Goal: Transaction & Acquisition: Purchase product/service

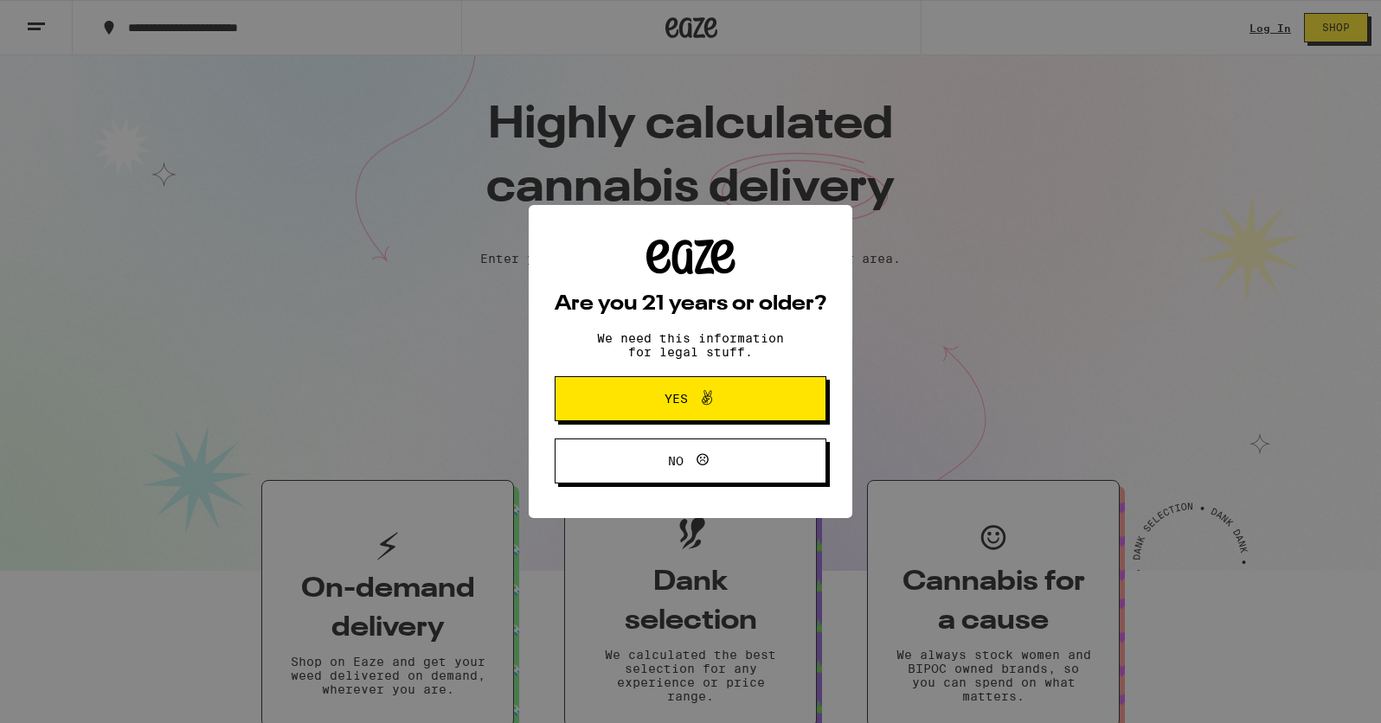
click at [978, 271] on div "Are you 21 years or older? We need this information for legal stuff. Yes No" at bounding box center [690, 361] width 1381 height 723
click at [723, 408] on span "Yes" at bounding box center [691, 399] width 132 height 22
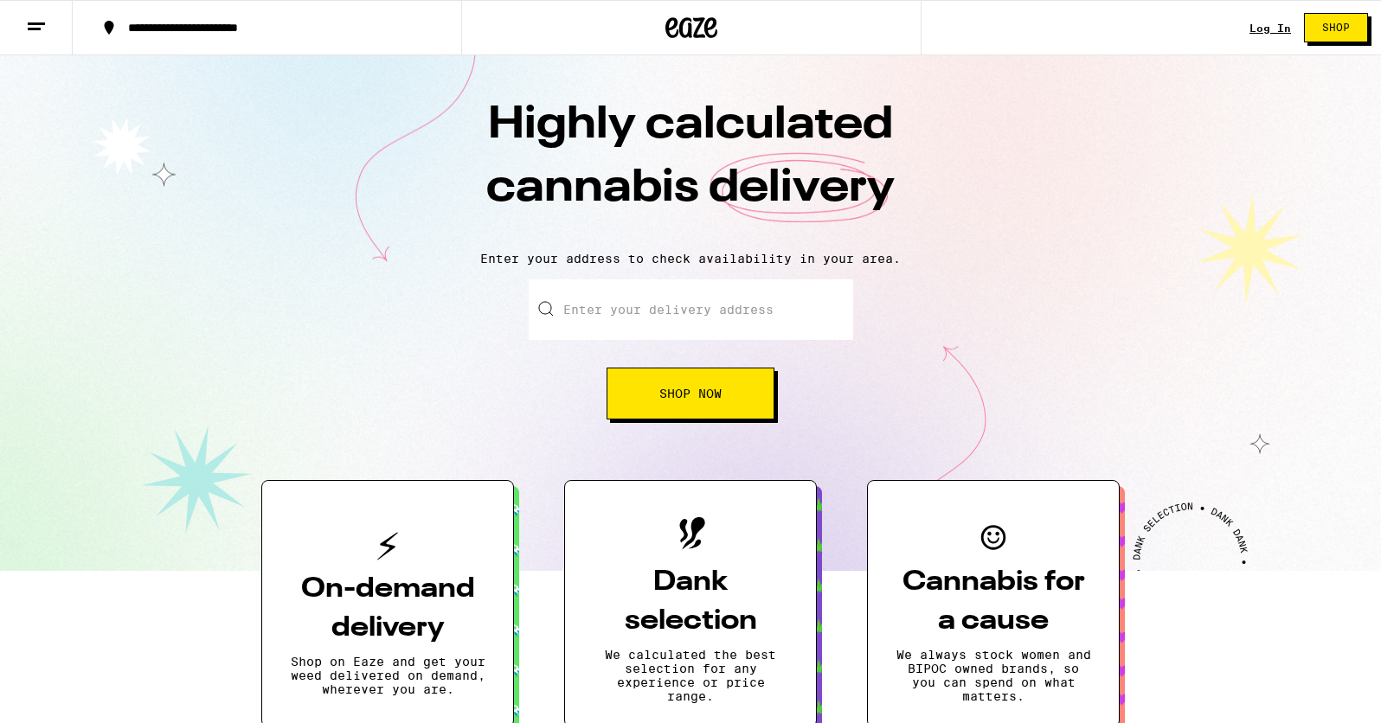
click at [694, 312] on input "Enter your delivery address" at bounding box center [691, 310] width 325 height 61
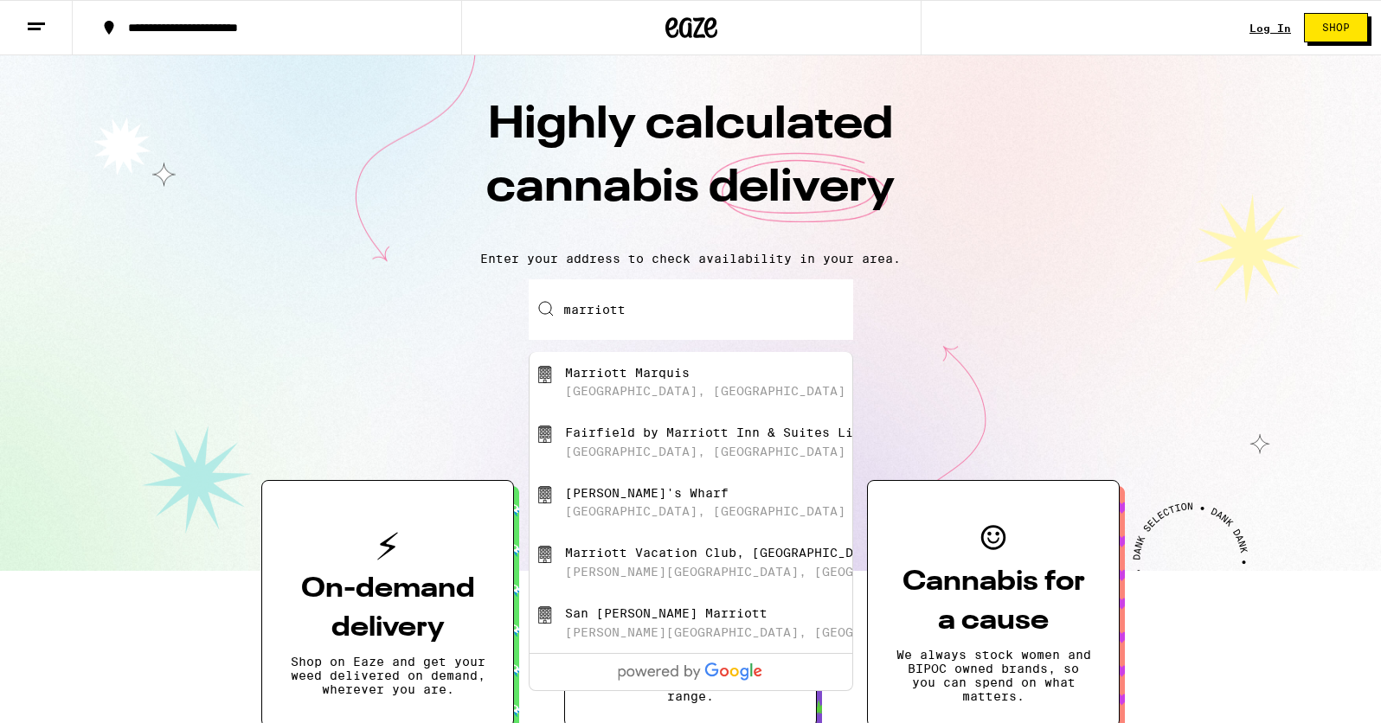
click at [673, 449] on div "Fairfield by Marriott Inn & Suites [GEOGRAPHIC_DATA], [GEOGRAPHIC_DATA]" at bounding box center [719, 442] width 309 height 33
type input "Fairfield by Marriott Inn & Suites [GEOGRAPHIC_DATA], [GEOGRAPHIC_DATA], [GEOGR…"
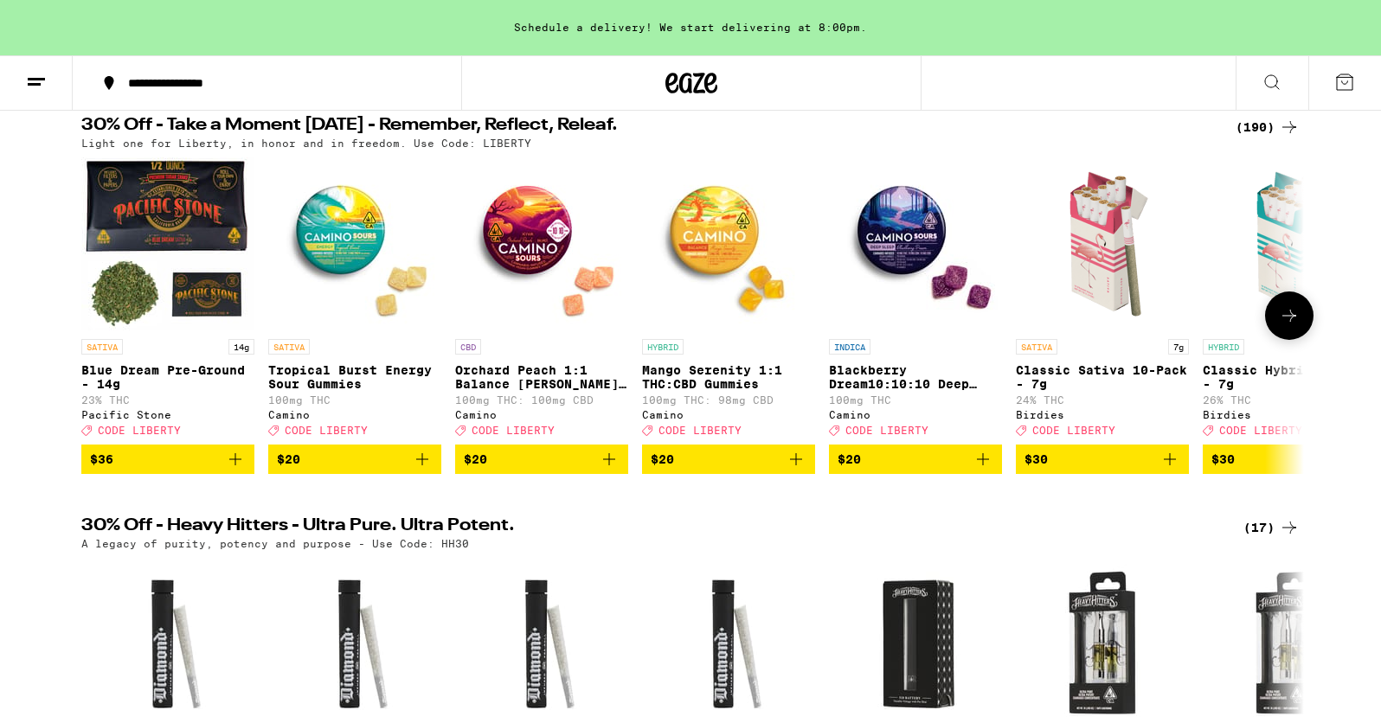
scroll to position [183, 0]
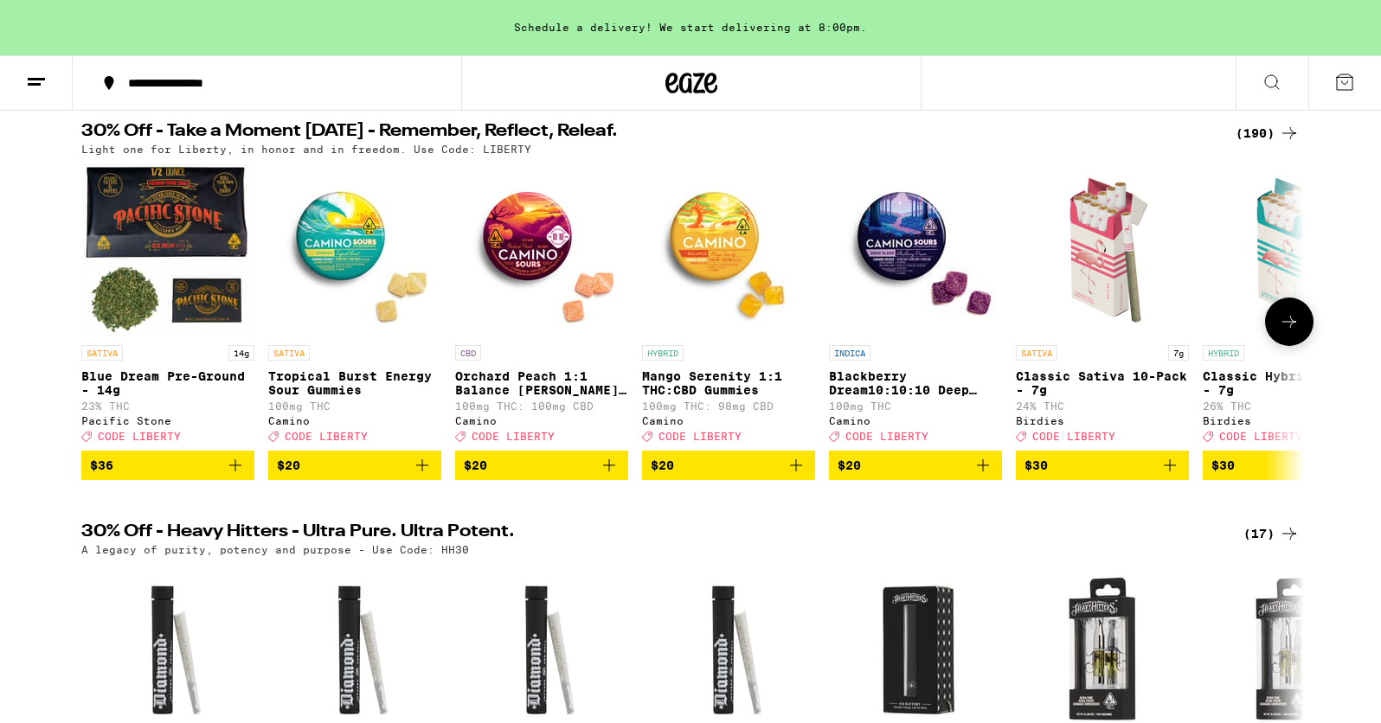
click at [796, 472] on icon "Add to bag" at bounding box center [796, 466] width 12 height 12
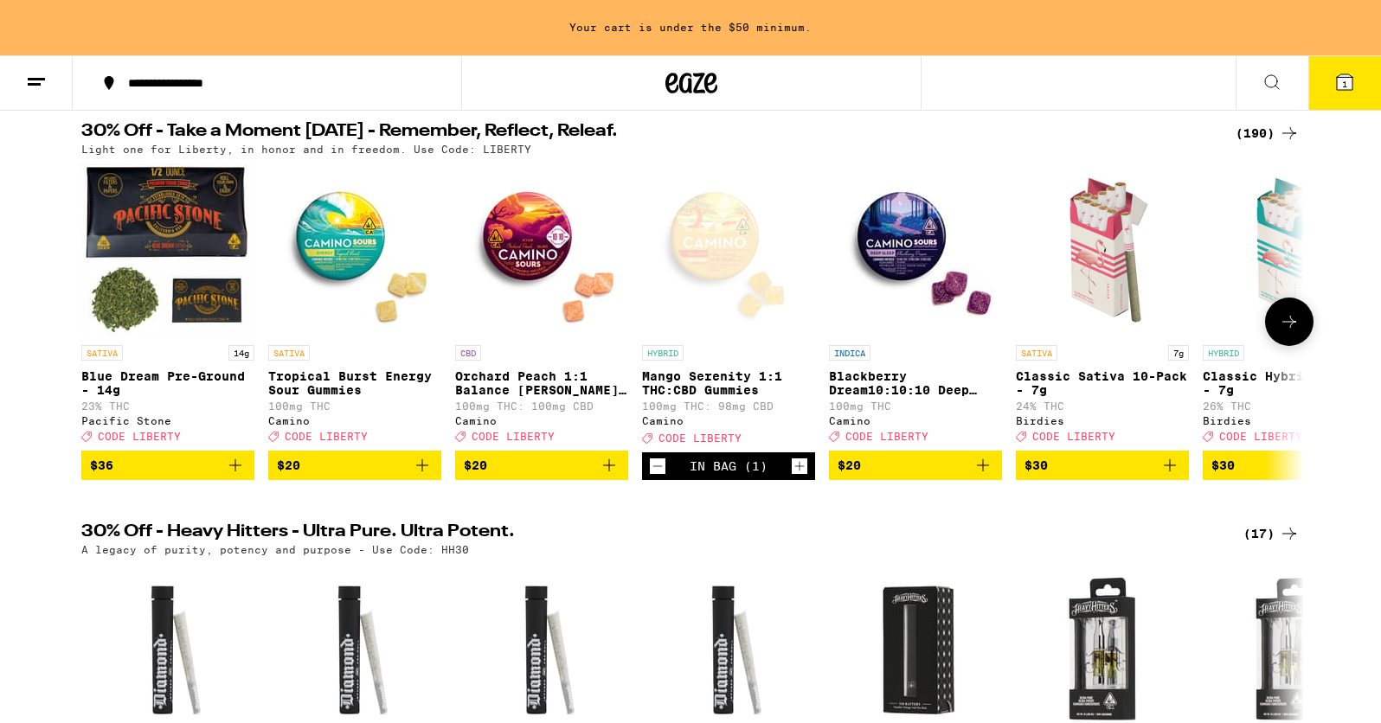
click at [982, 474] on icon "Add to bag" at bounding box center [983, 465] width 21 height 21
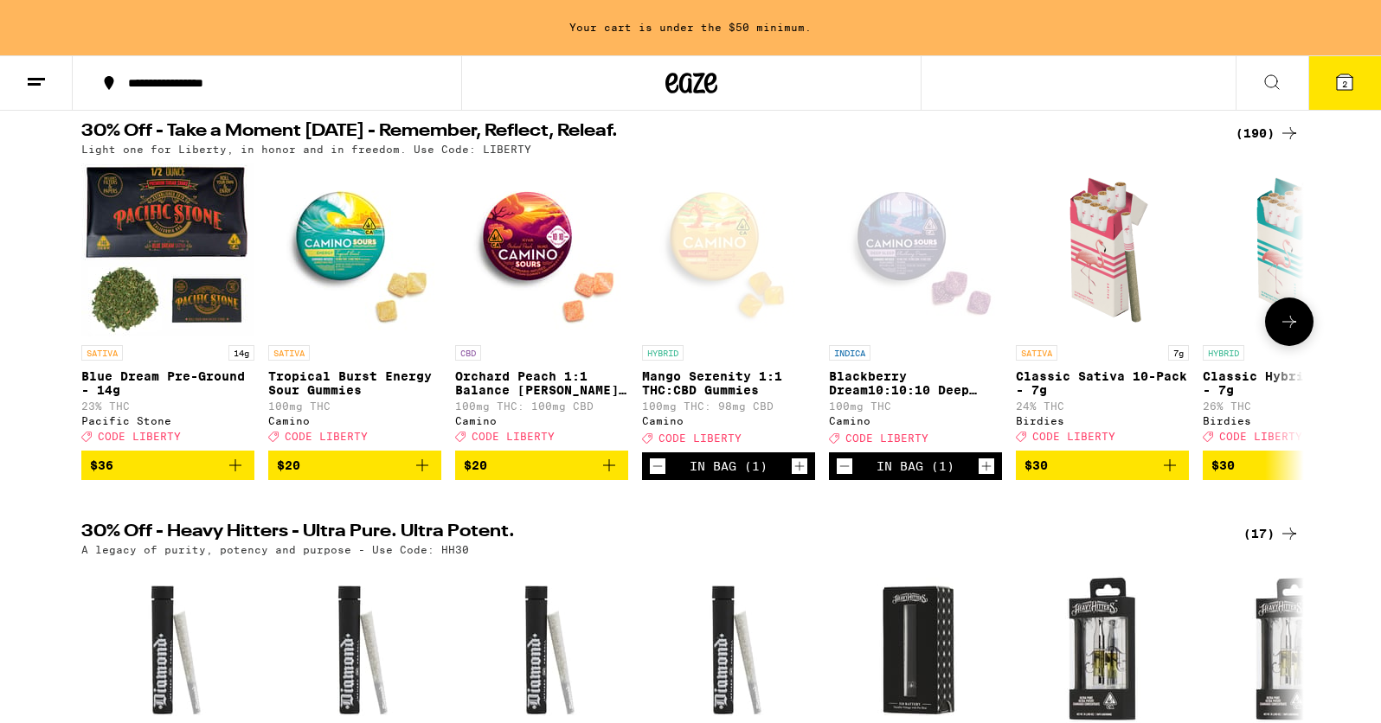
click at [605, 475] on icon "Add to bag" at bounding box center [609, 465] width 21 height 21
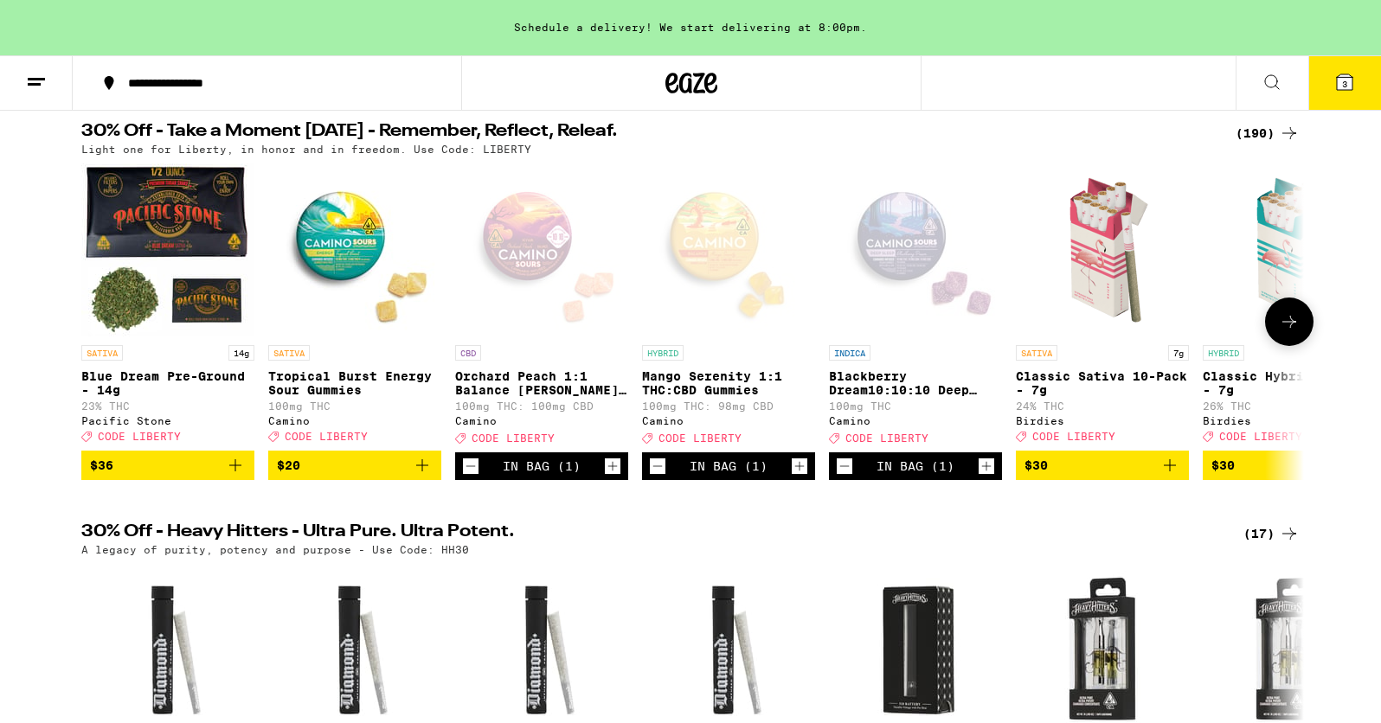
click at [1287, 330] on icon at bounding box center [1289, 322] width 21 height 21
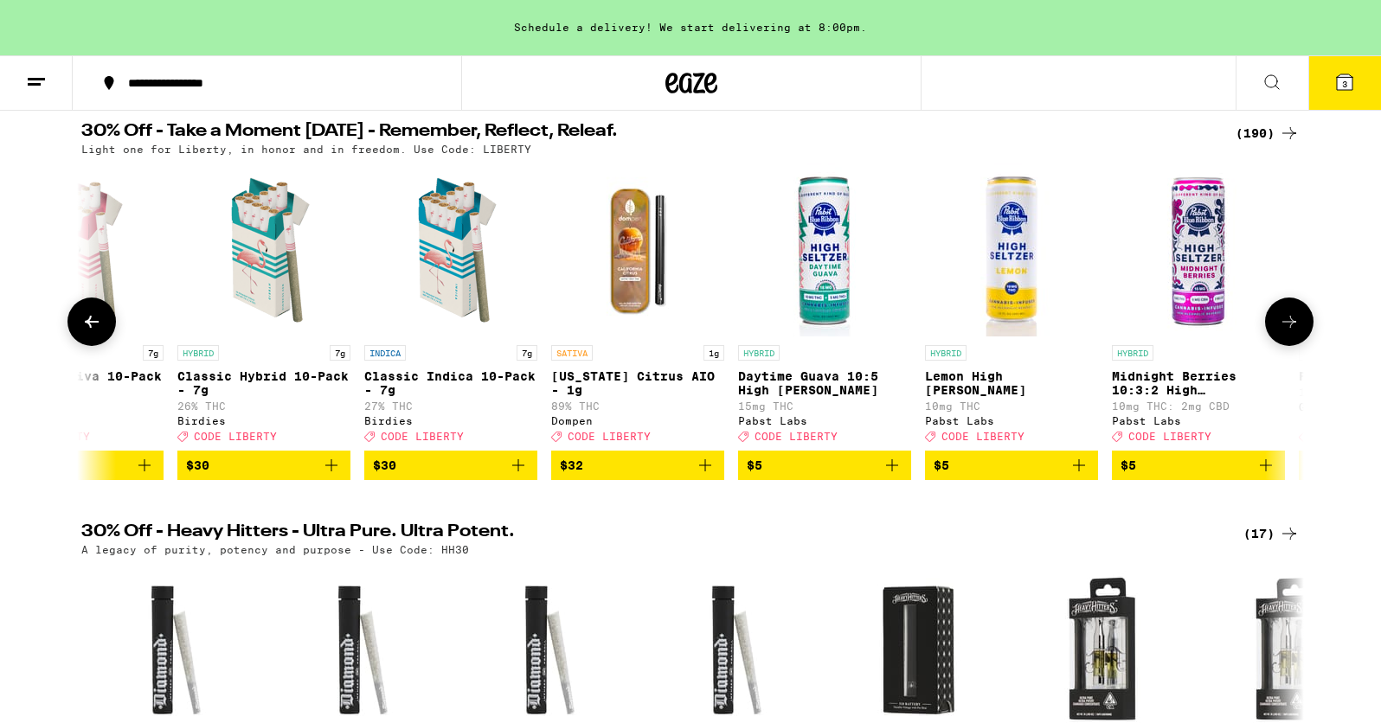
scroll to position [0, 1030]
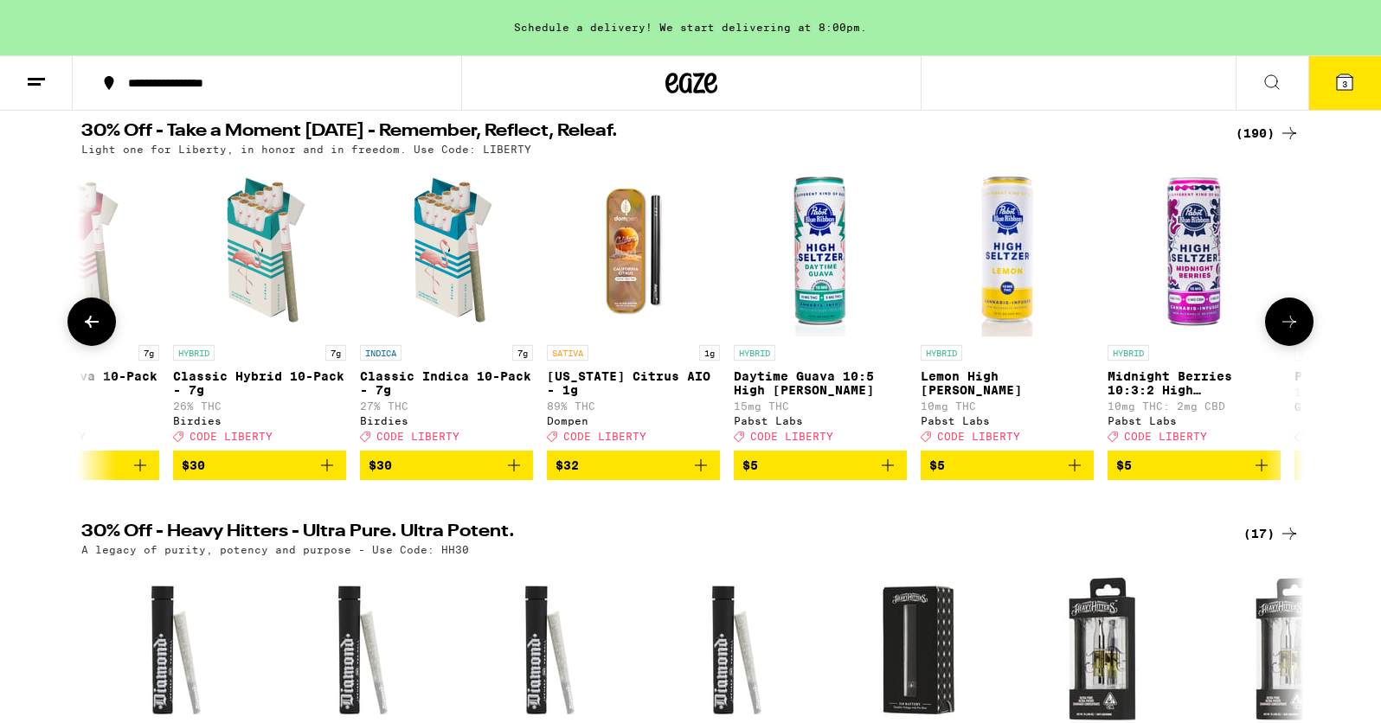
click at [1286, 330] on icon at bounding box center [1289, 322] width 21 height 21
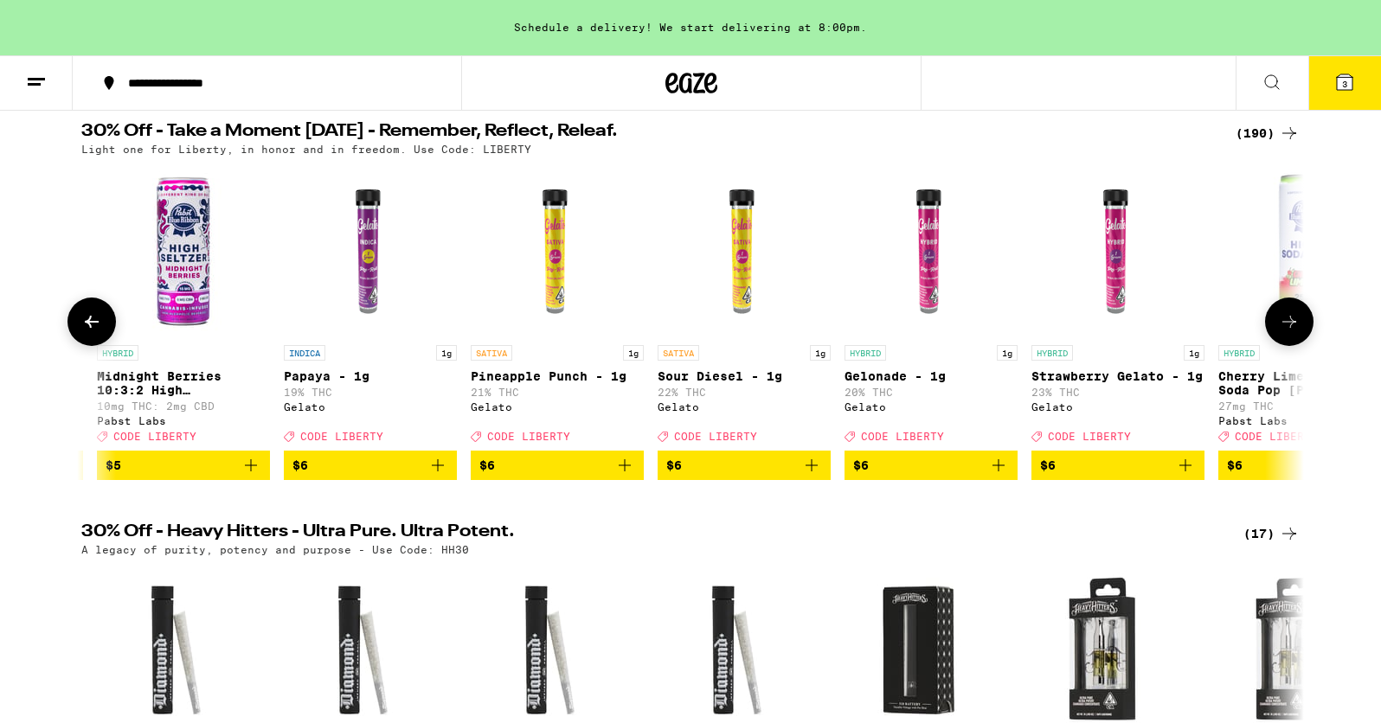
scroll to position [0, 2060]
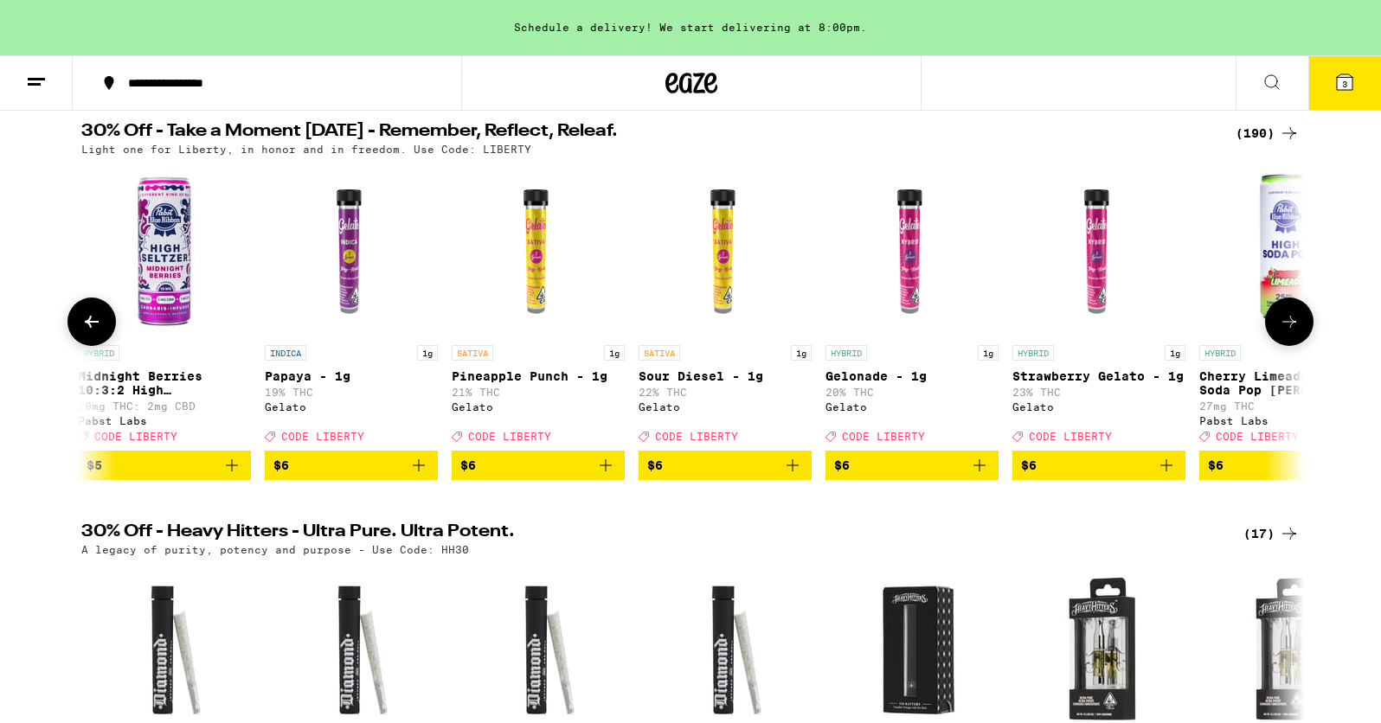
click at [103, 323] on div at bounding box center [91, 322] width 48 height 48
click at [93, 331] on icon at bounding box center [91, 322] width 21 height 21
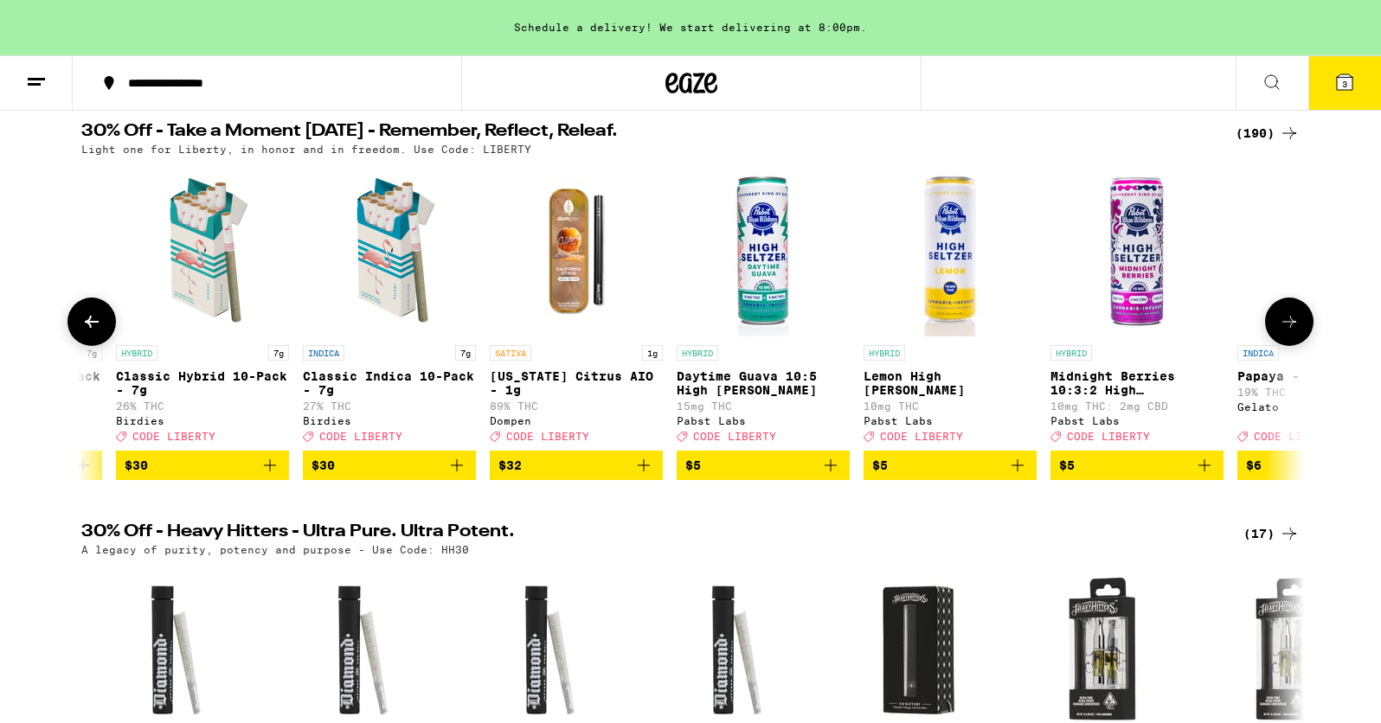
scroll to position [0, 1030]
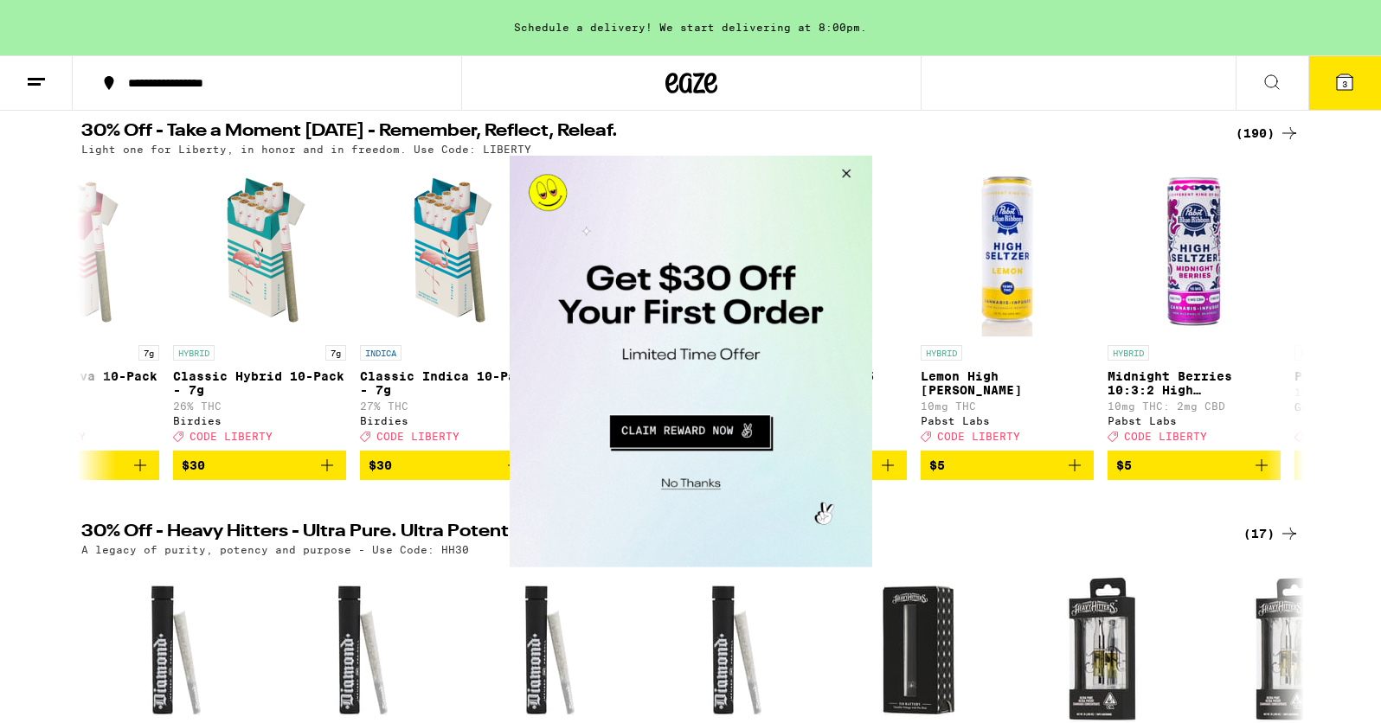
click at [842, 169] on button "Close Modal" at bounding box center [842, 177] width 47 height 42
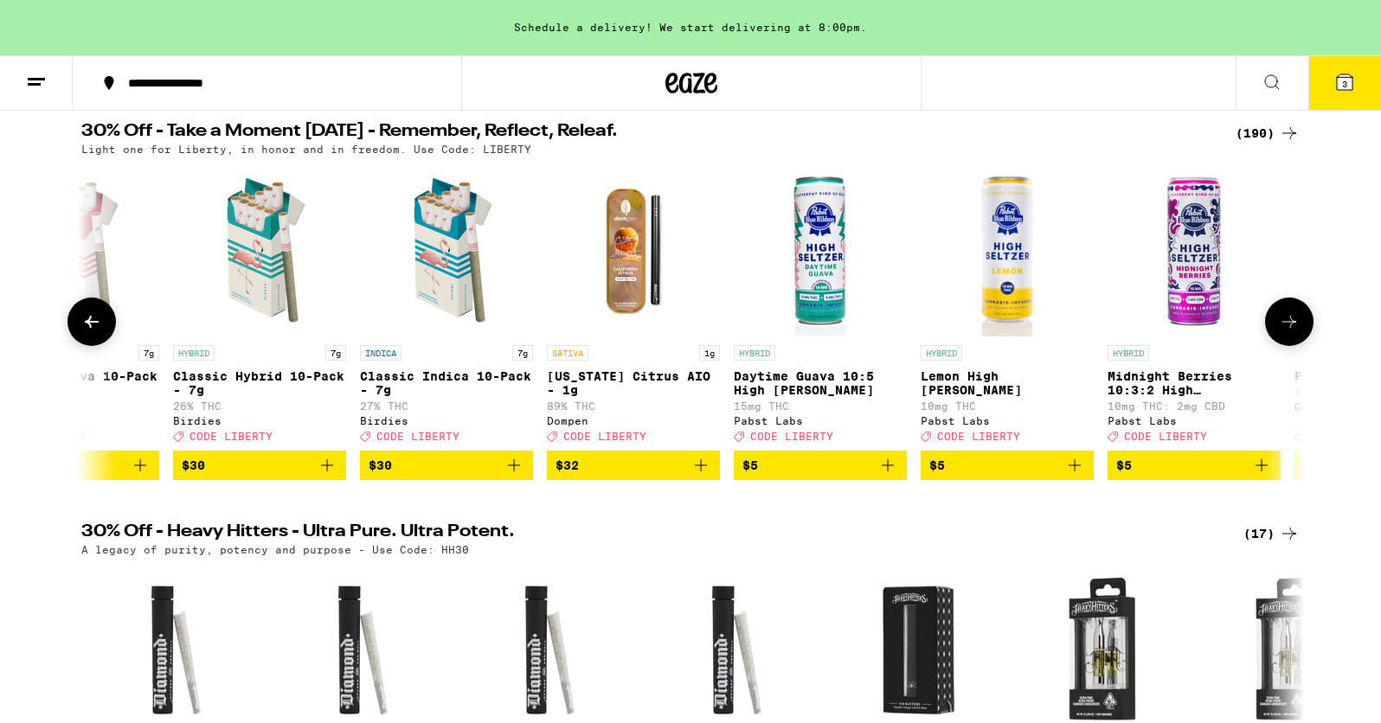
click at [1203, 254] on img "Open page for Midnight Berries 10:3:2 High Seltzer from Pabst Labs" at bounding box center [1194, 250] width 173 height 173
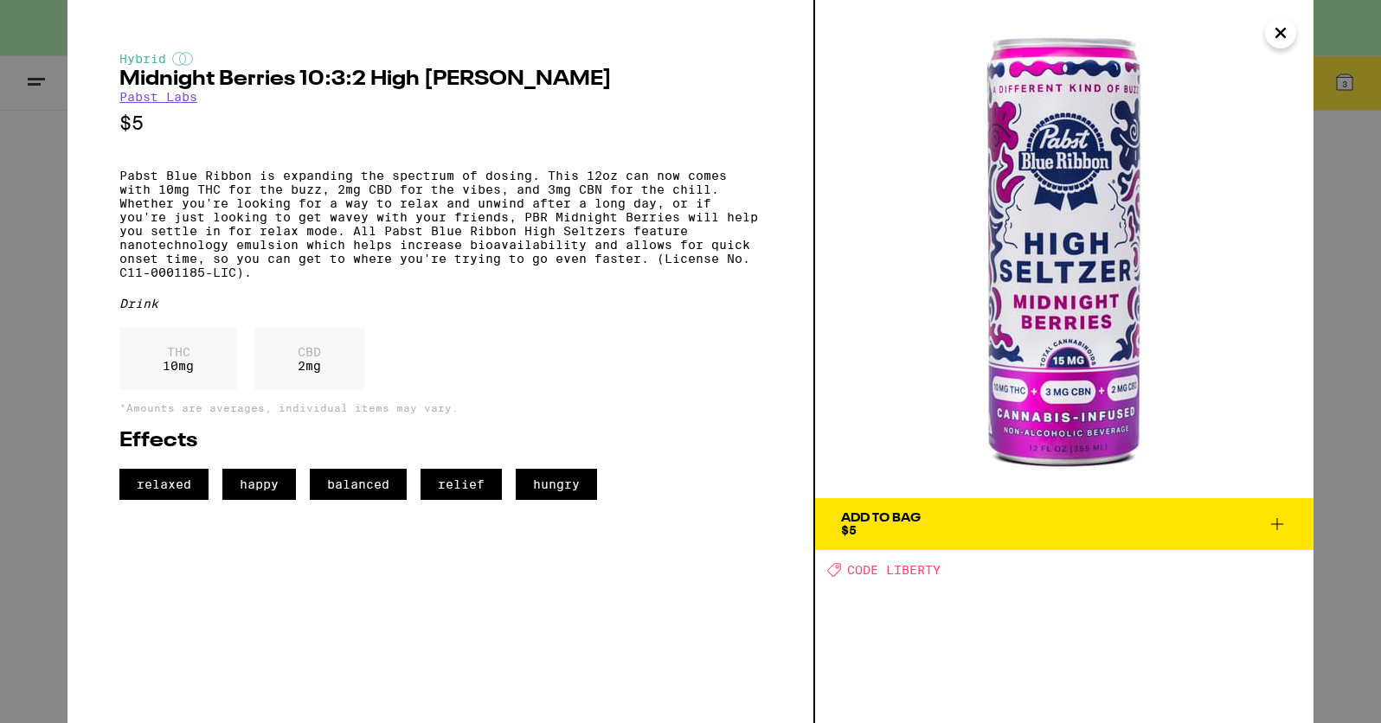
click at [1283, 48] on img at bounding box center [1064, 249] width 498 height 498
click at [1278, 33] on icon "Close" at bounding box center [1280, 33] width 9 height 9
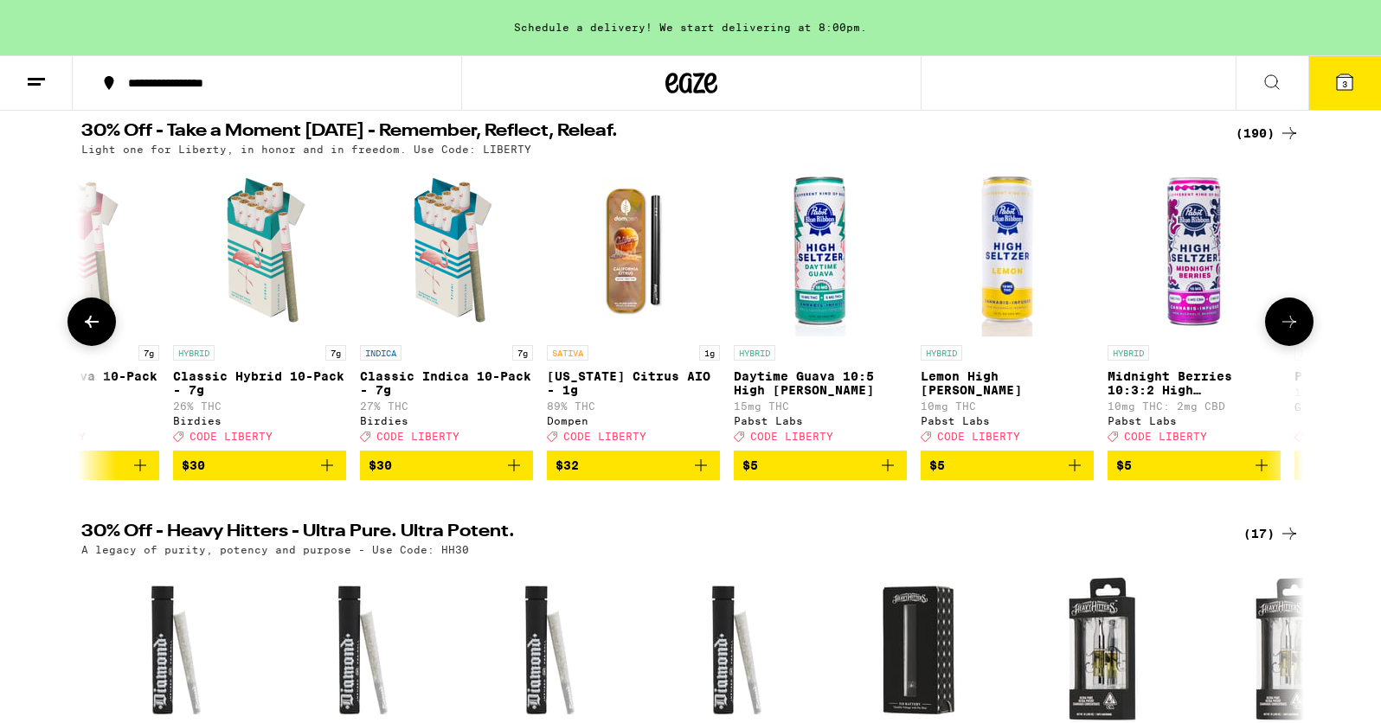
drag, startPoint x: 1293, startPoint y: 335, endPoint x: 1193, endPoint y: 454, distance: 155.4
click at [1193, 455] on div "SATIVA 14g Blue Dream Pre-Ground - 14g 23% THC Pacific Stone Deal Created with …" at bounding box center [690, 322] width 1246 height 317
click at [1256, 476] on icon "Add to bag" at bounding box center [1261, 465] width 21 height 21
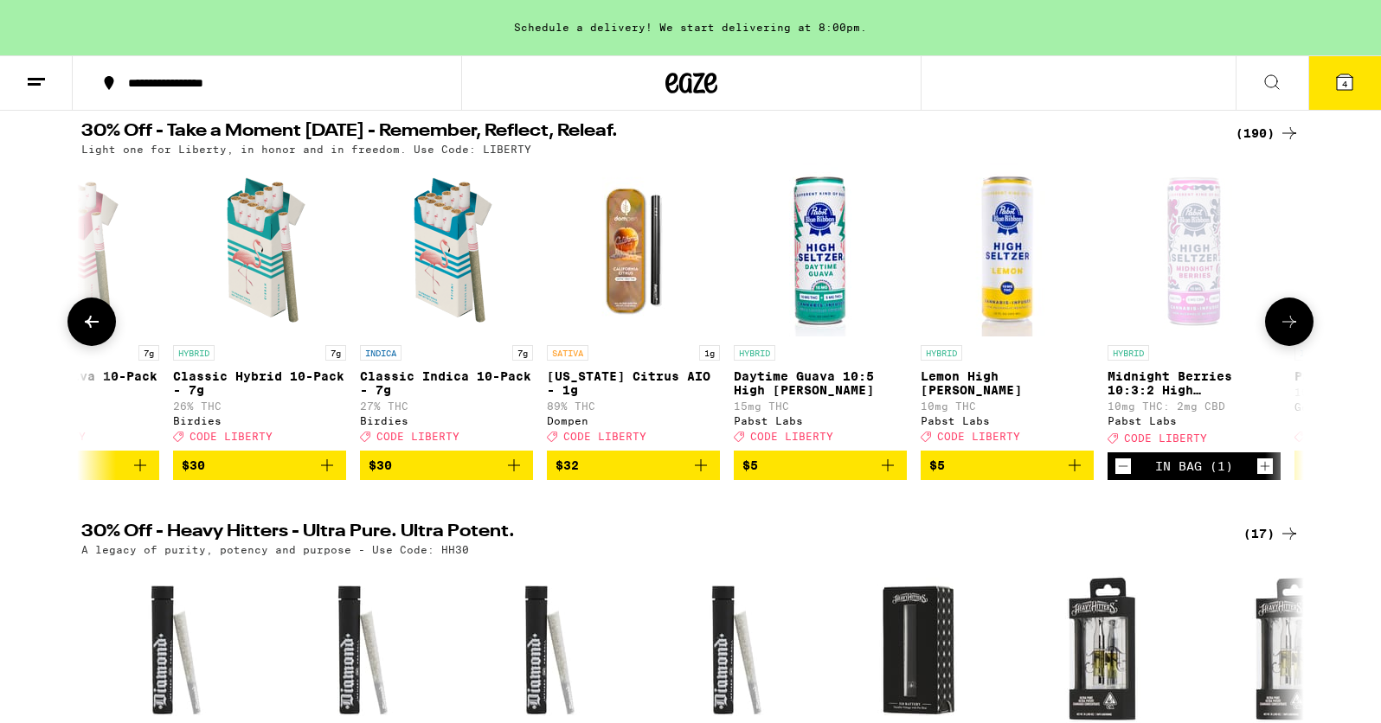
click at [1283, 331] on icon at bounding box center [1289, 322] width 21 height 21
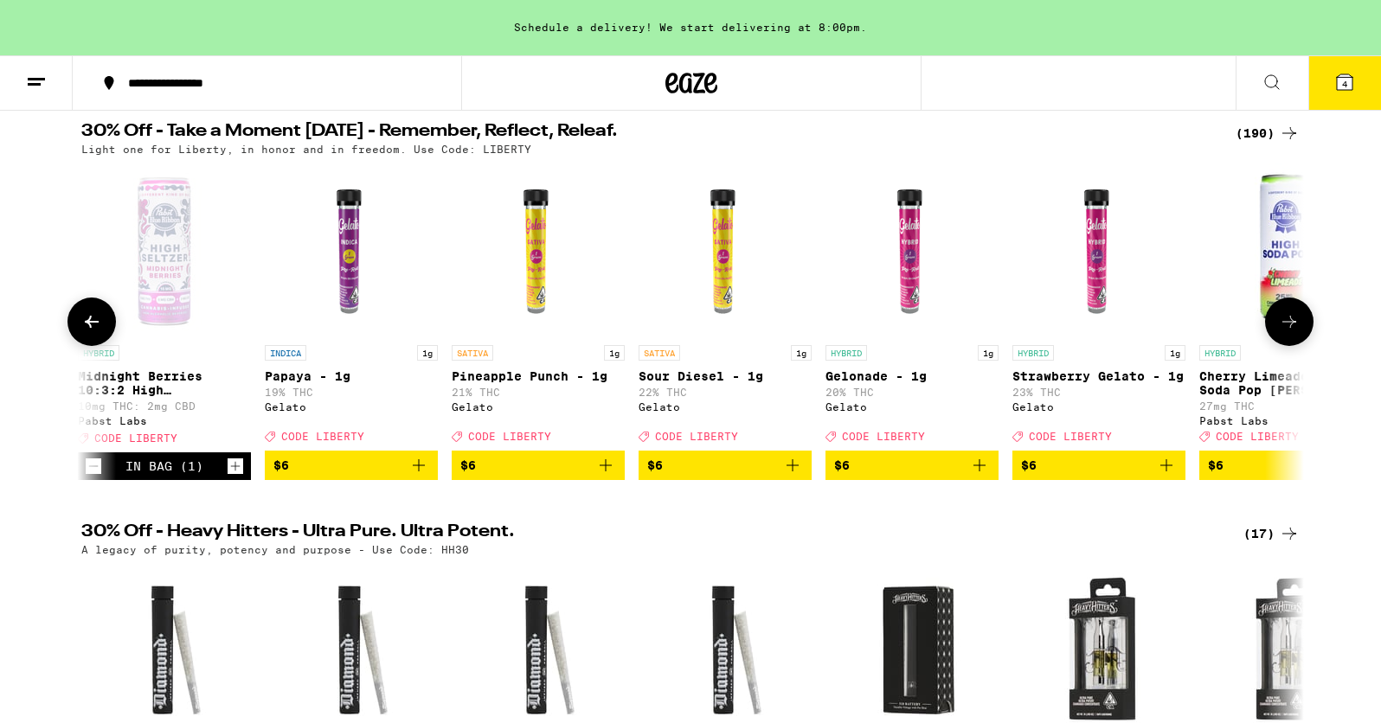
click at [1283, 331] on icon at bounding box center [1289, 322] width 21 height 21
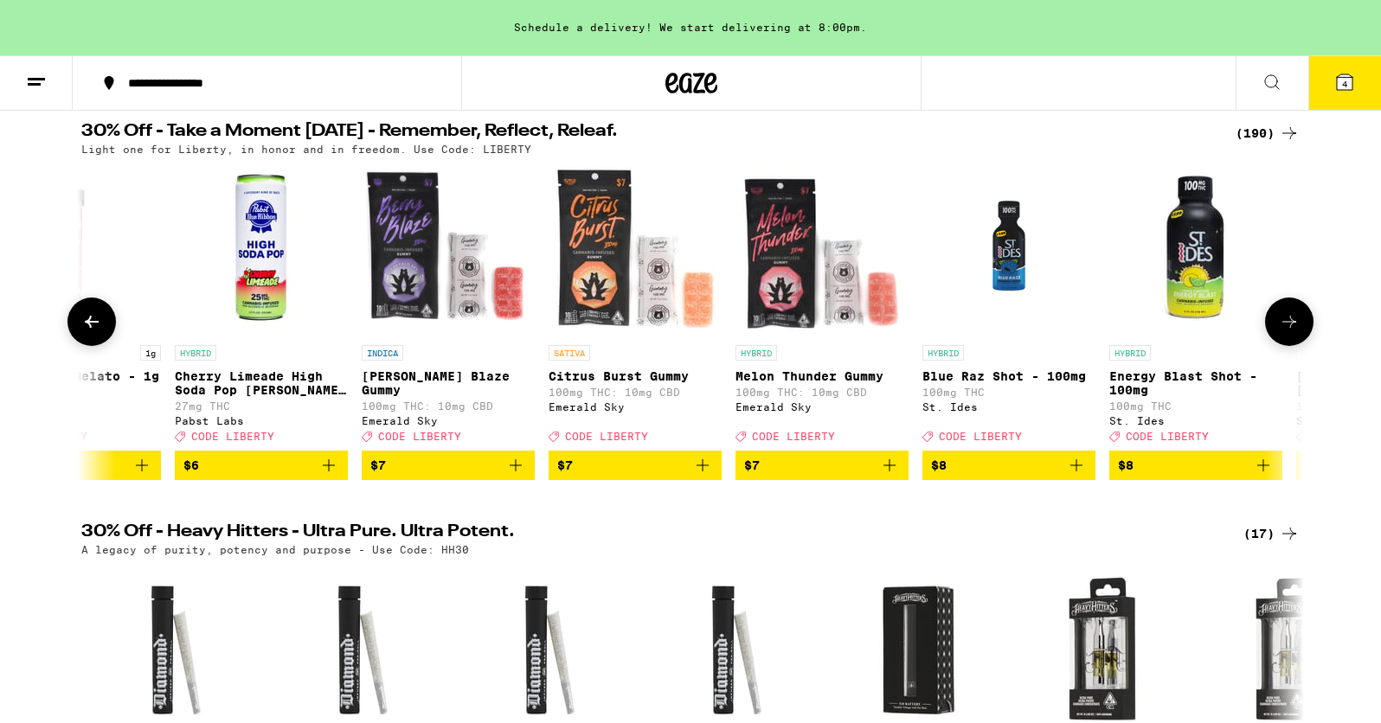
scroll to position [0, 3089]
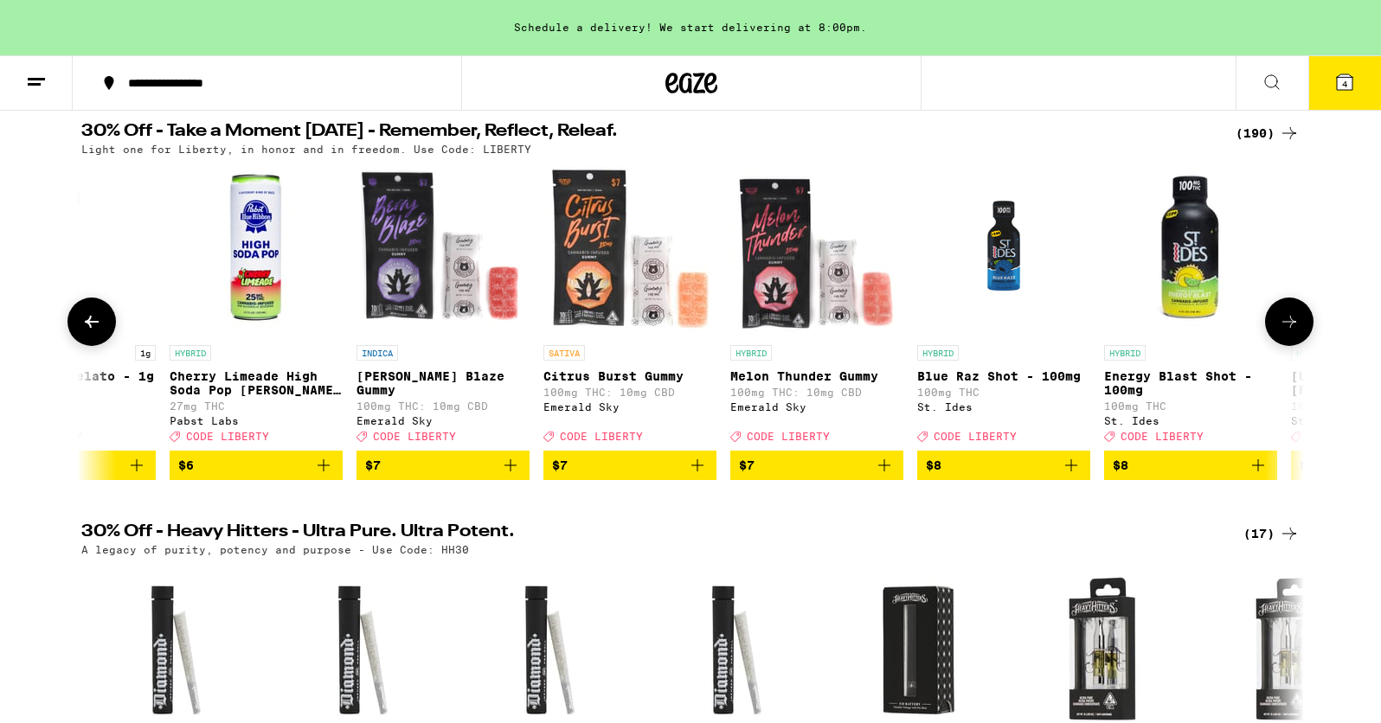
click at [1283, 331] on icon at bounding box center [1289, 322] width 21 height 21
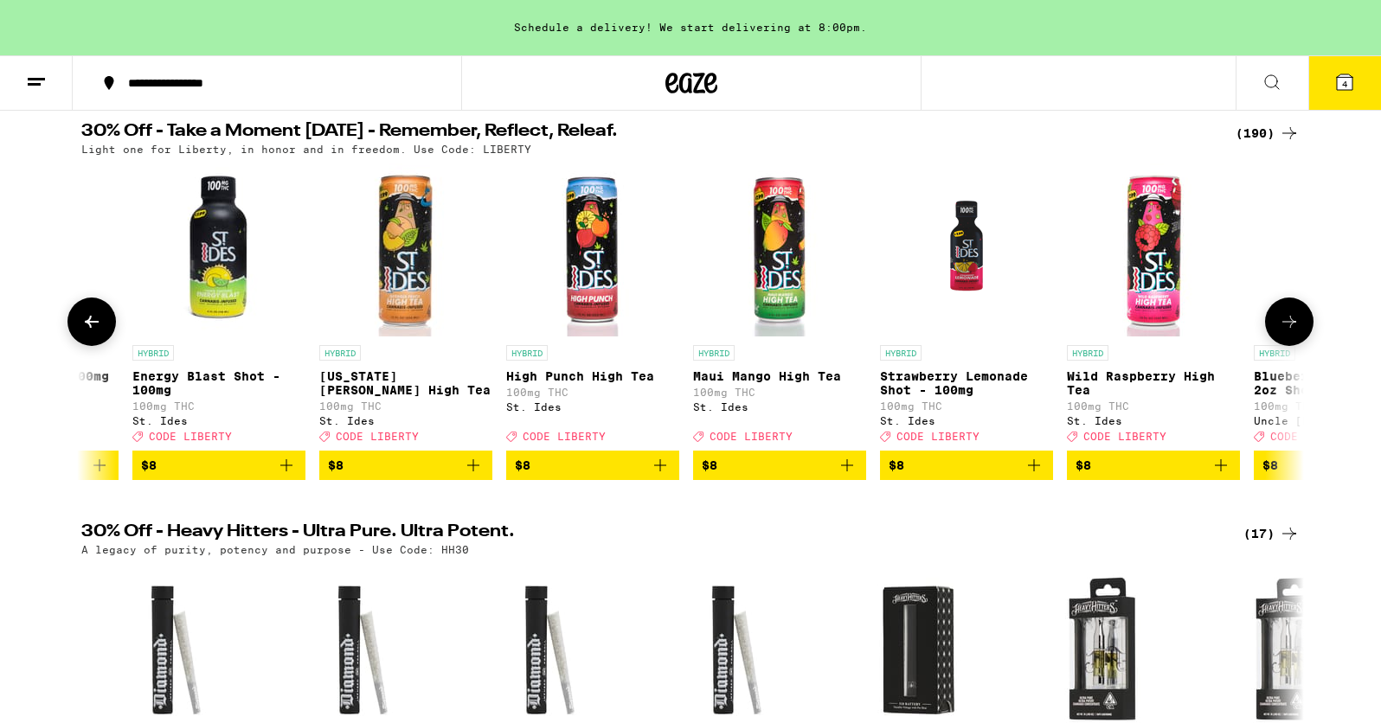
scroll to position [0, 4119]
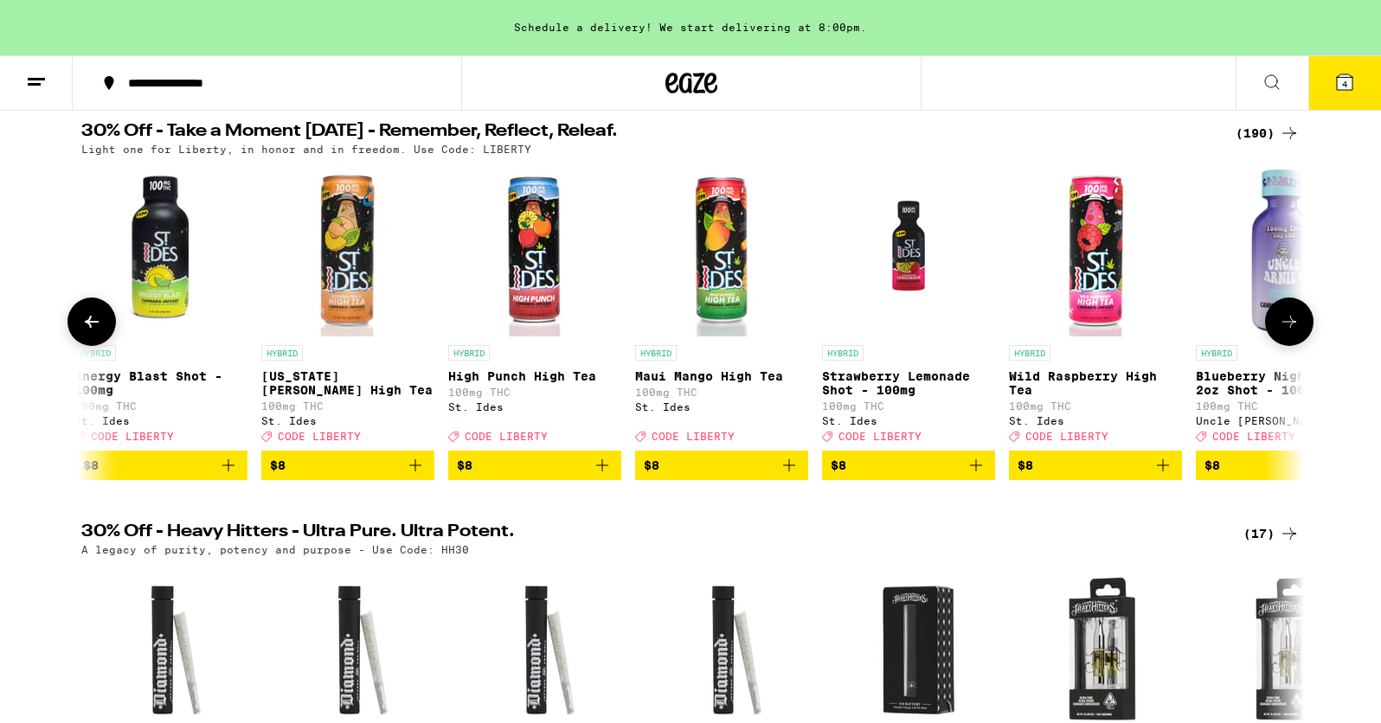
click at [1283, 331] on icon at bounding box center [1289, 322] width 21 height 21
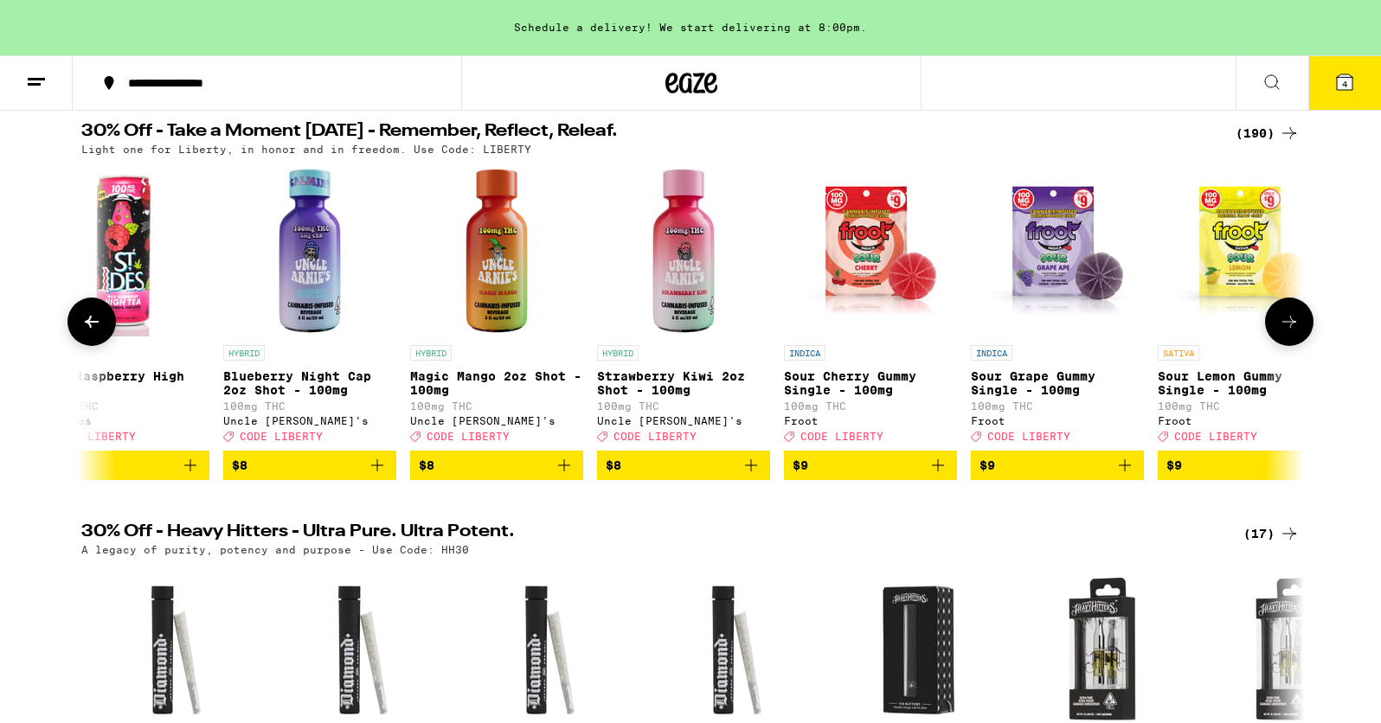
click at [1283, 331] on icon at bounding box center [1289, 322] width 21 height 21
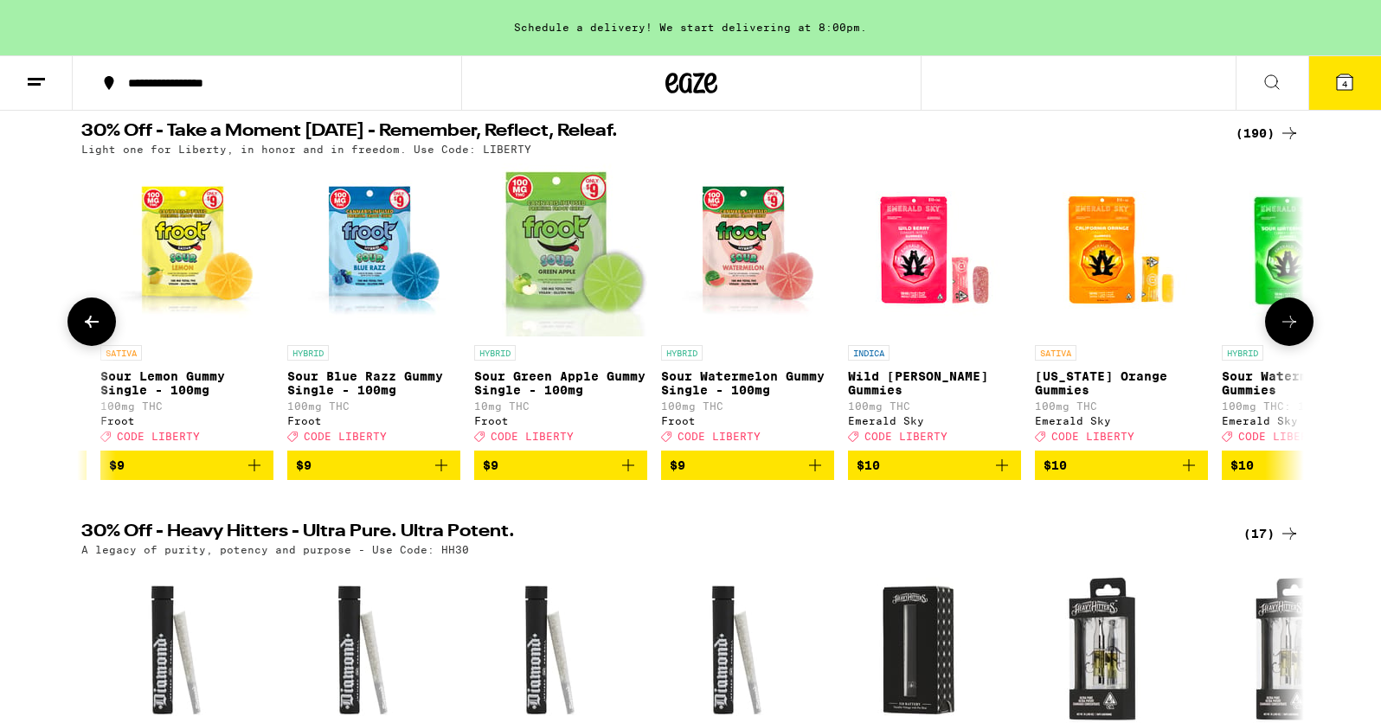
scroll to position [0, 6150]
click at [1297, 332] on icon at bounding box center [1289, 322] width 21 height 21
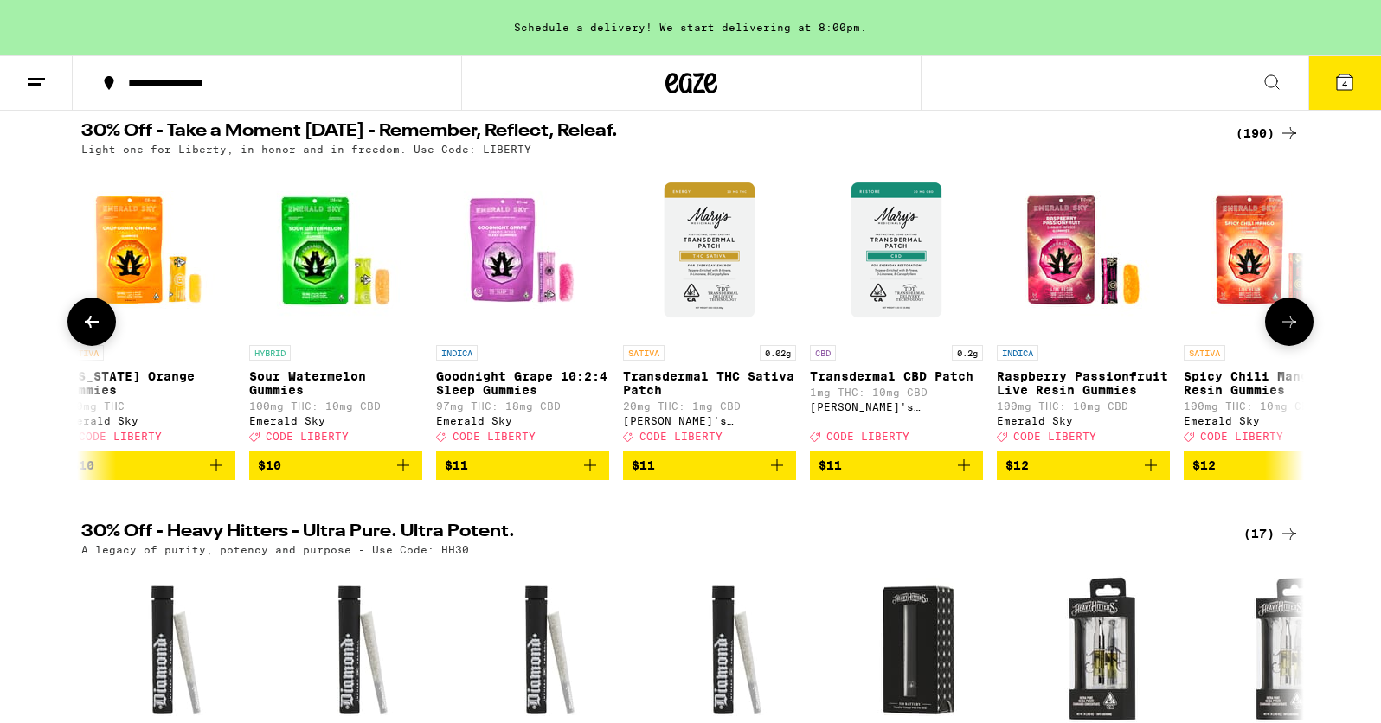
scroll to position [0, 7180]
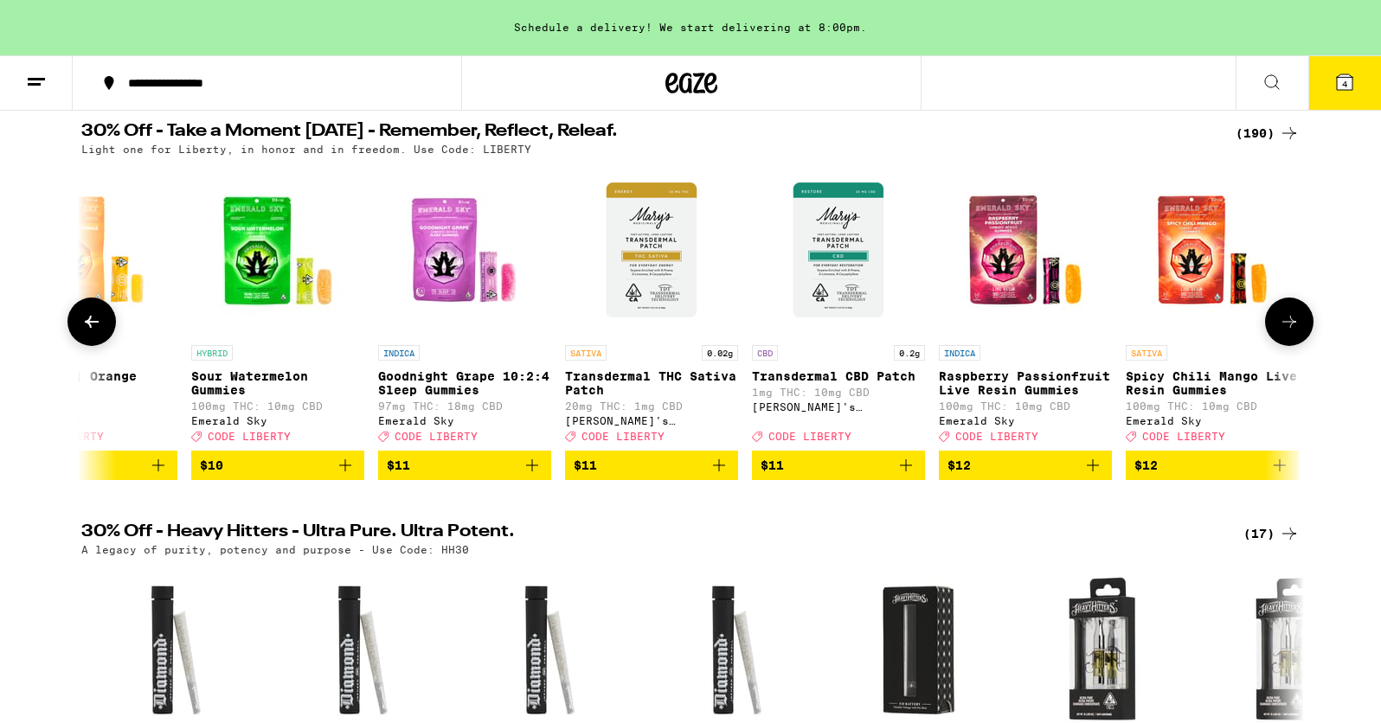
click at [1293, 331] on icon at bounding box center [1289, 322] width 21 height 21
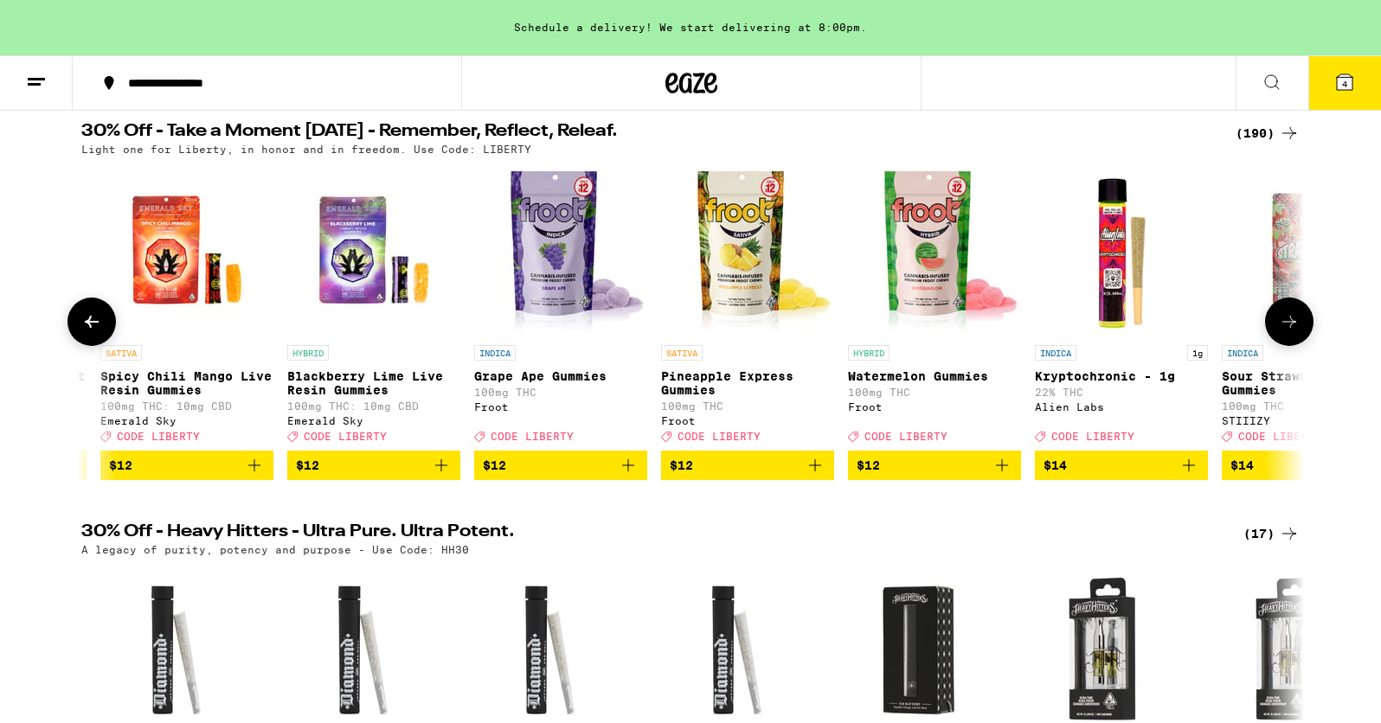
scroll to position [0, 8210]
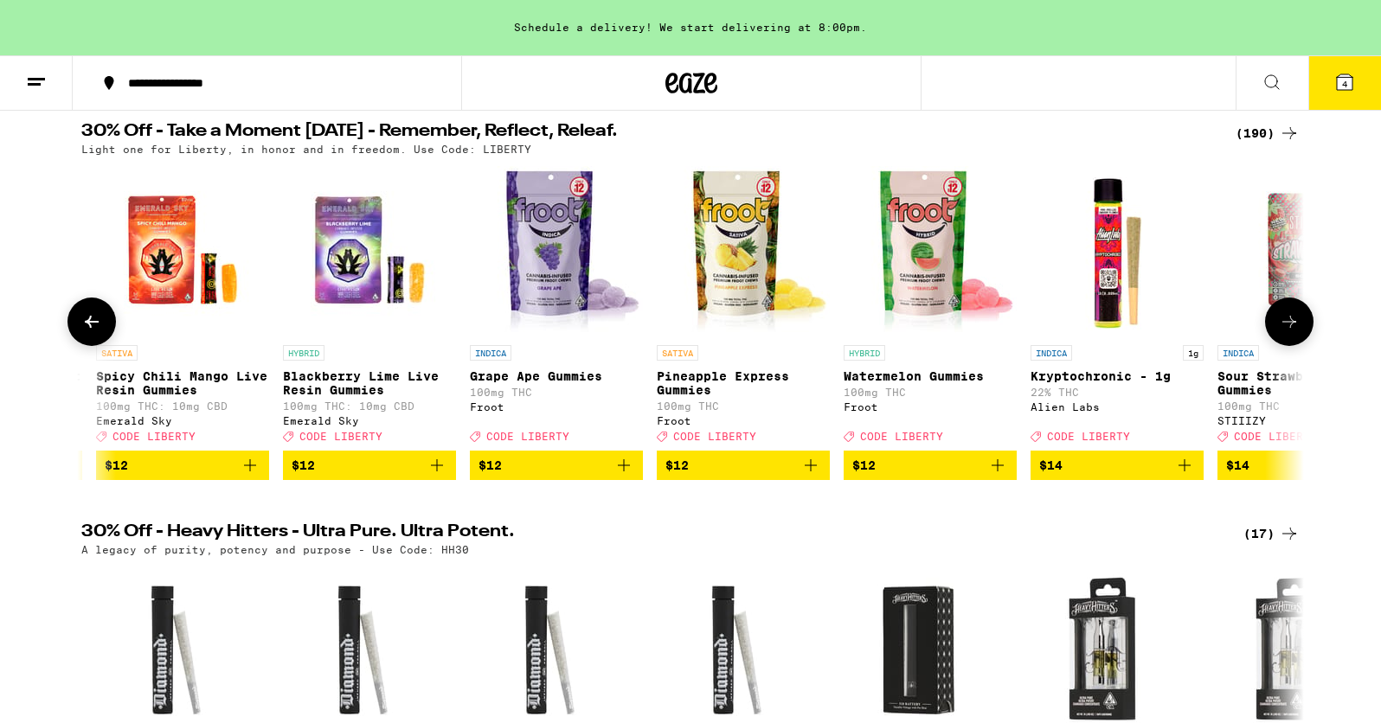
click at [1293, 328] on icon at bounding box center [1289, 322] width 14 height 12
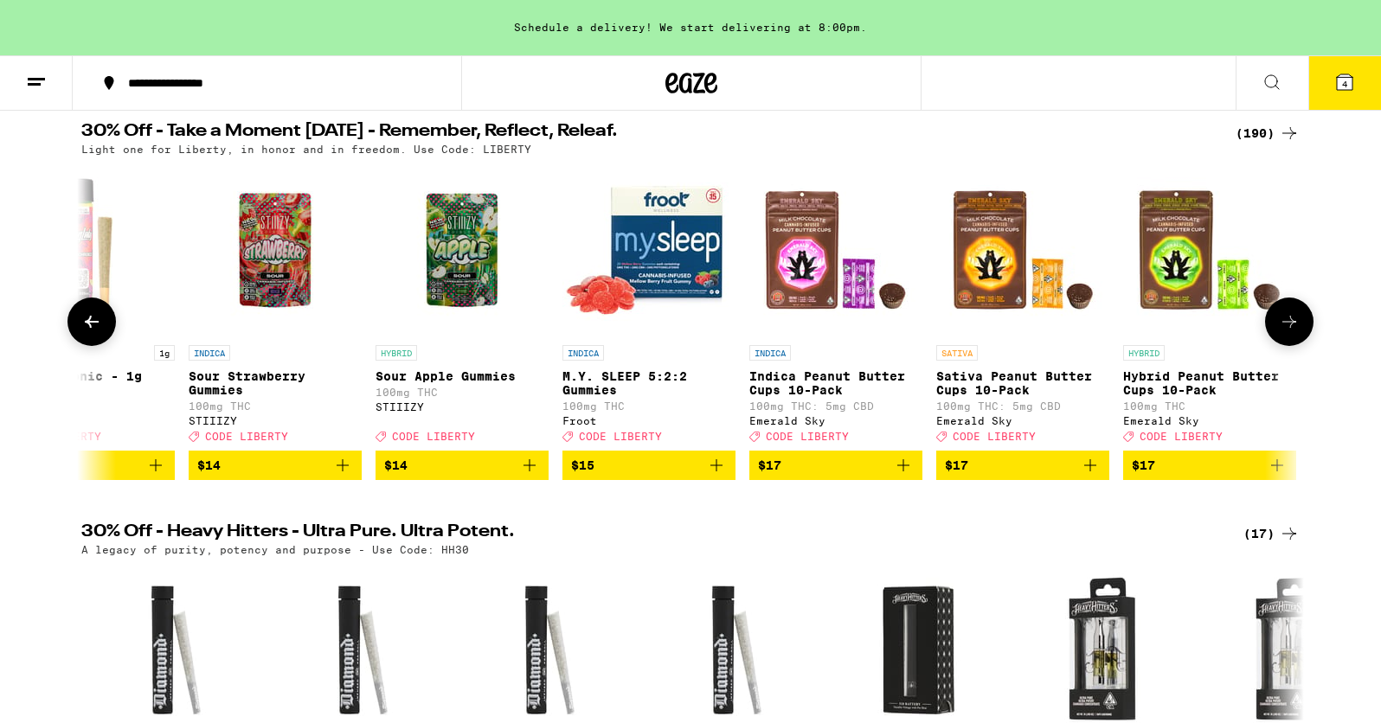
scroll to position [0, 9239]
click at [1292, 328] on icon at bounding box center [1289, 322] width 14 height 12
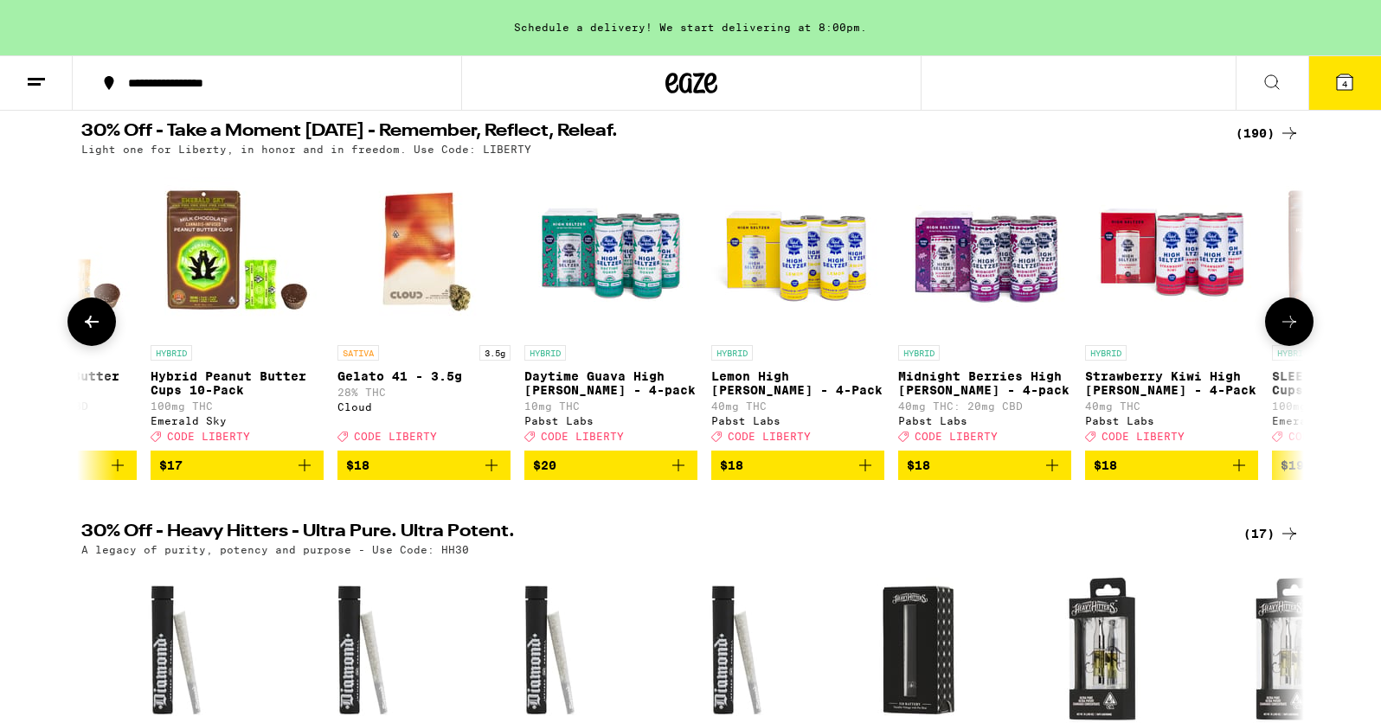
scroll to position [0, 10269]
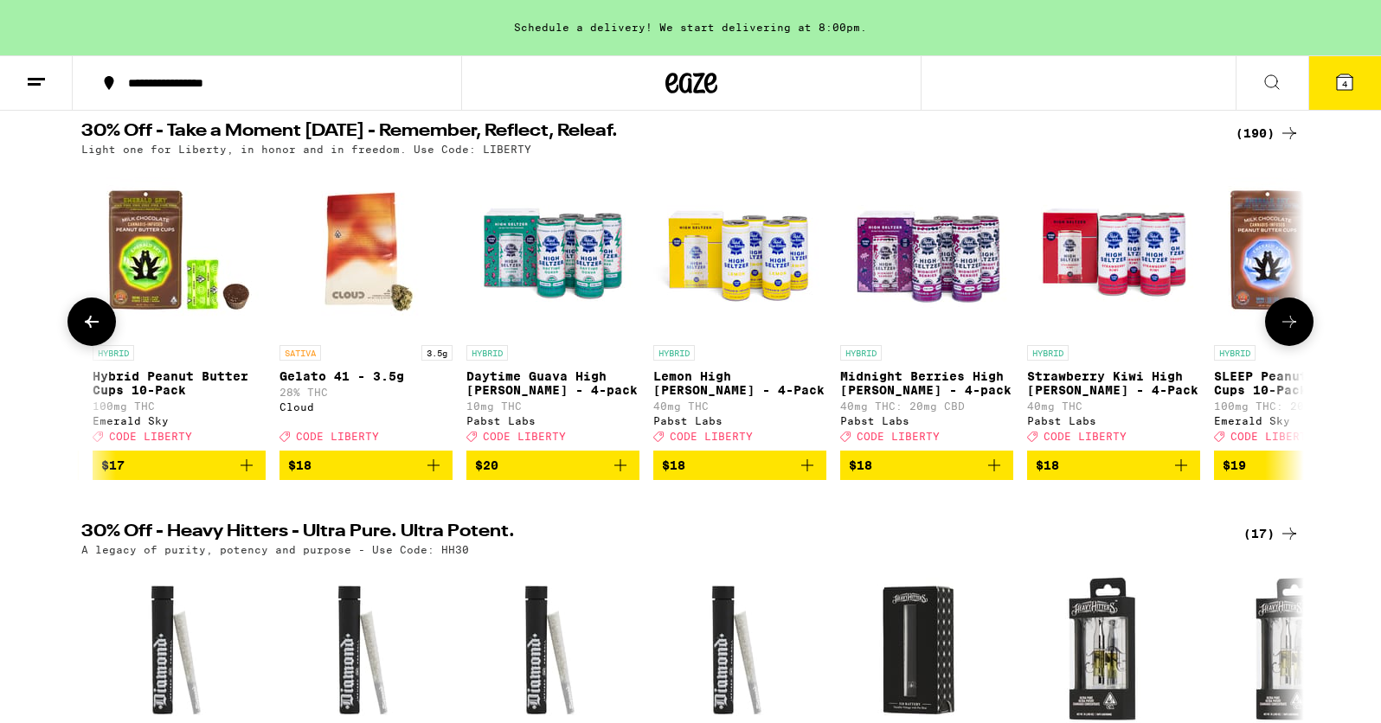
click at [1291, 330] on icon at bounding box center [1289, 322] width 21 height 21
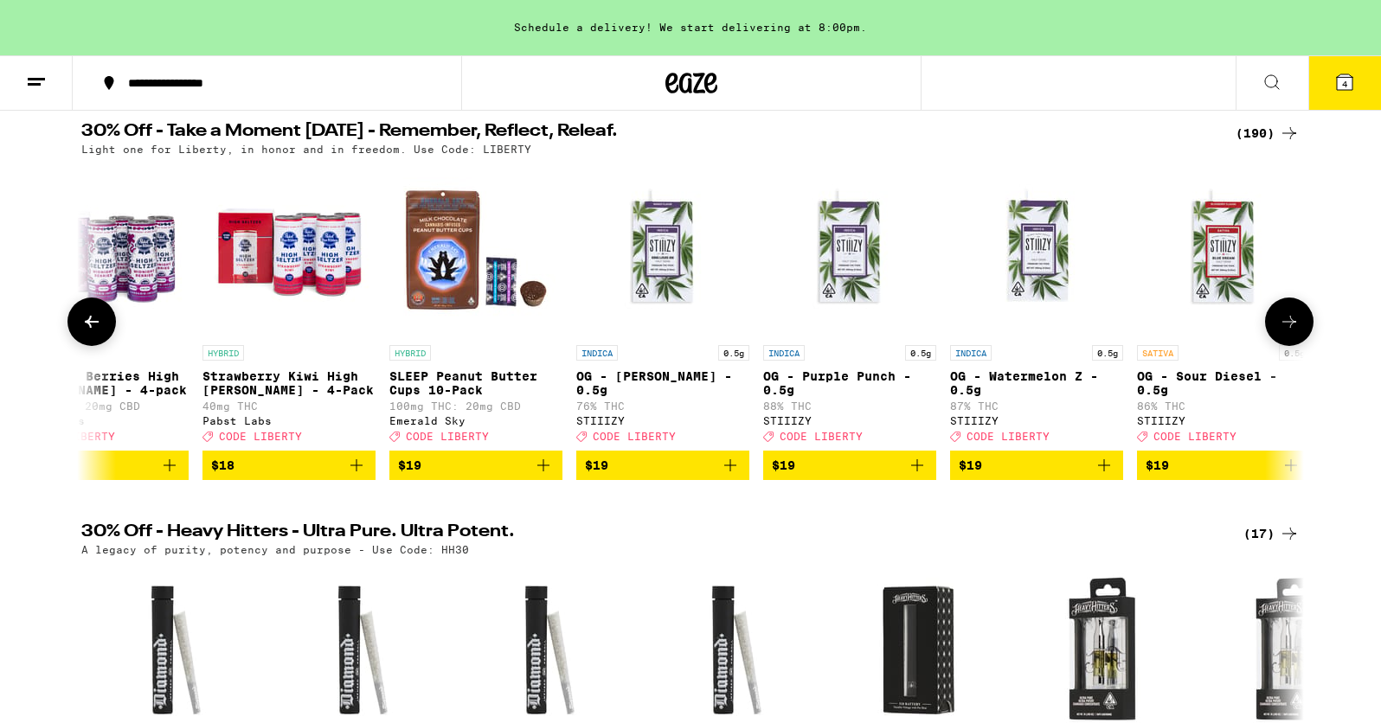
scroll to position [0, 11299]
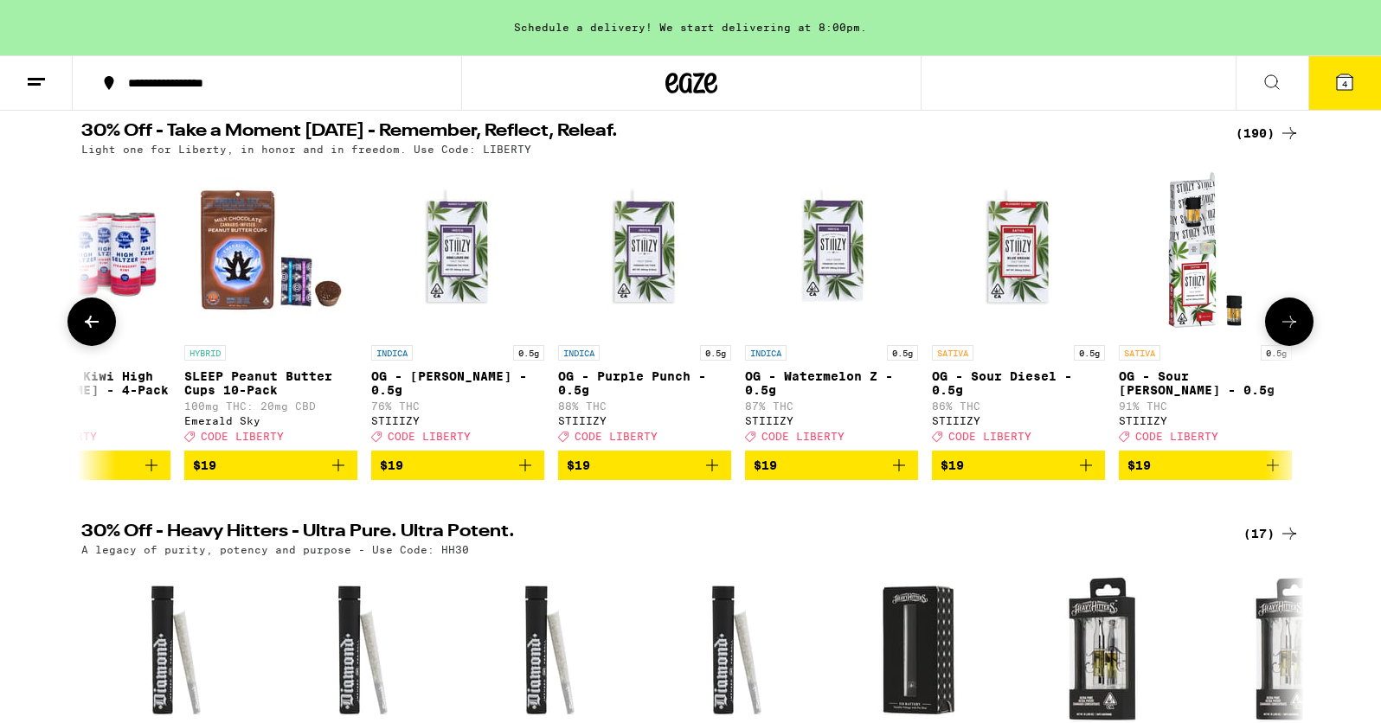
click at [1291, 330] on icon at bounding box center [1289, 322] width 21 height 21
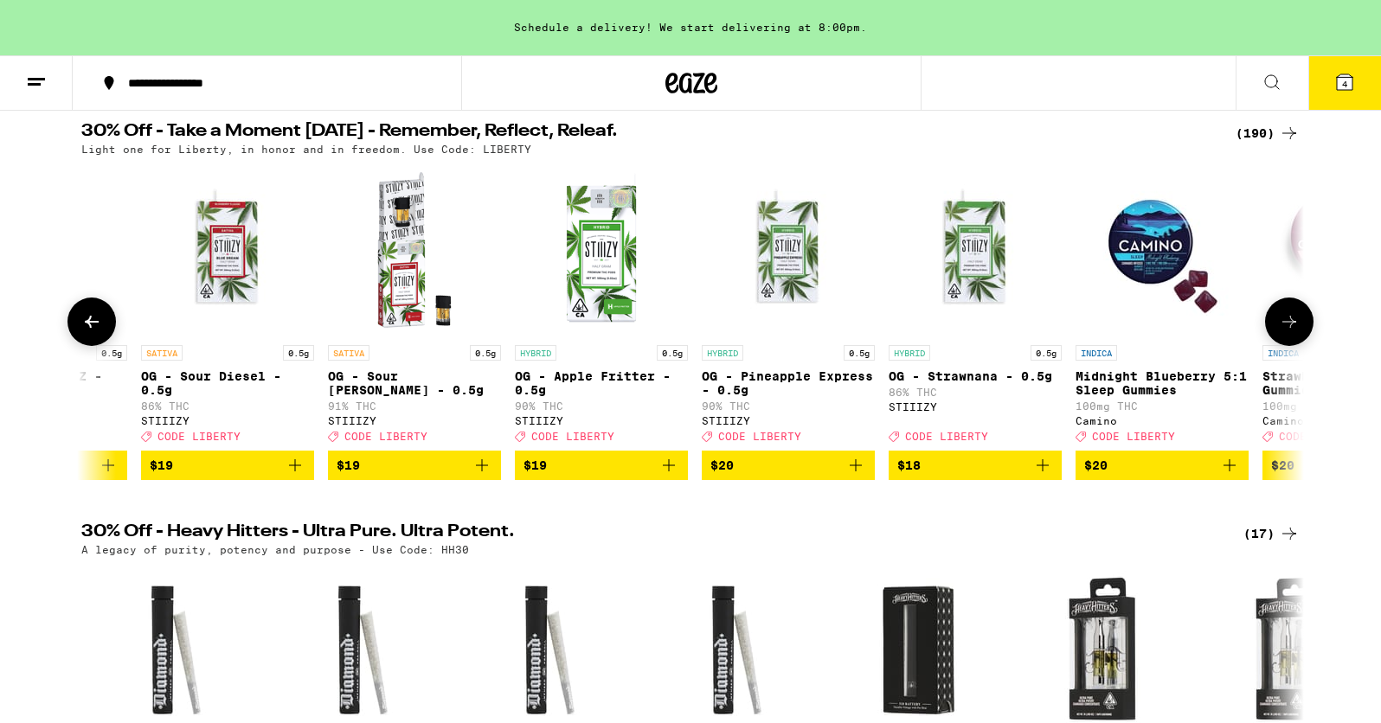
scroll to position [0, 12329]
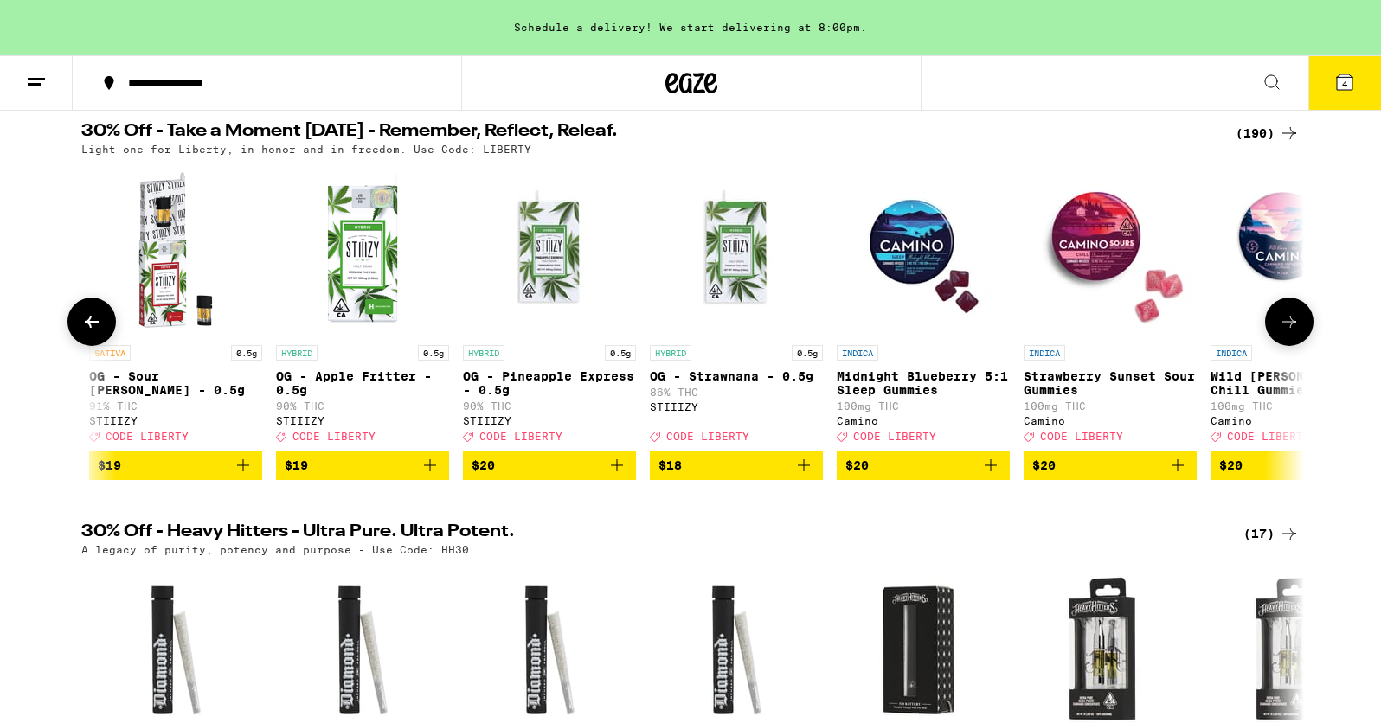
click at [1287, 326] on icon at bounding box center [1289, 322] width 21 height 21
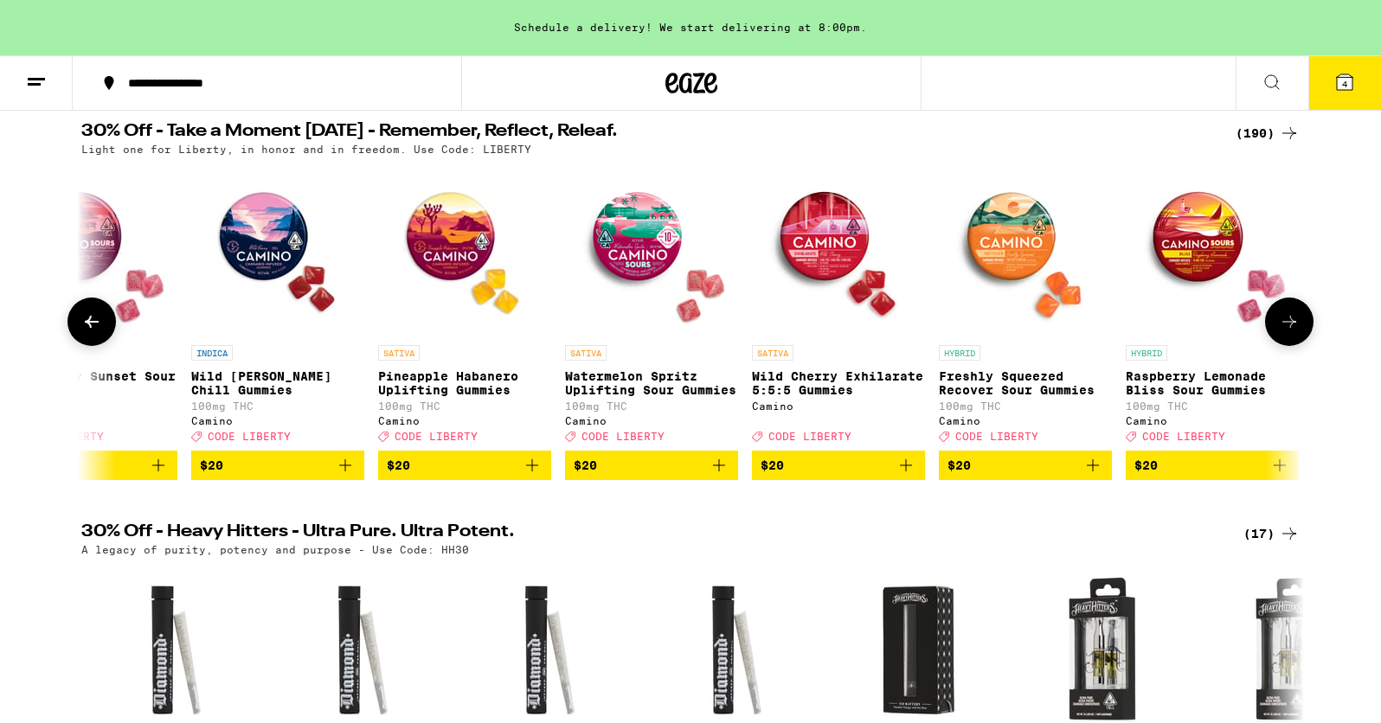
scroll to position [0, 13358]
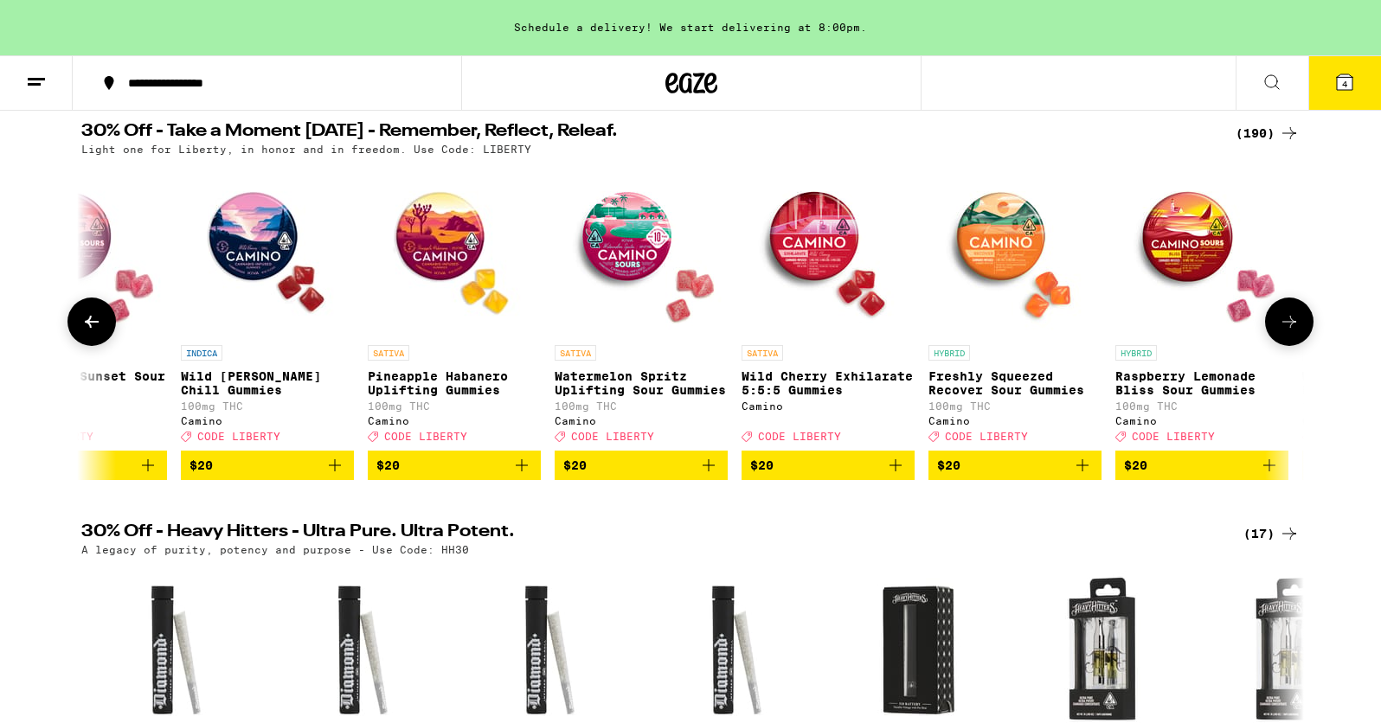
click at [334, 472] on icon "Add to bag" at bounding box center [335, 466] width 12 height 12
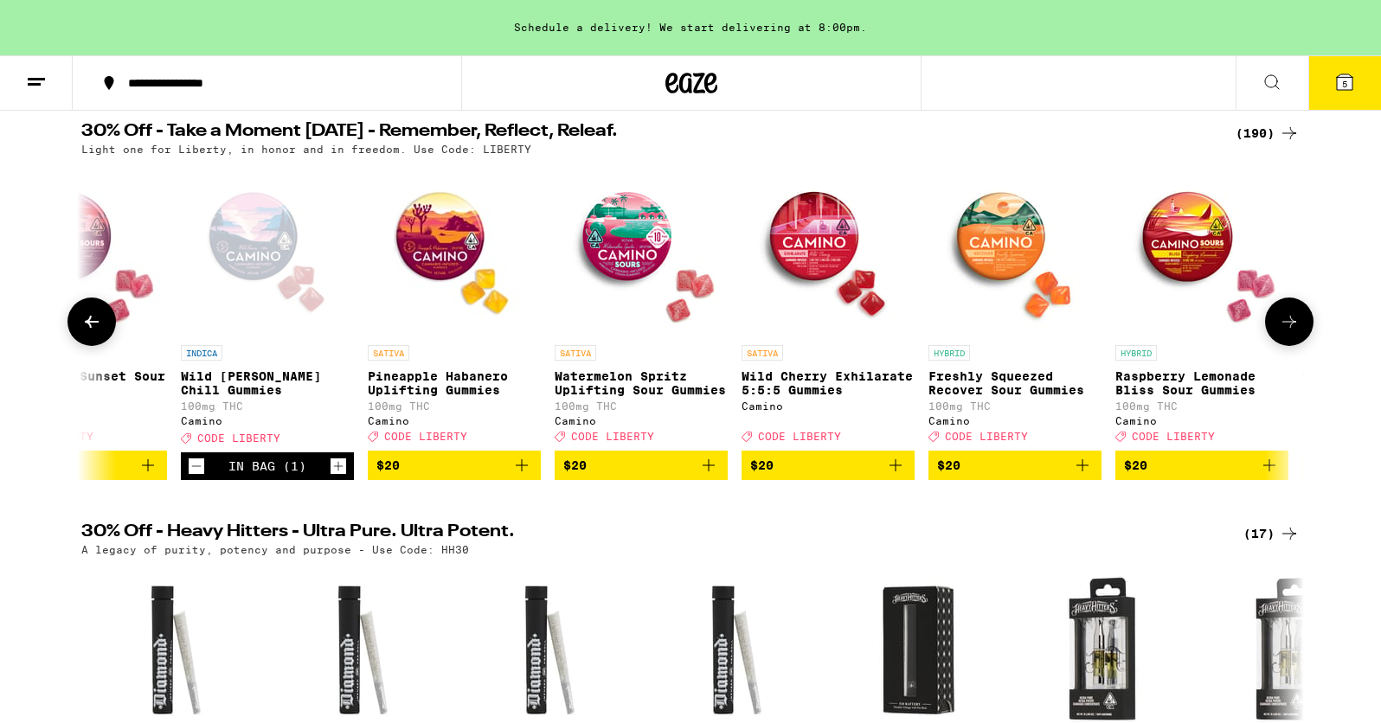
click at [815, 247] on img "Open page for Wild Cherry Exhilarate 5:5:5 Gummies from Camino" at bounding box center [828, 250] width 173 height 173
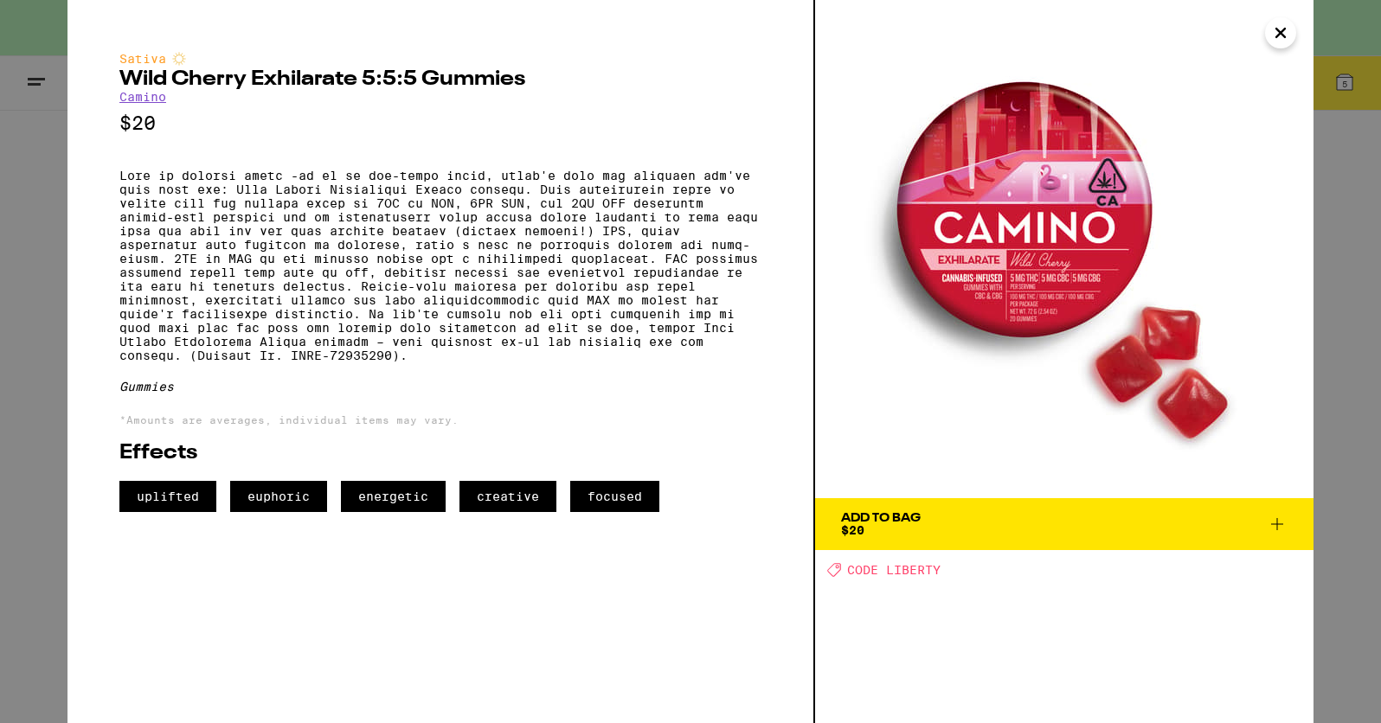
click at [1275, 525] on icon at bounding box center [1277, 524] width 21 height 21
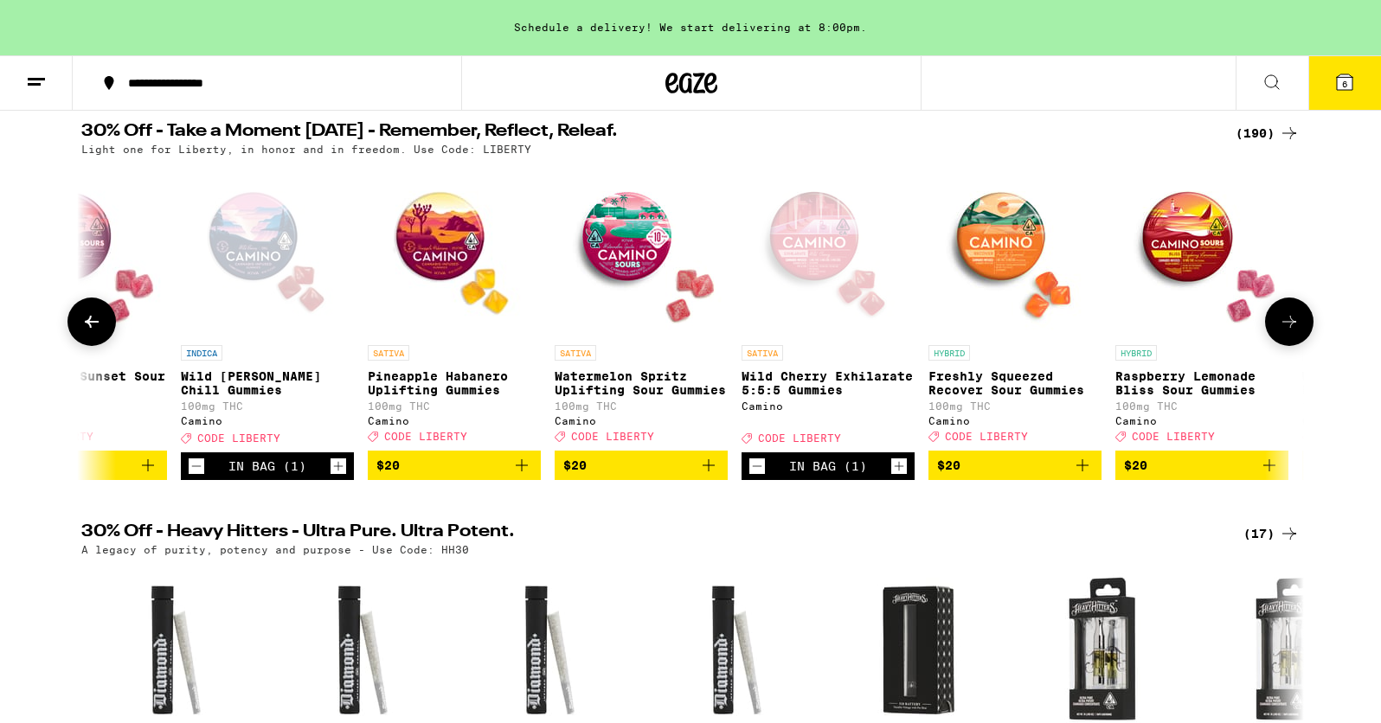
click at [1009, 221] on img "Open page for Freshly Squeezed Recover Sour Gummies from Camino" at bounding box center [1015, 250] width 173 height 173
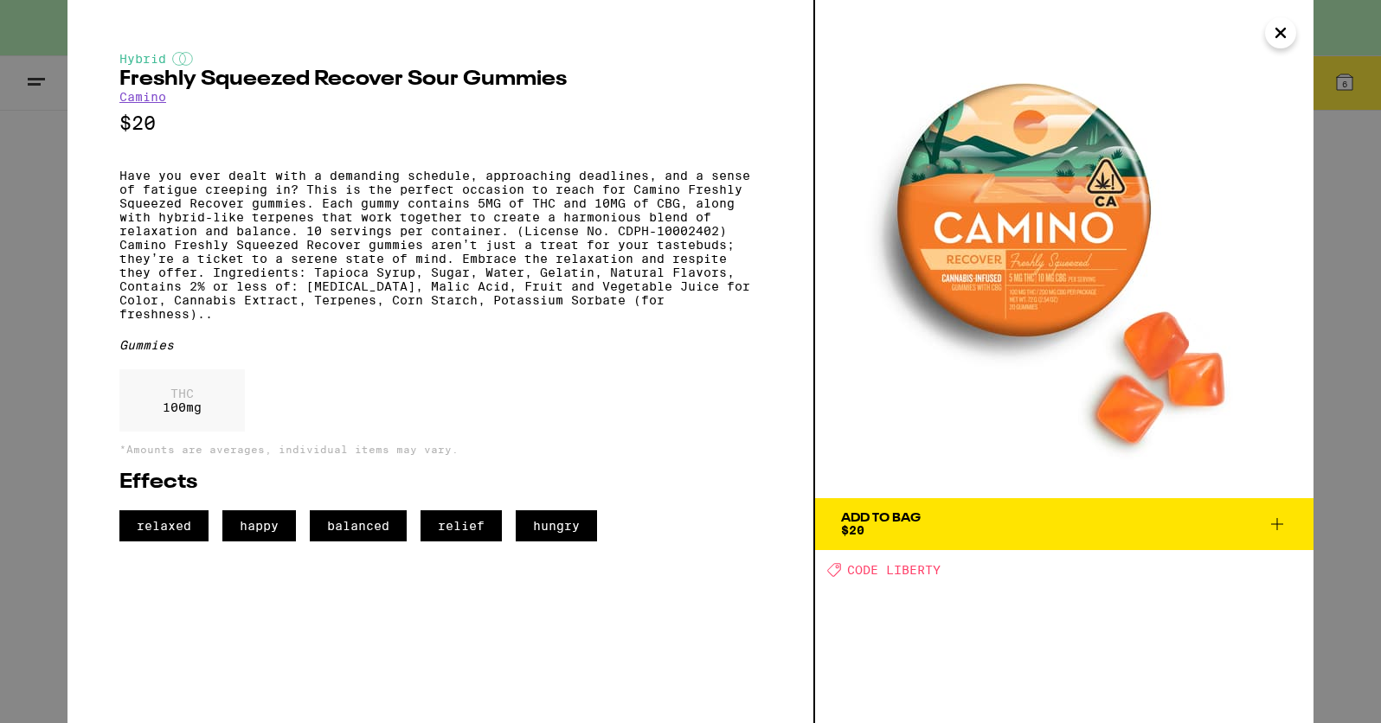
click at [1278, 34] on icon "Close" at bounding box center [1280, 33] width 9 height 9
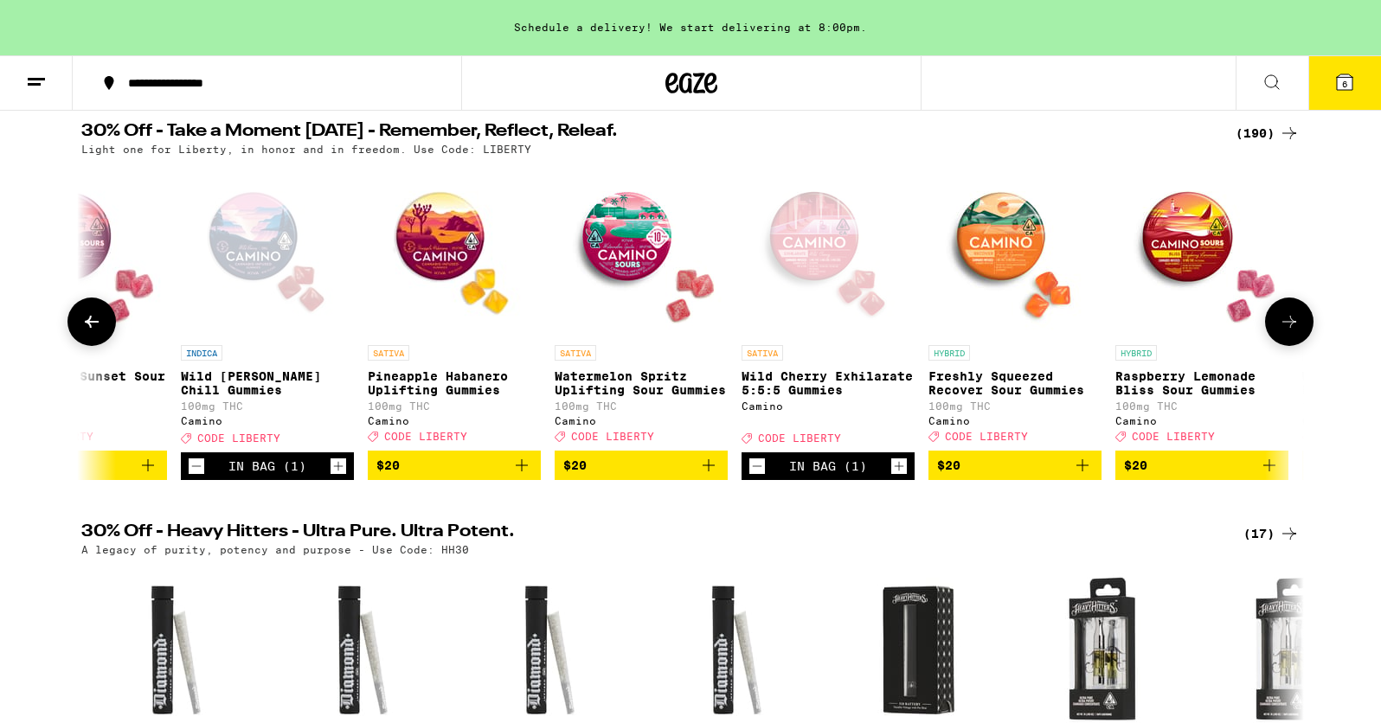
click at [1083, 475] on icon "Add to bag" at bounding box center [1082, 465] width 21 height 21
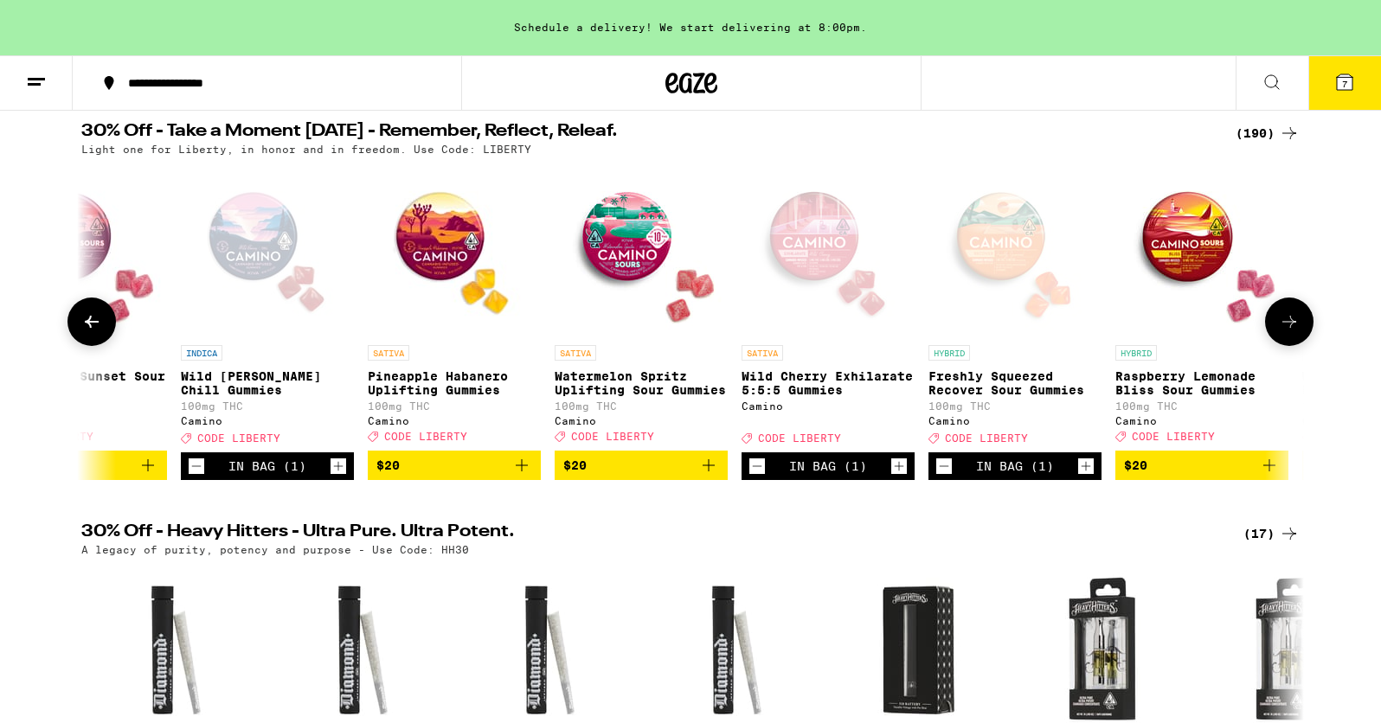
click at [1294, 331] on icon at bounding box center [1289, 322] width 21 height 21
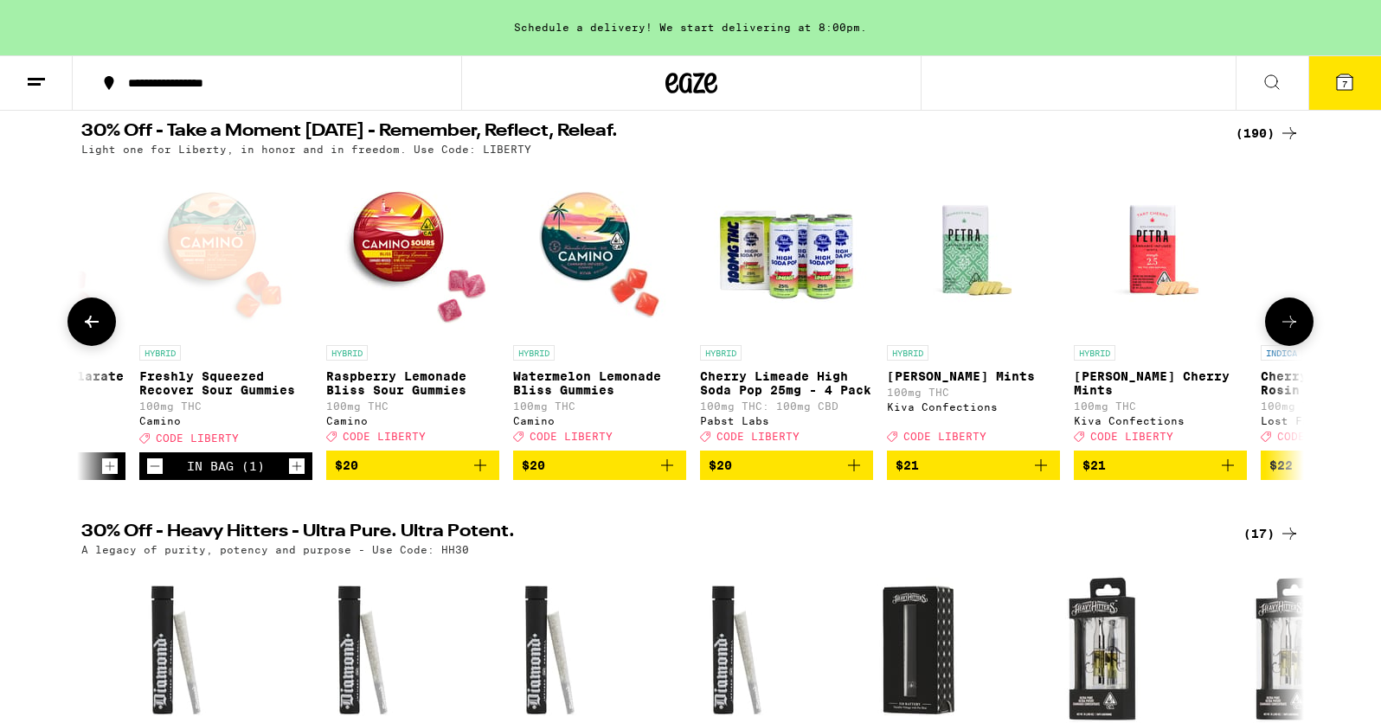
scroll to position [0, 14388]
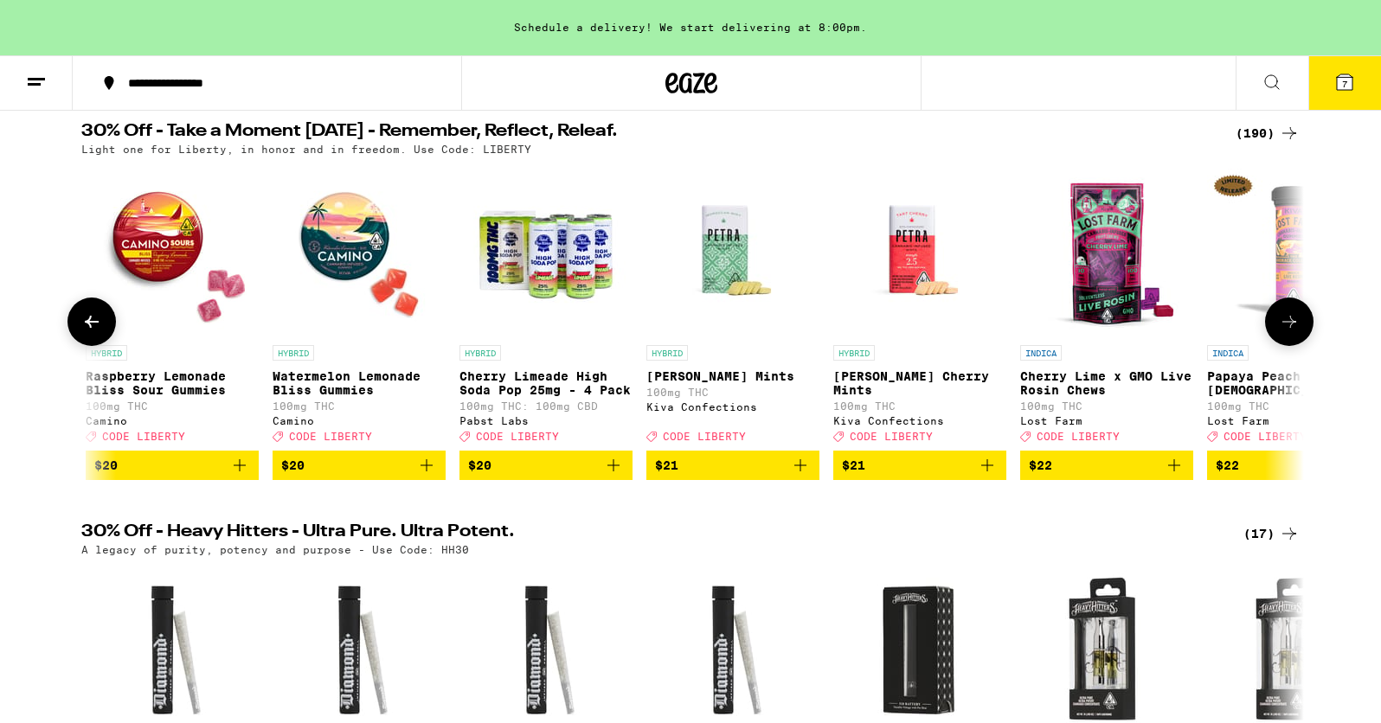
click at [1293, 330] on icon at bounding box center [1289, 322] width 21 height 21
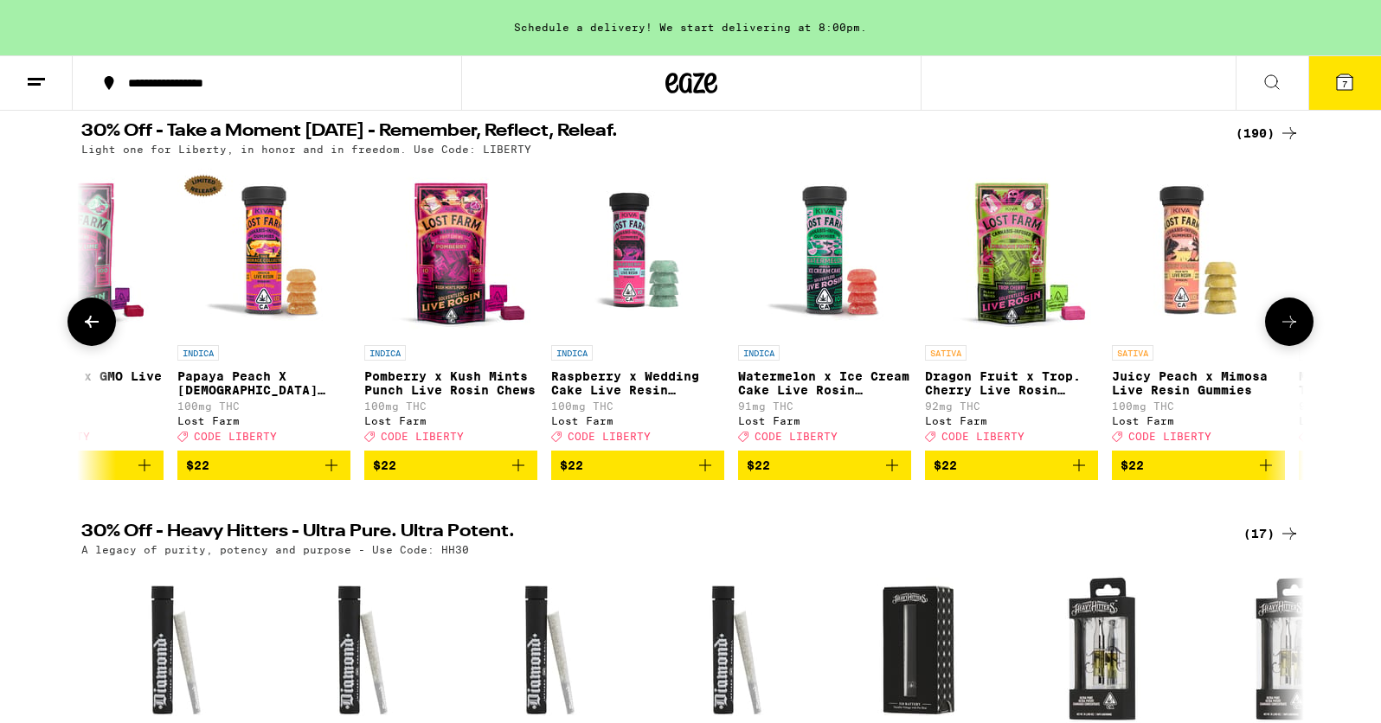
click at [1293, 331] on icon at bounding box center [1289, 322] width 21 height 21
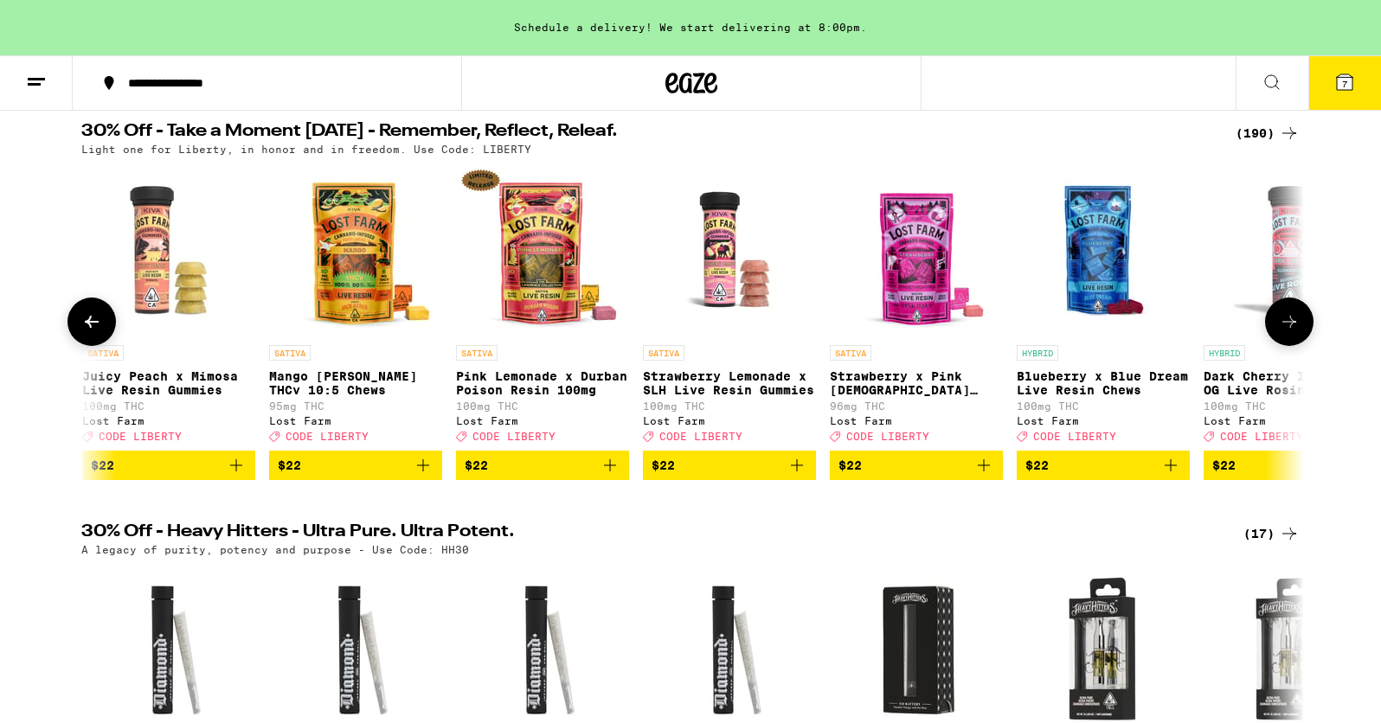
click at [1293, 325] on icon at bounding box center [1289, 322] width 21 height 21
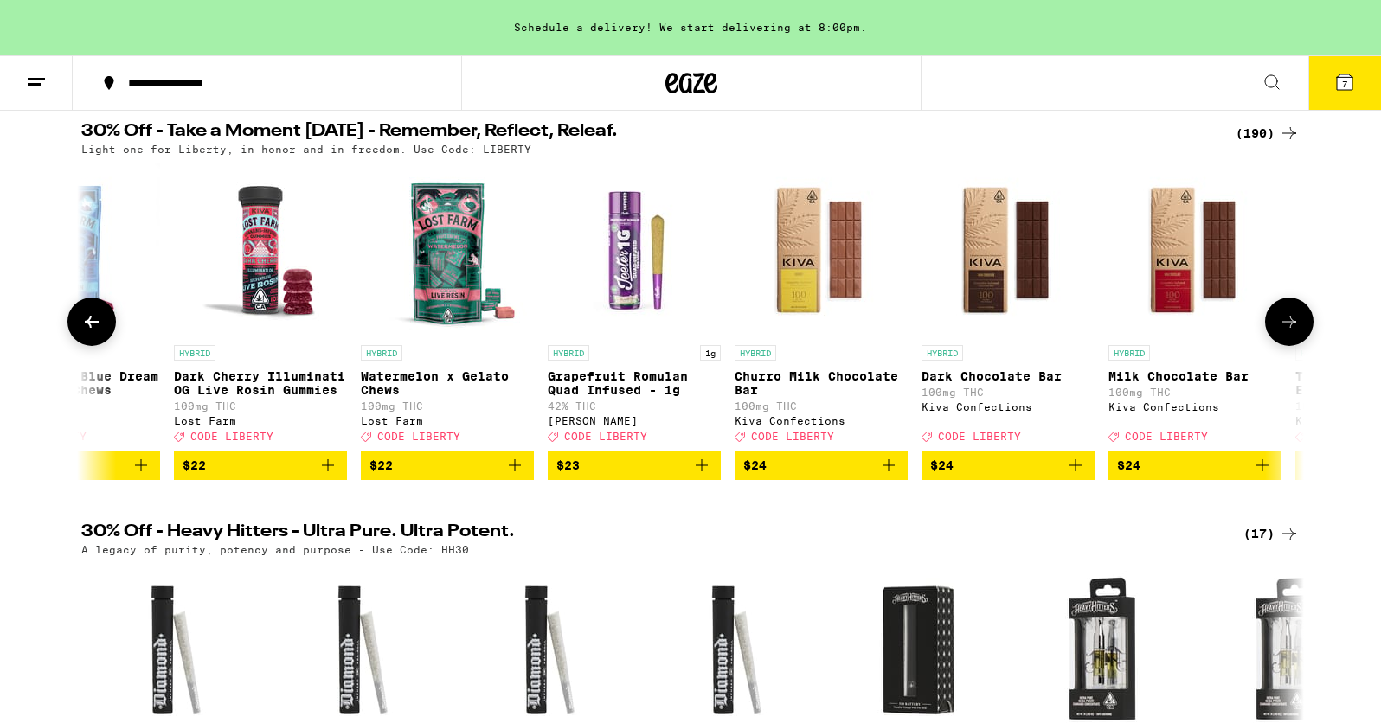
click at [1293, 326] on icon at bounding box center [1289, 322] width 21 height 21
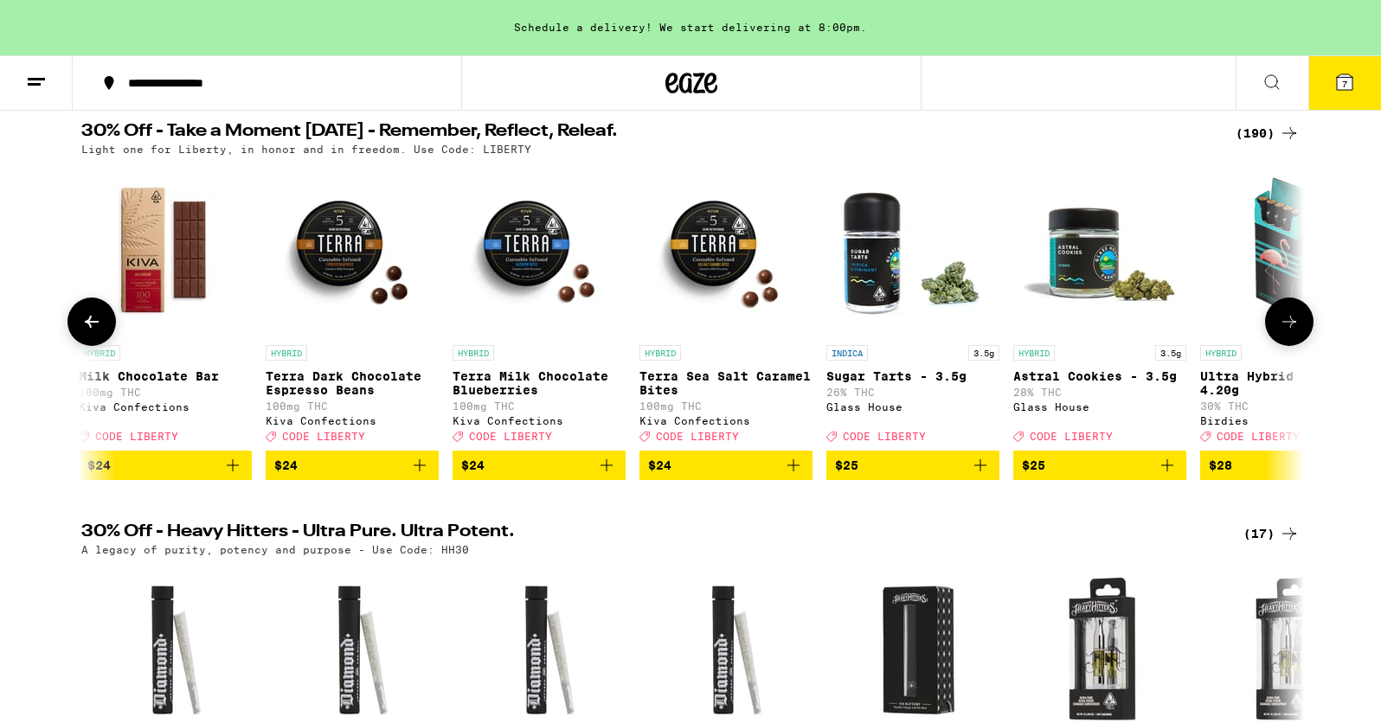
click at [1293, 327] on icon at bounding box center [1289, 322] width 21 height 21
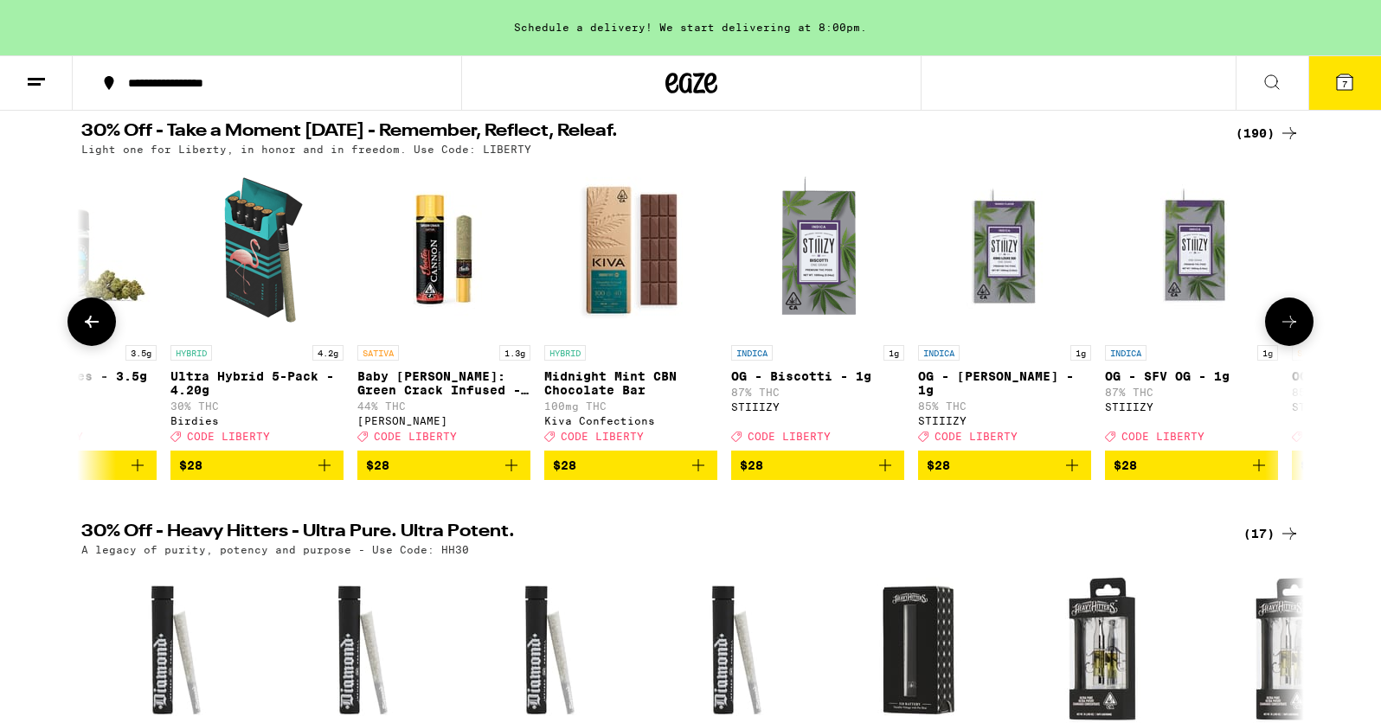
click at [1293, 328] on icon at bounding box center [1289, 322] width 14 height 12
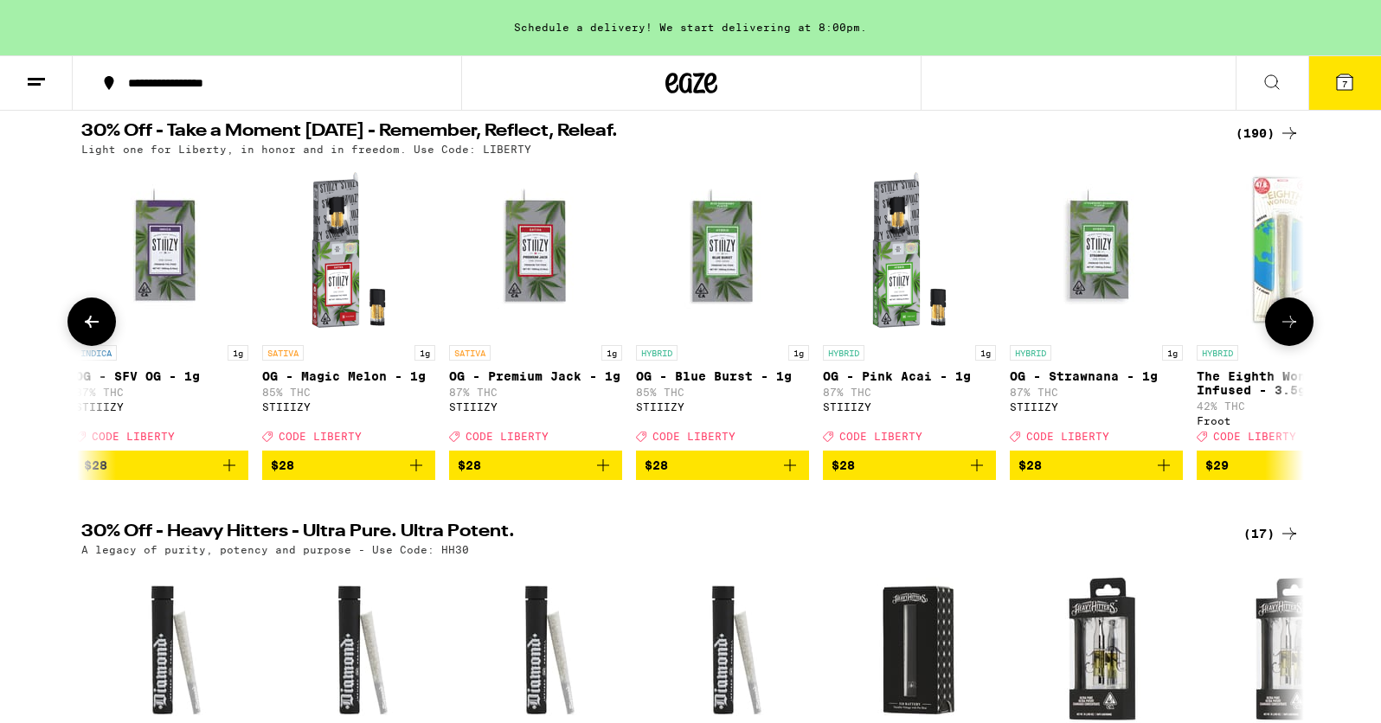
click at [1293, 331] on icon at bounding box center [1289, 322] width 21 height 21
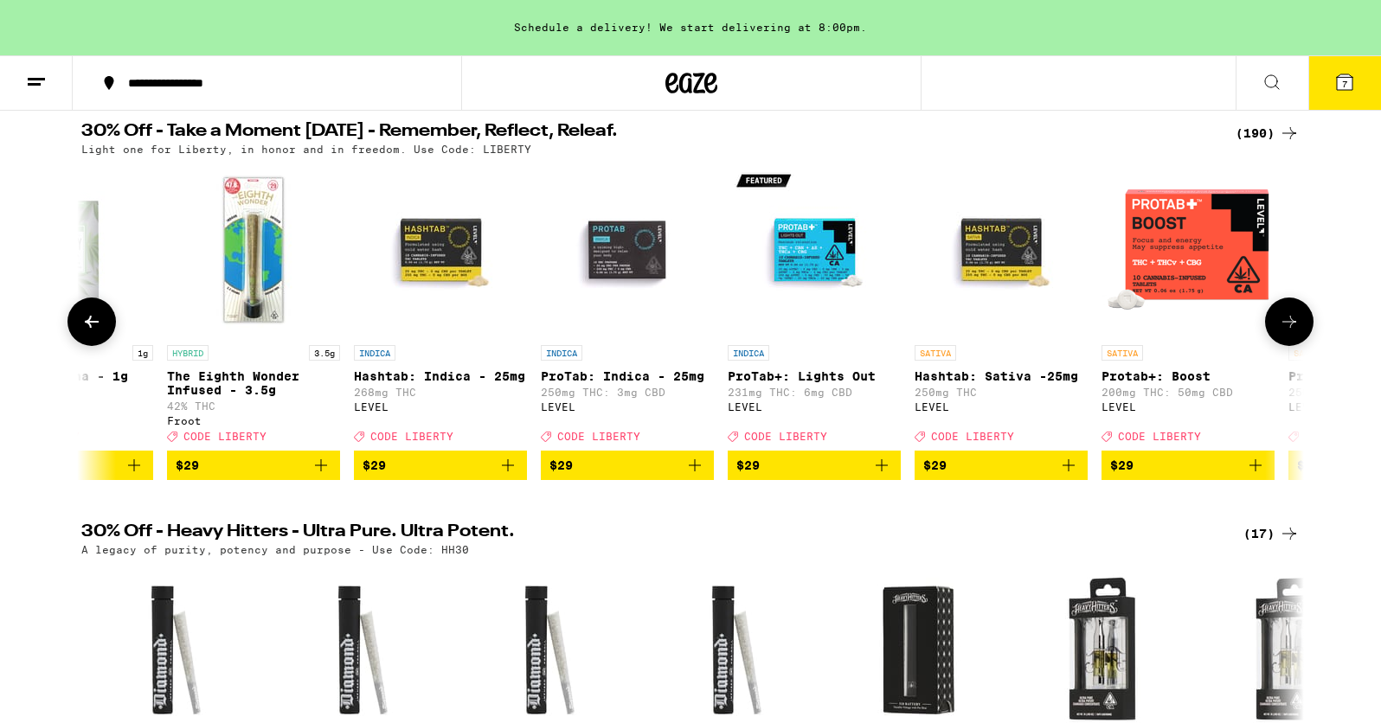
click at [1293, 331] on icon at bounding box center [1289, 322] width 21 height 21
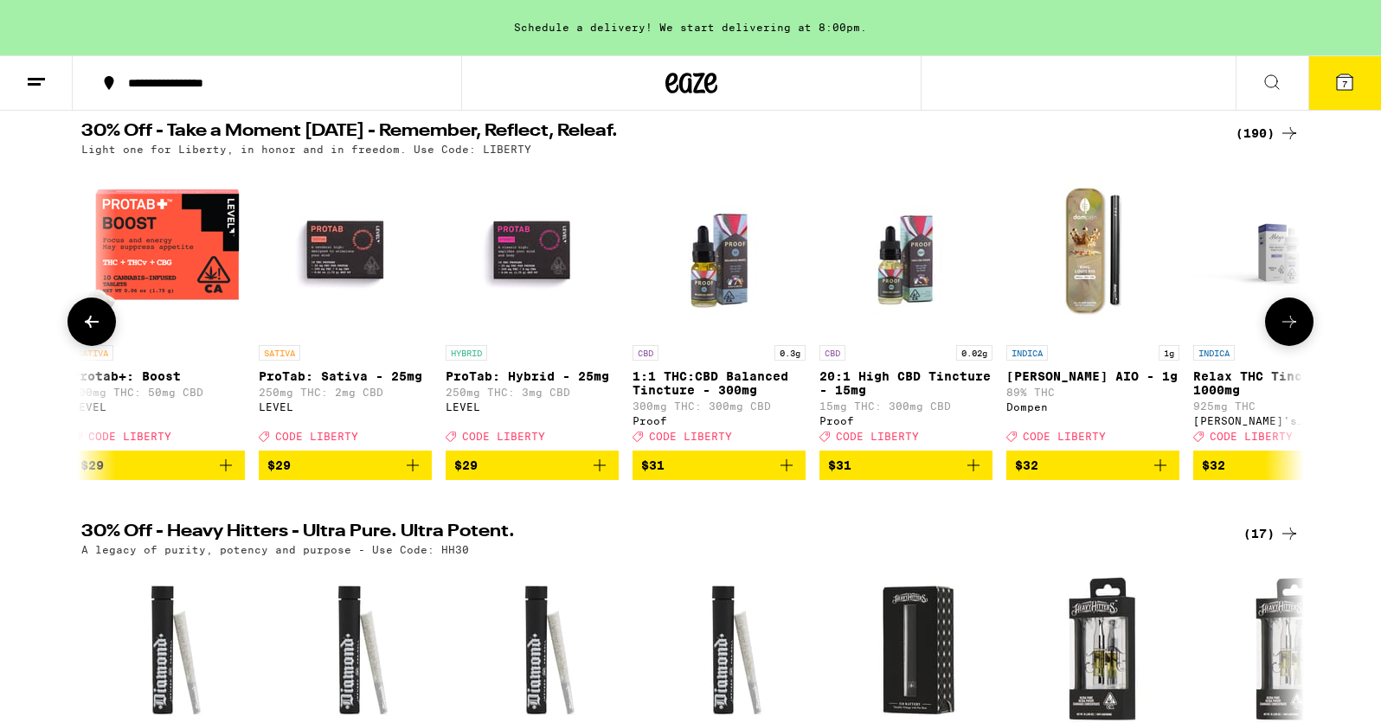
click at [1294, 331] on icon at bounding box center [1289, 322] width 21 height 21
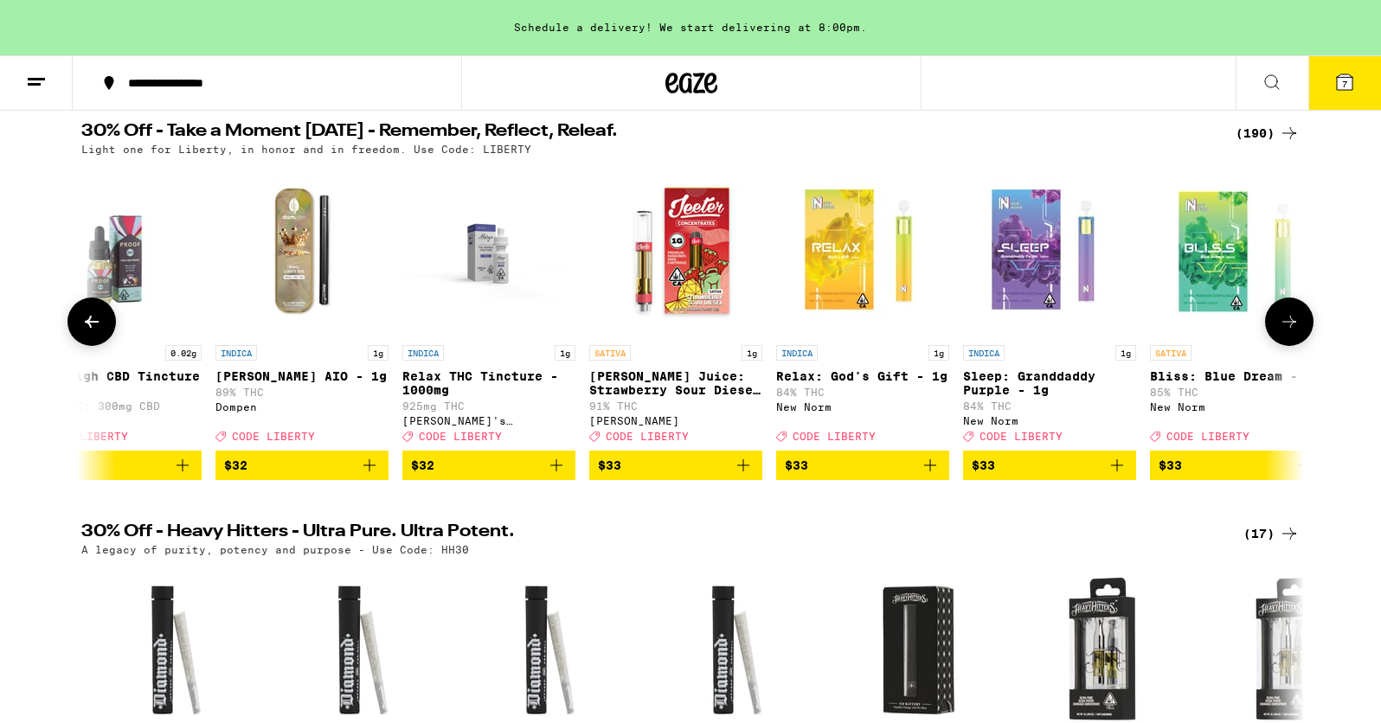
scroll to position [0, 23656]
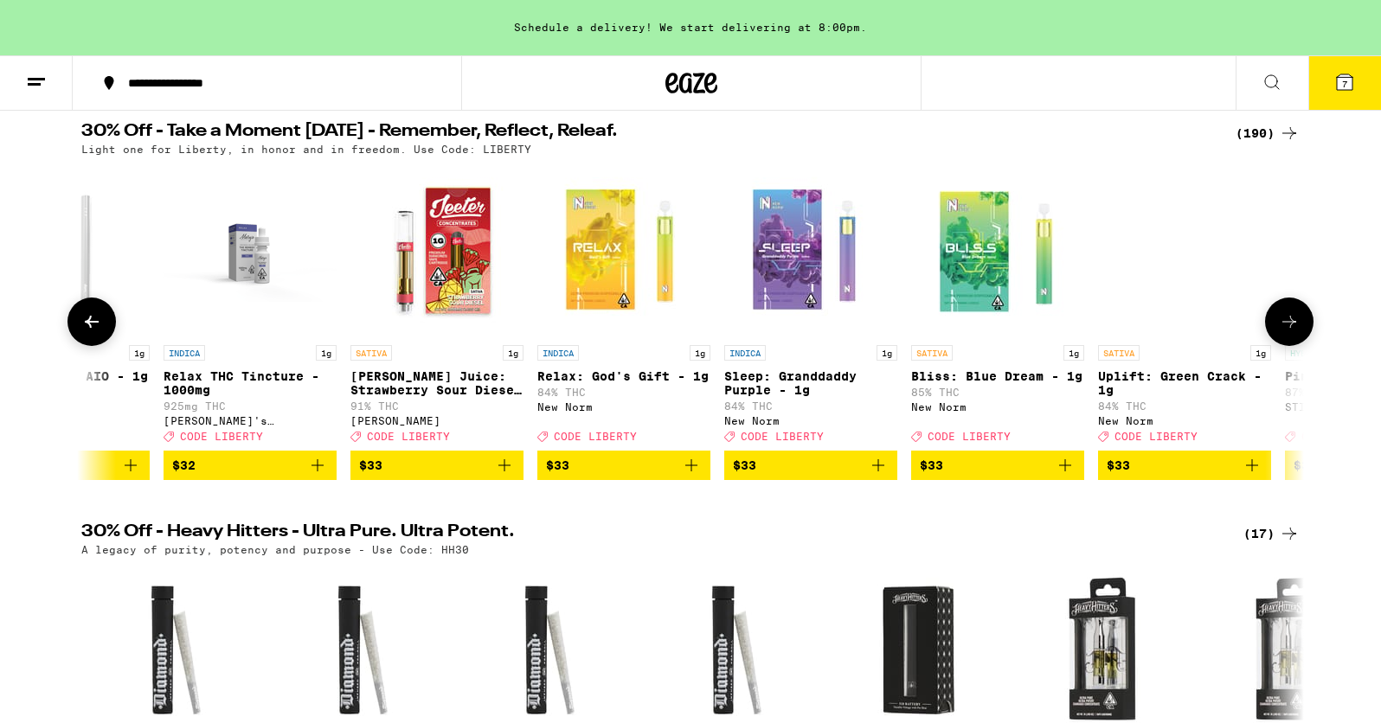
click at [1294, 332] on icon at bounding box center [1289, 322] width 21 height 21
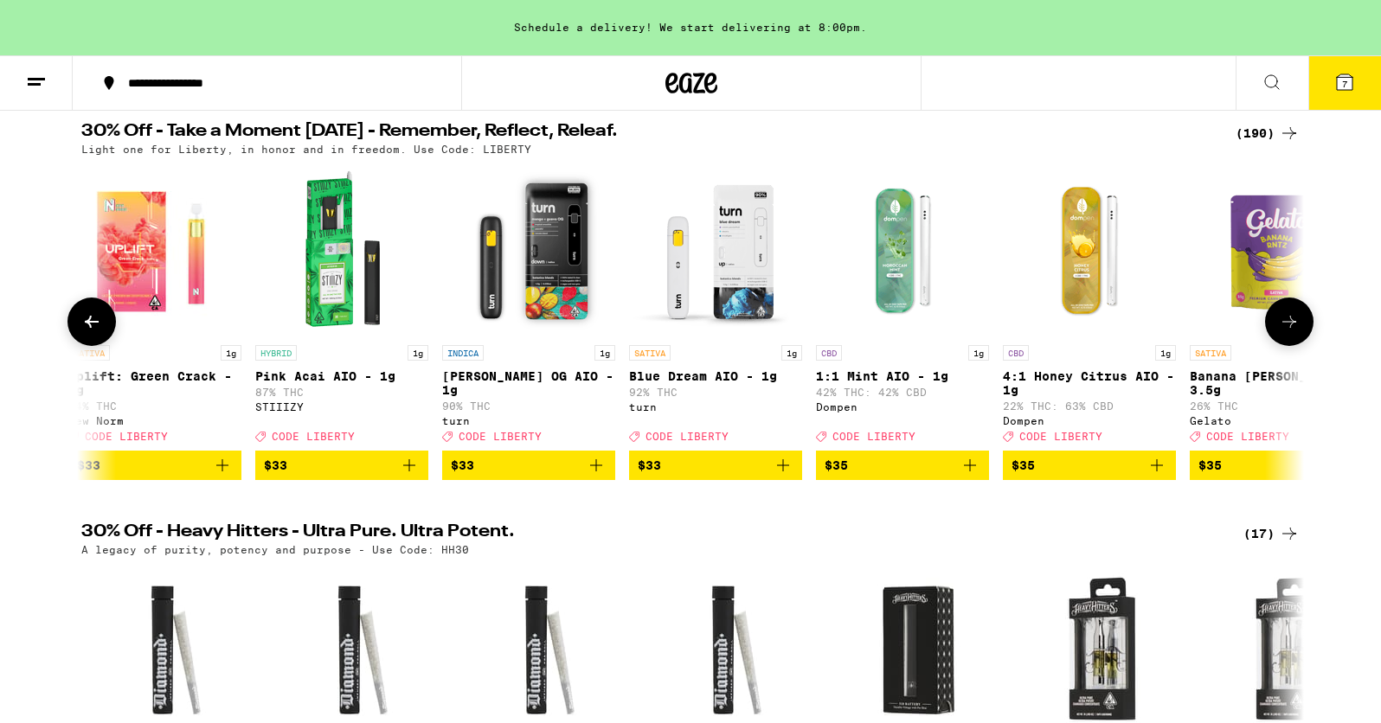
click at [1294, 332] on icon at bounding box center [1289, 322] width 21 height 21
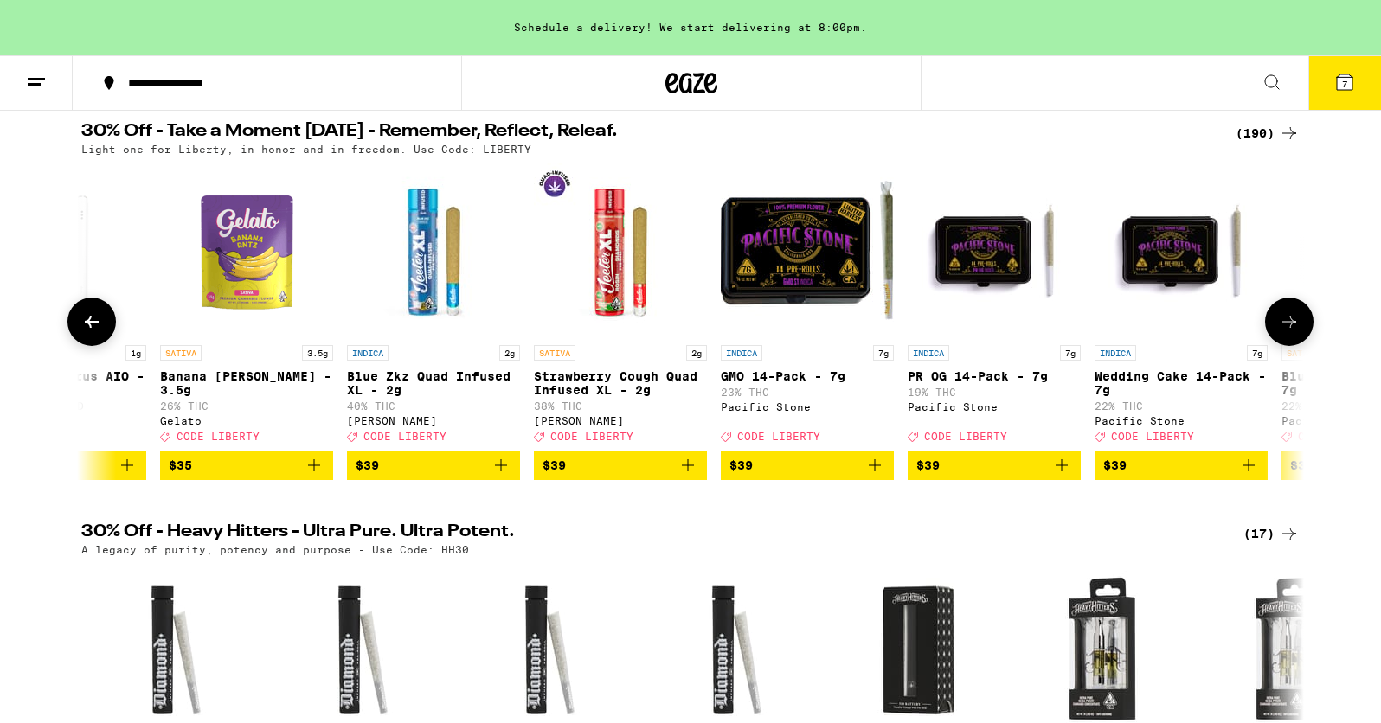
click at [1294, 332] on icon at bounding box center [1289, 322] width 21 height 21
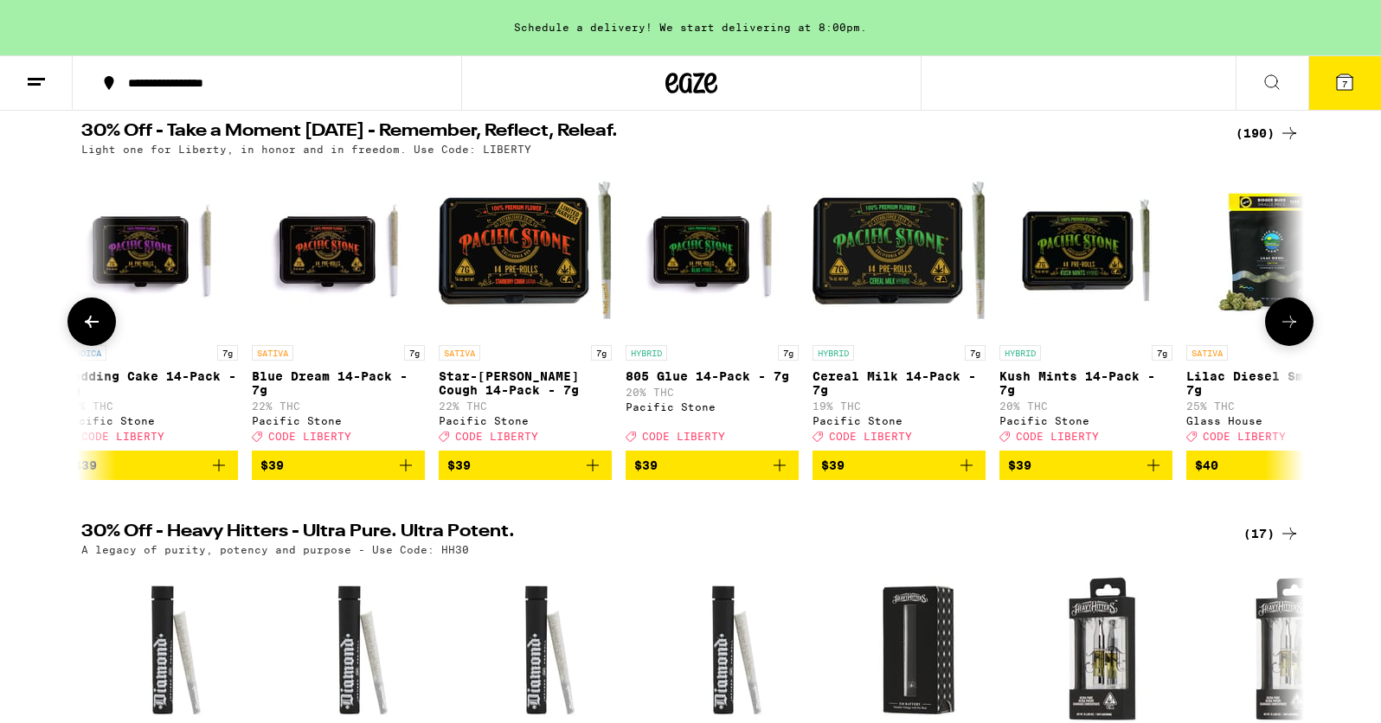
click at [1293, 332] on icon at bounding box center [1289, 322] width 21 height 21
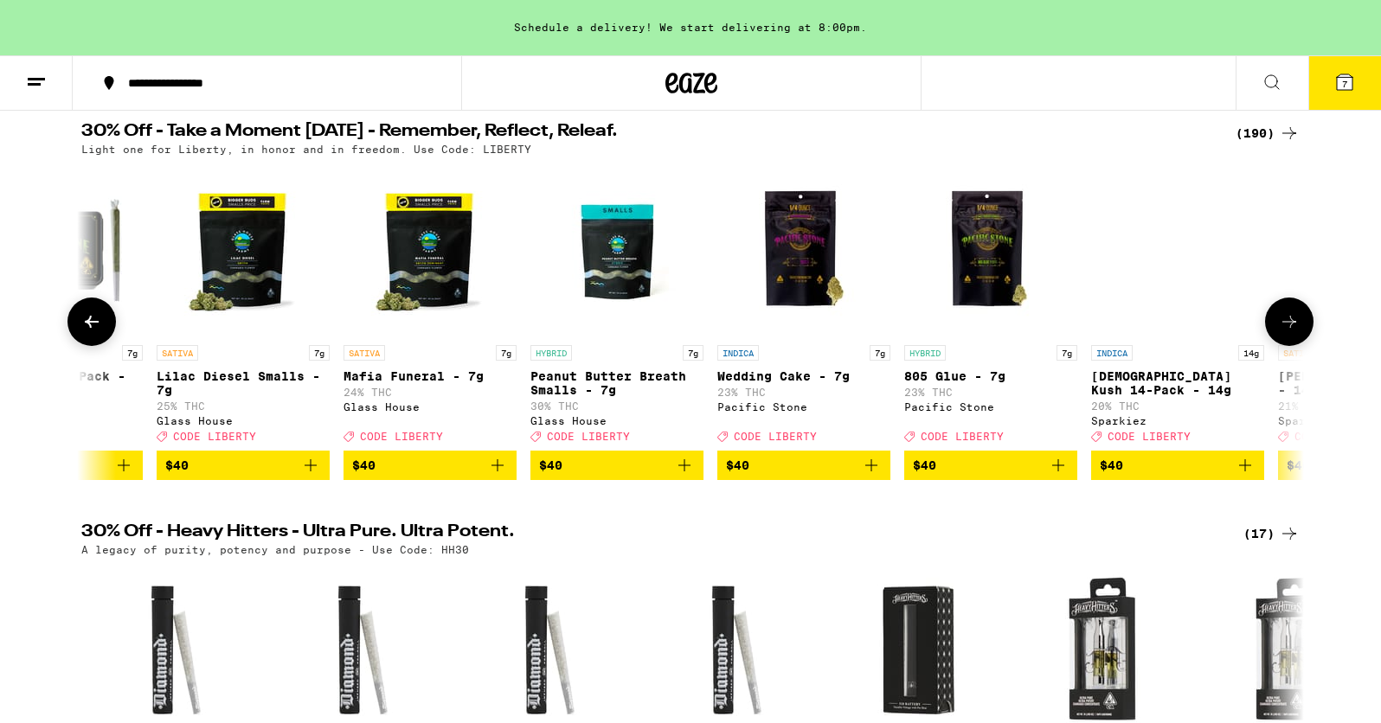
click at [1293, 332] on icon at bounding box center [1289, 322] width 21 height 21
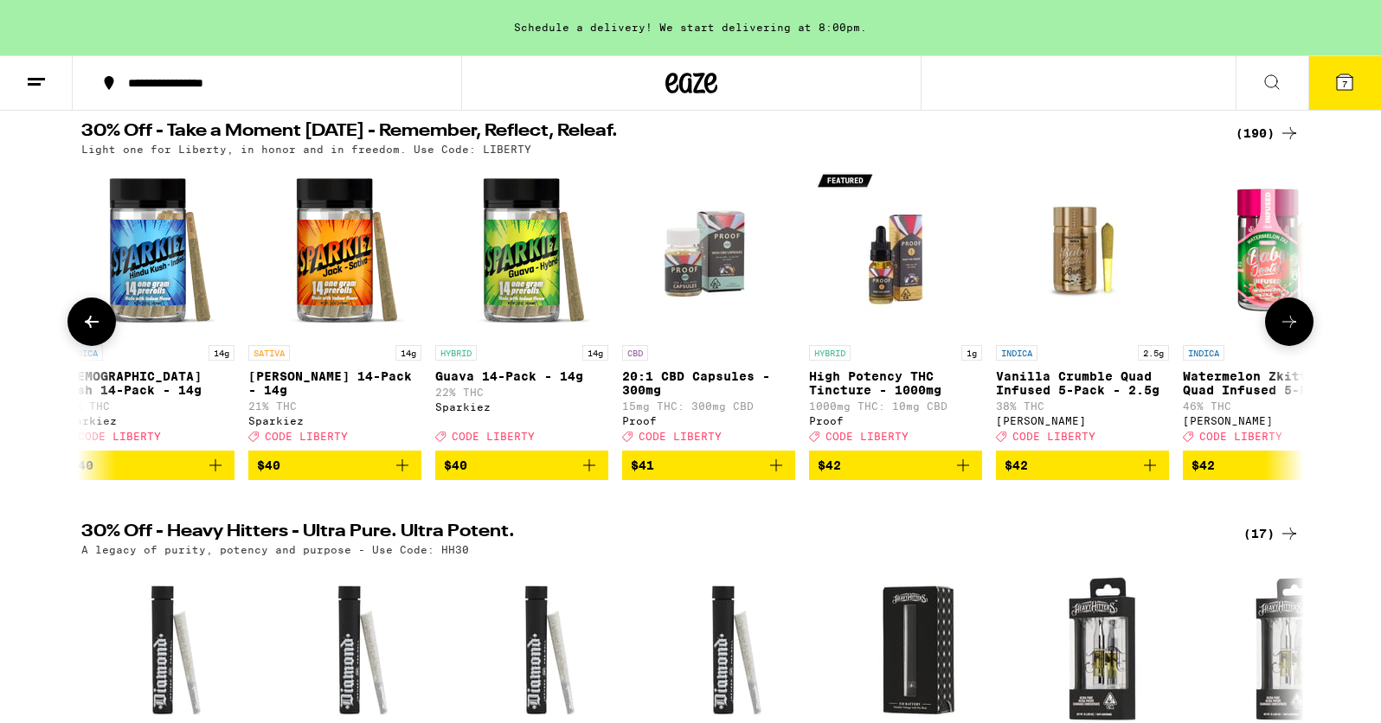
click at [1293, 332] on icon at bounding box center [1289, 322] width 21 height 21
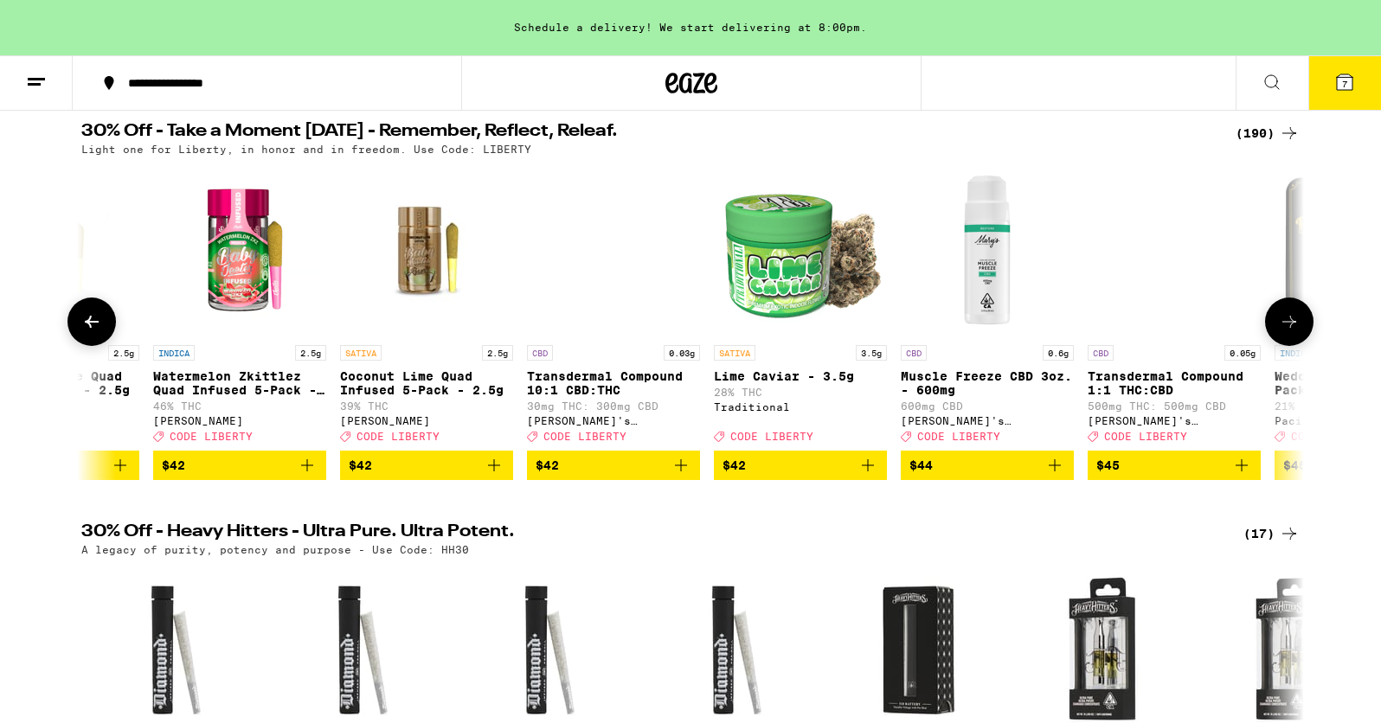
click at [1293, 332] on icon at bounding box center [1289, 322] width 21 height 21
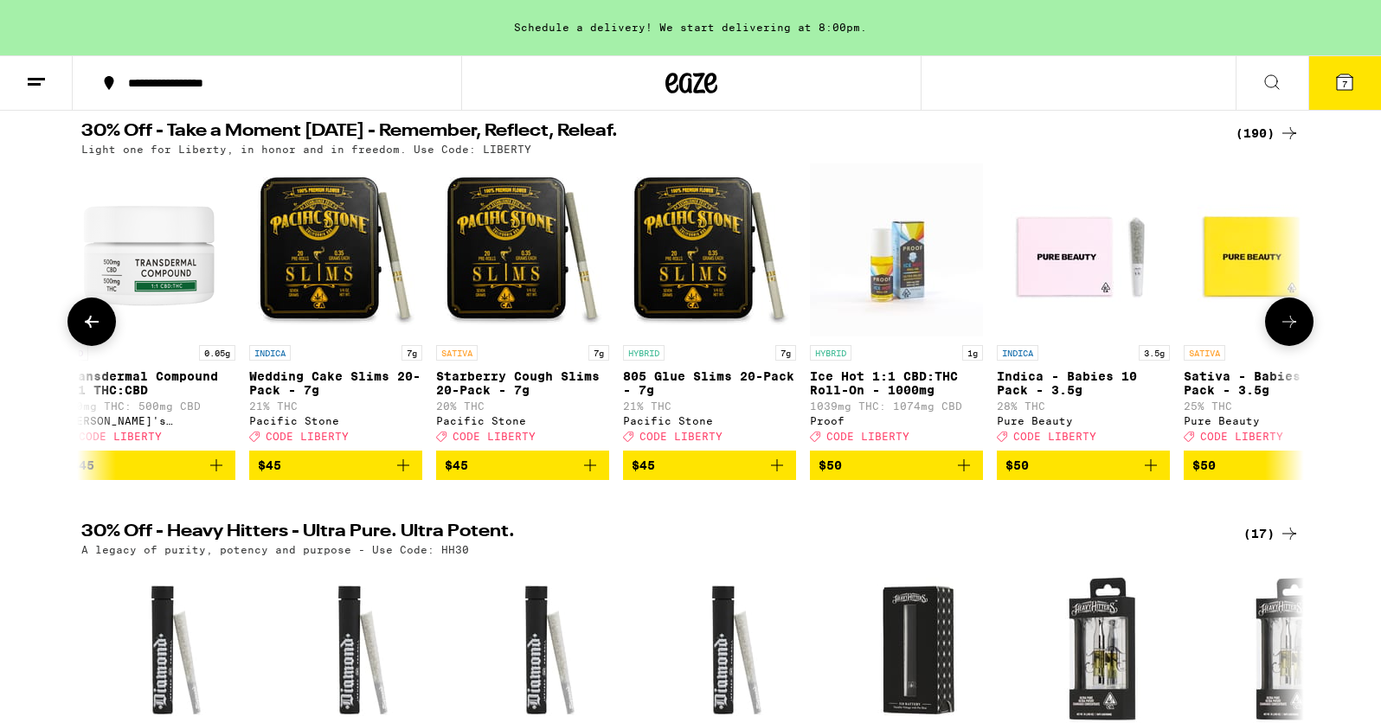
scroll to position [0, 30865]
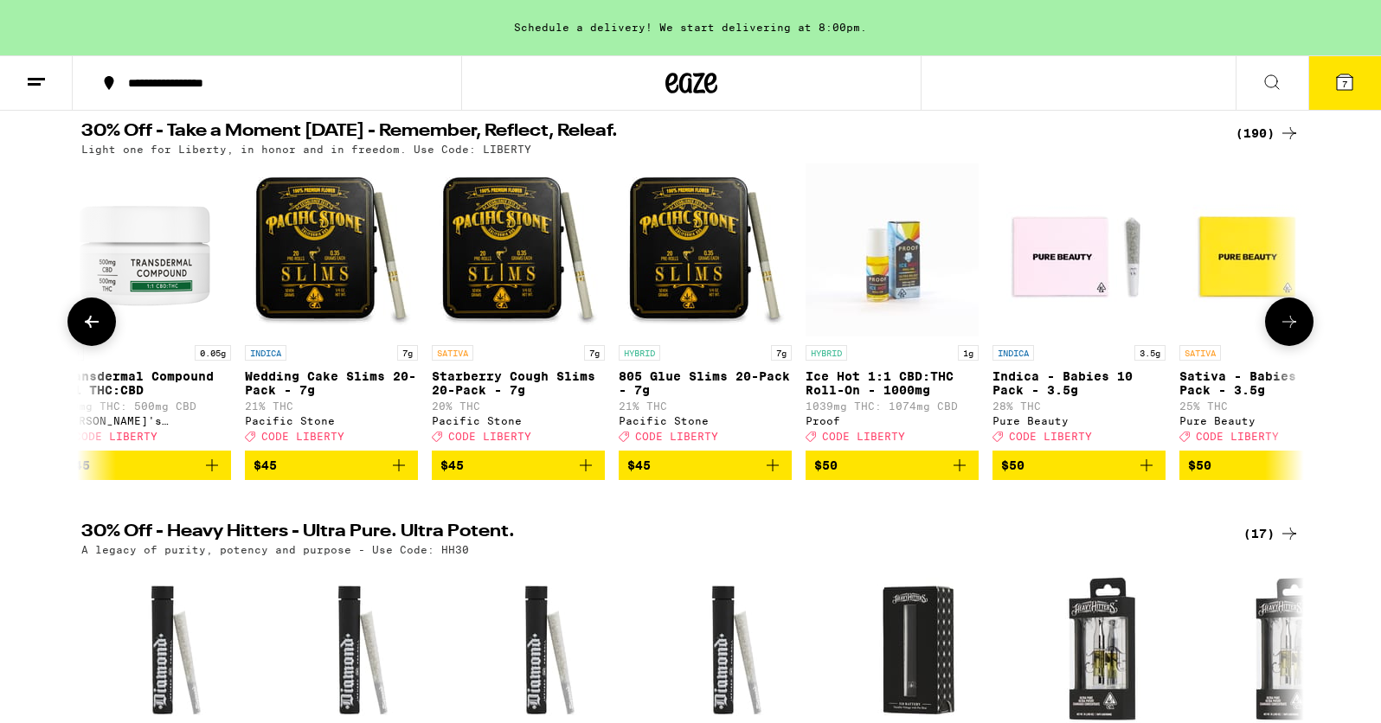
click at [1293, 332] on icon at bounding box center [1289, 322] width 21 height 21
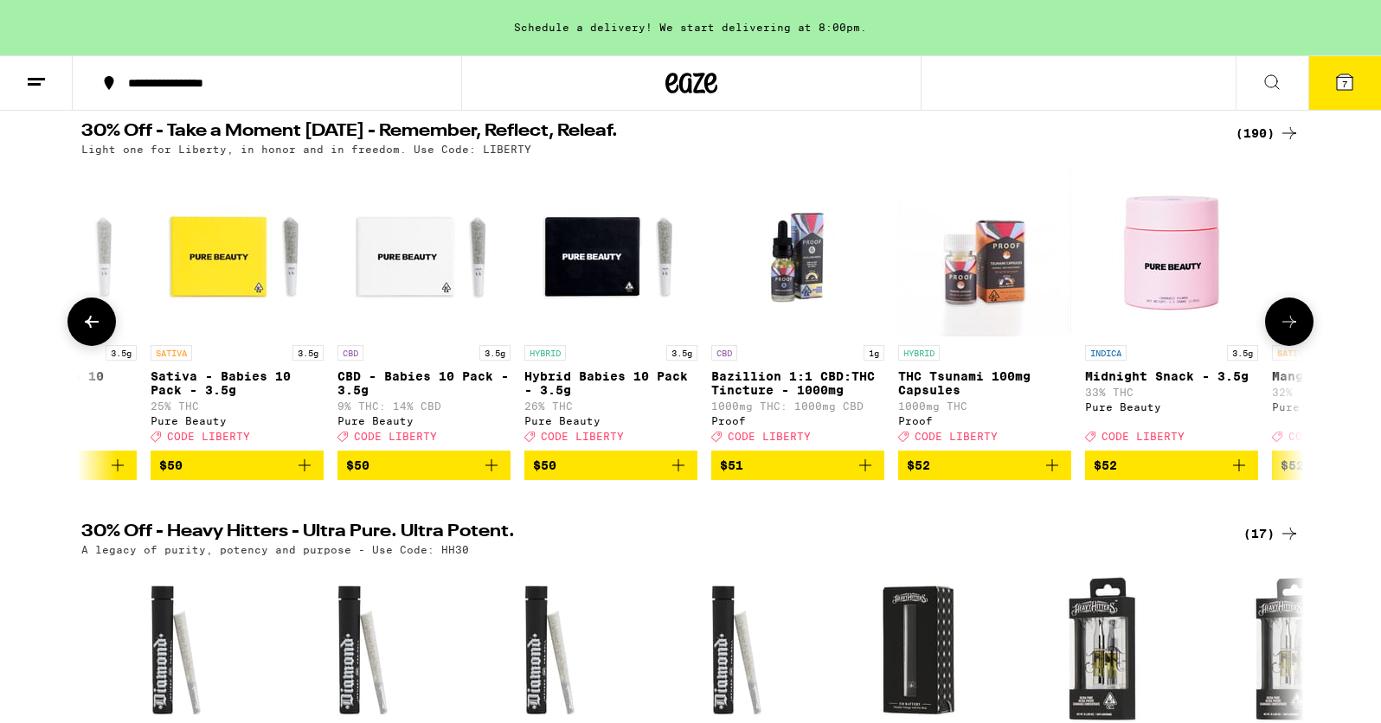
scroll to position [0, 31894]
click at [91, 328] on icon at bounding box center [92, 322] width 14 height 12
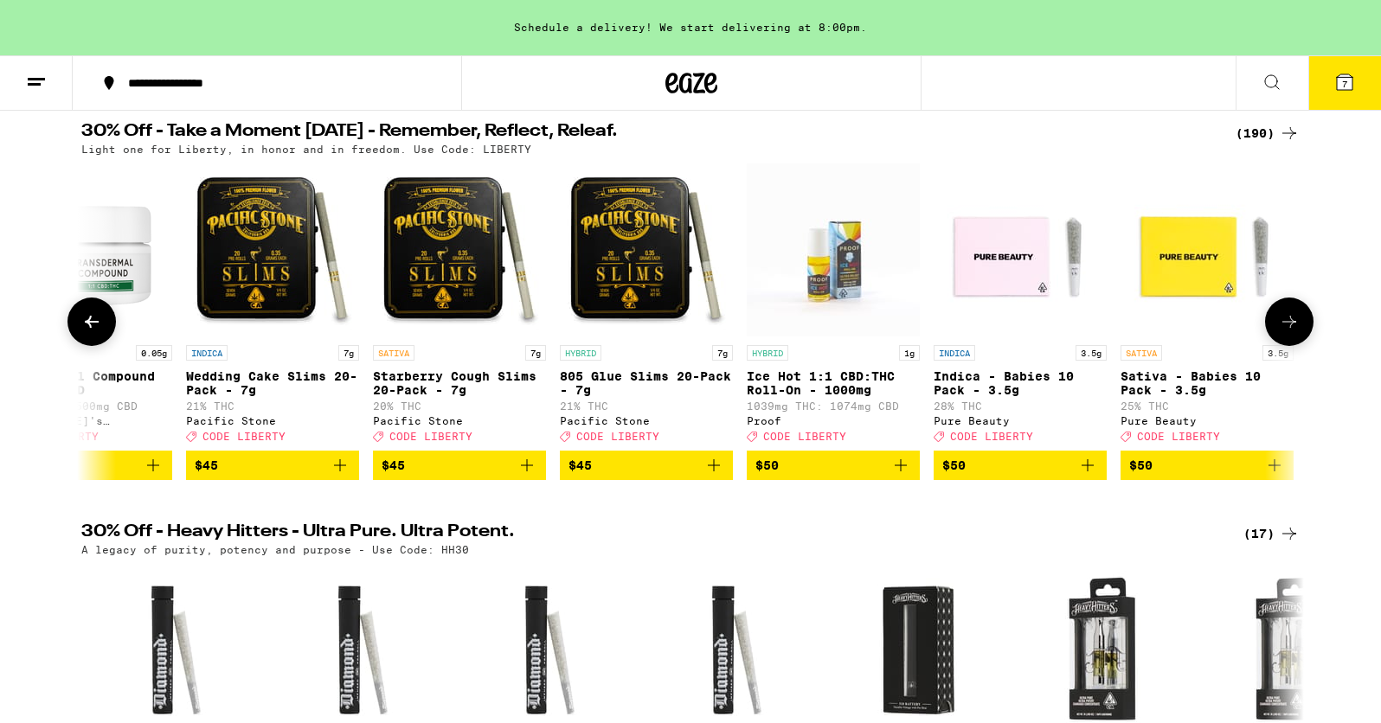
scroll to position [0, 30865]
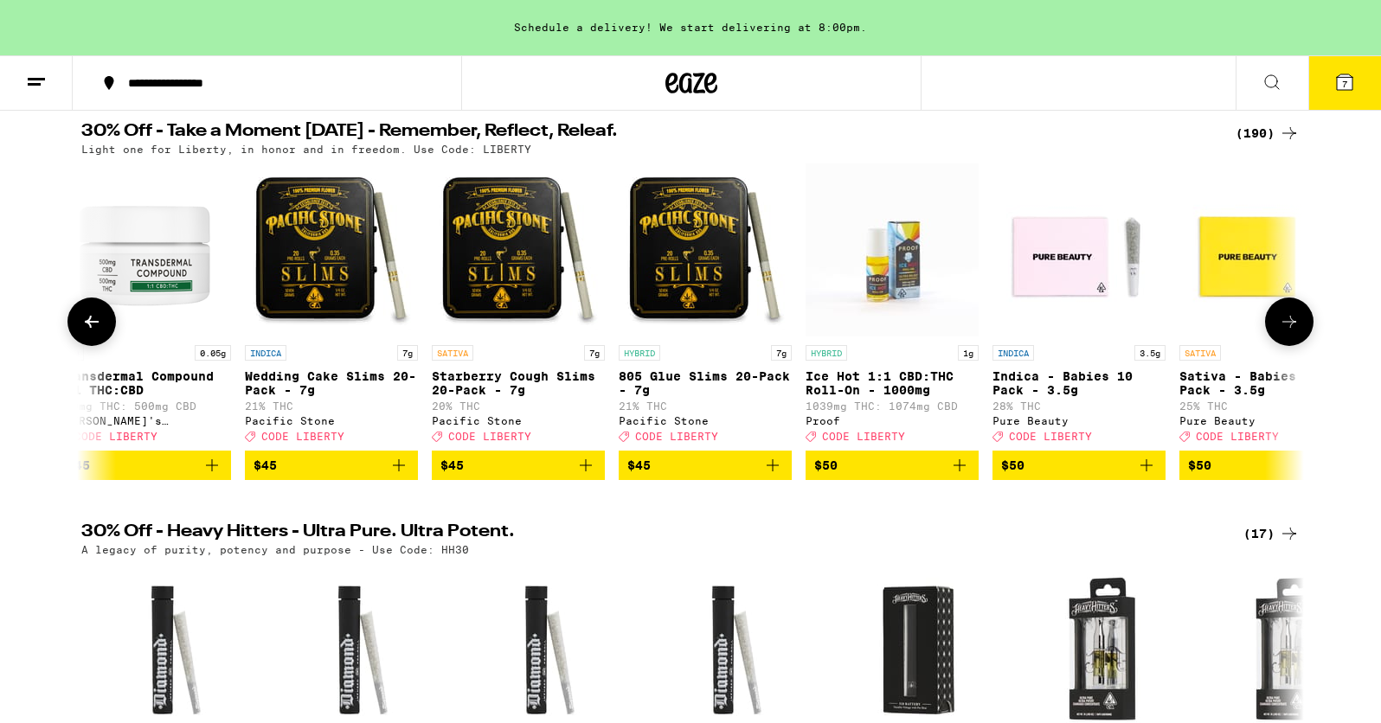
click at [1280, 332] on icon at bounding box center [1289, 322] width 21 height 21
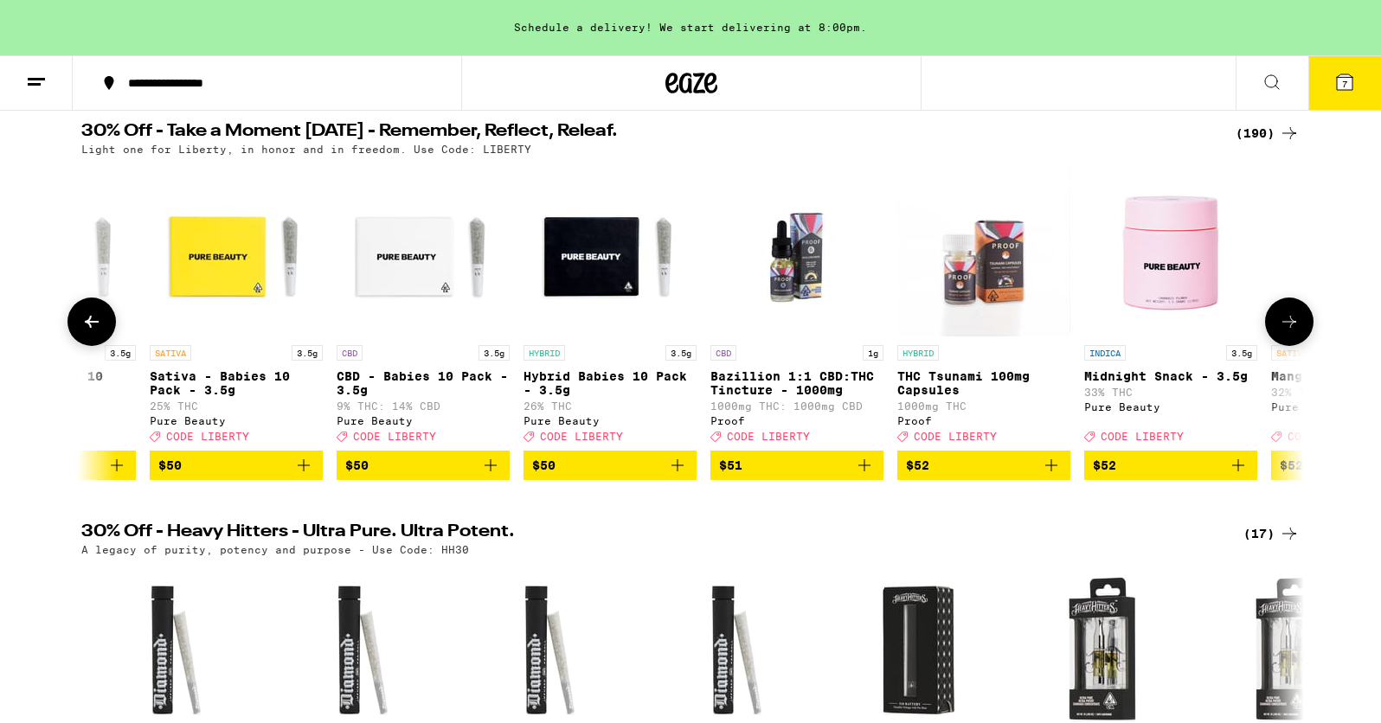
click at [1280, 332] on icon at bounding box center [1289, 322] width 21 height 21
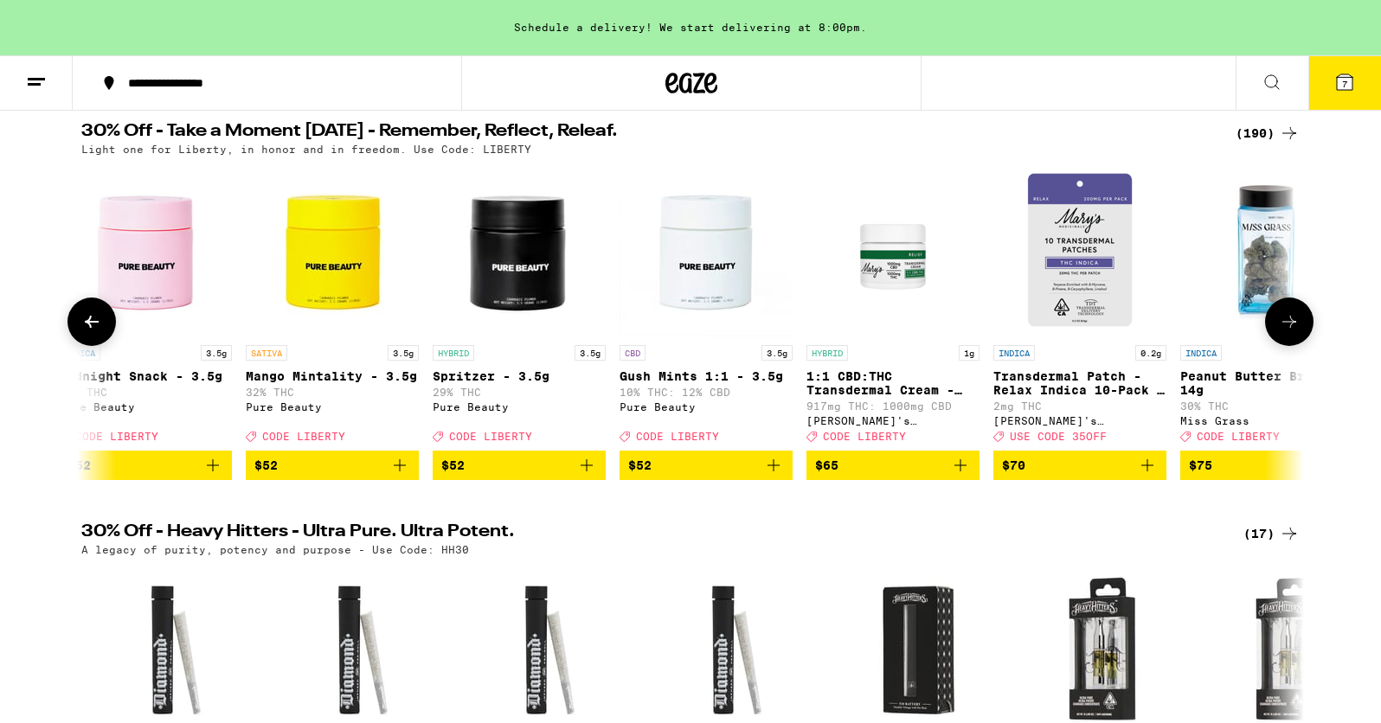
scroll to position [0, 32924]
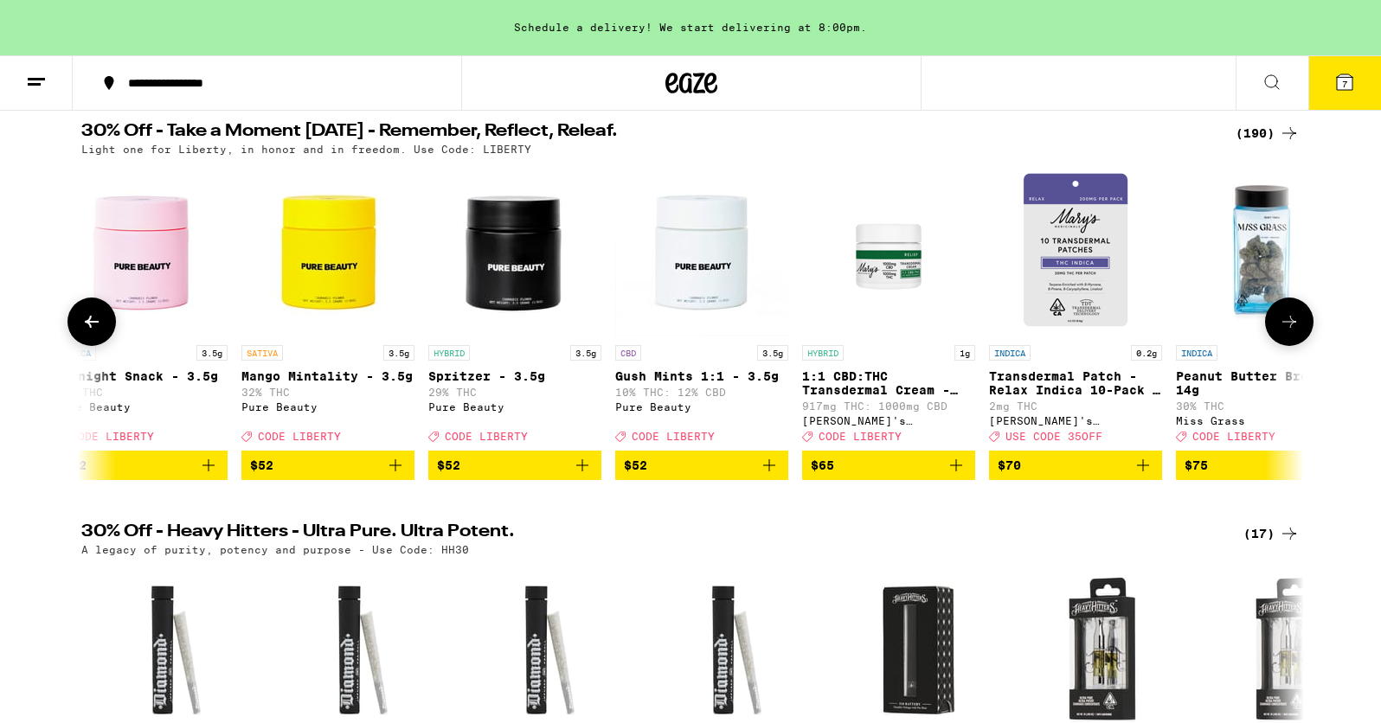
click at [318, 266] on img "Open page for Mango Mintality - 3.5g from Pure Beauty" at bounding box center [327, 250] width 173 height 173
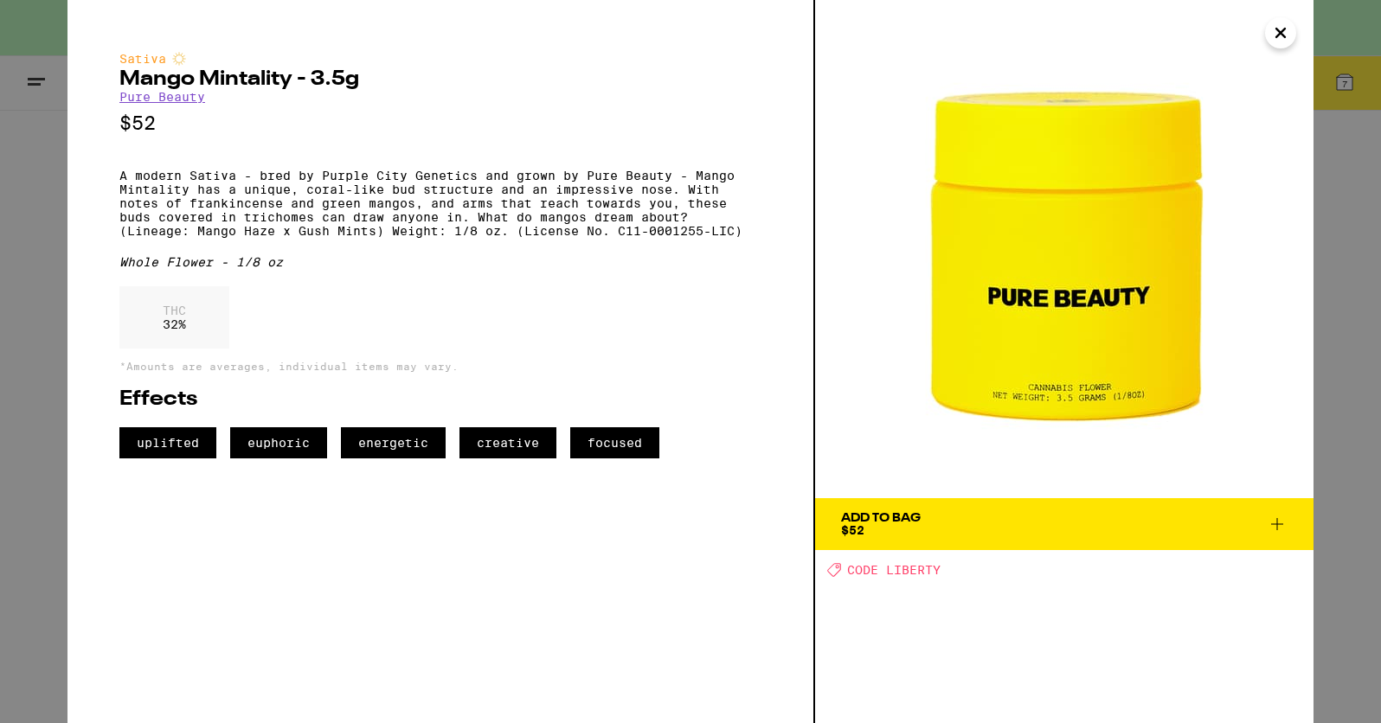
click at [1284, 37] on icon "Close" at bounding box center [1280, 33] width 9 height 9
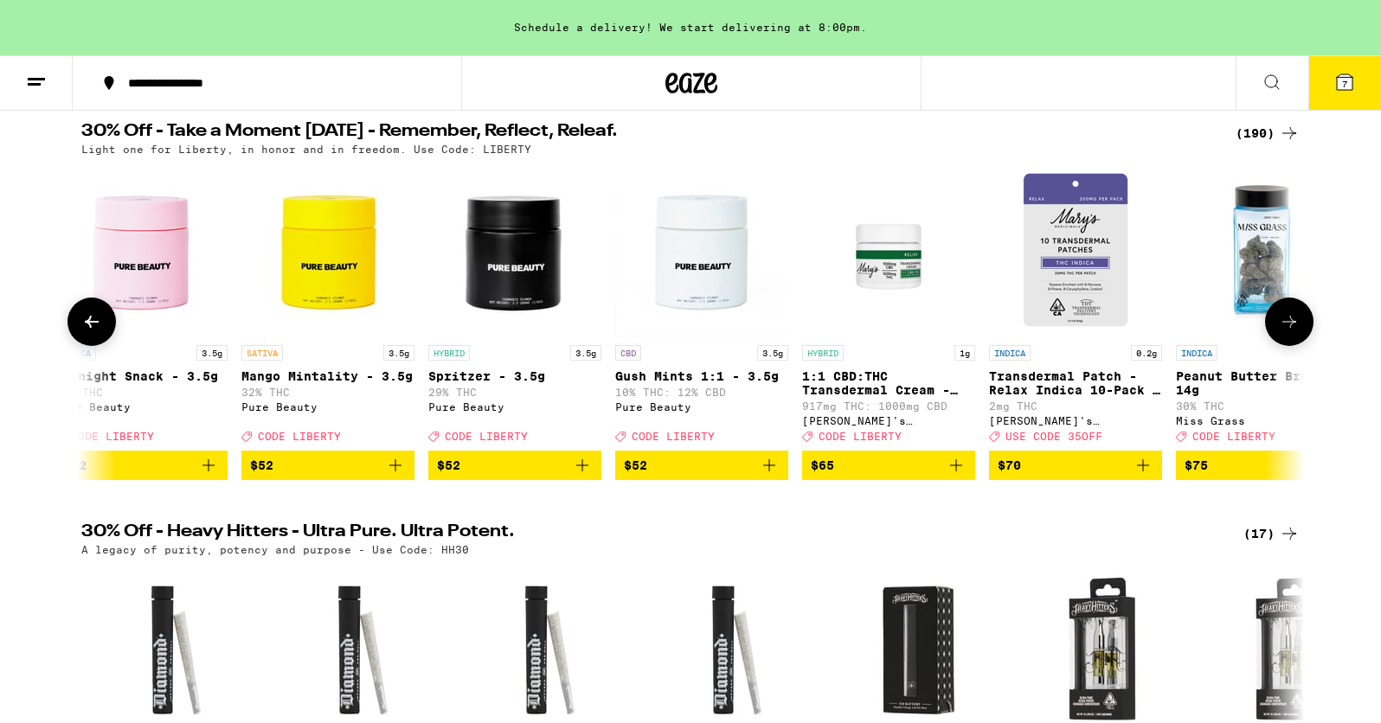
click at [1280, 325] on icon at bounding box center [1289, 322] width 21 height 21
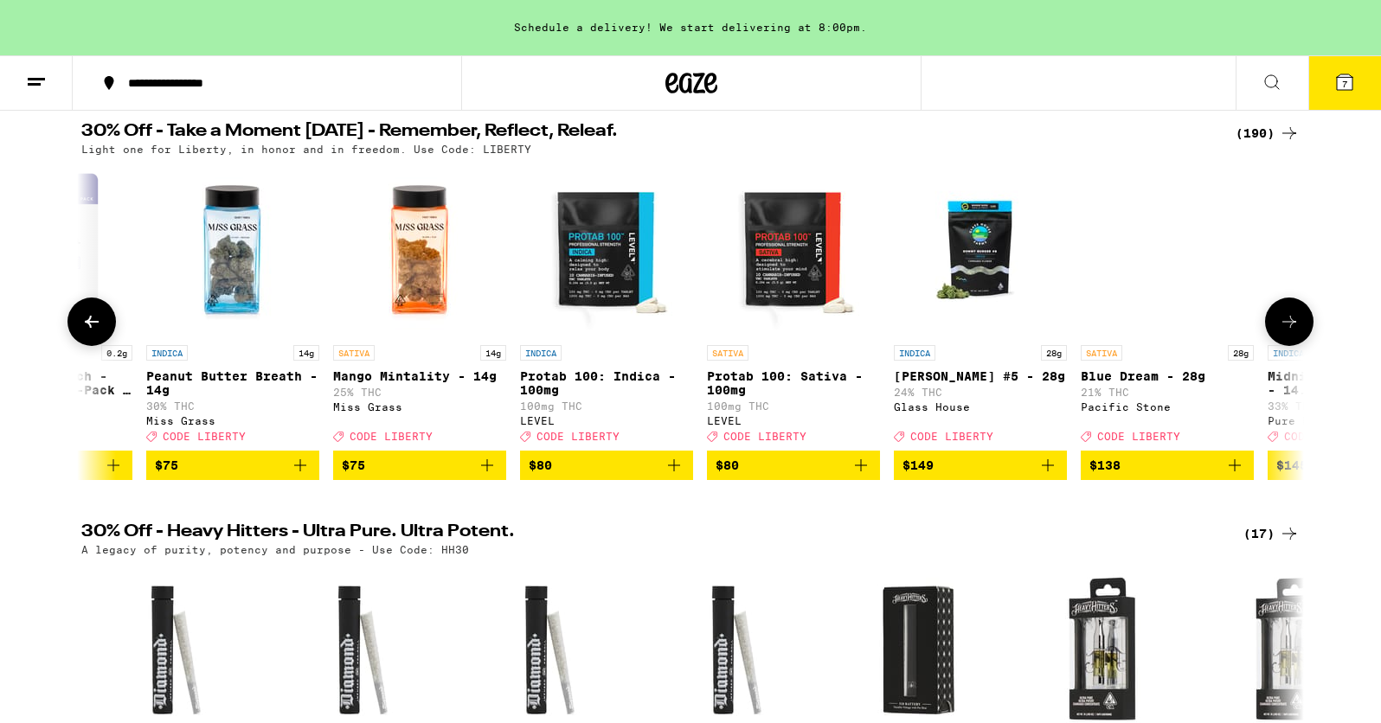
click at [1282, 327] on icon at bounding box center [1289, 322] width 21 height 21
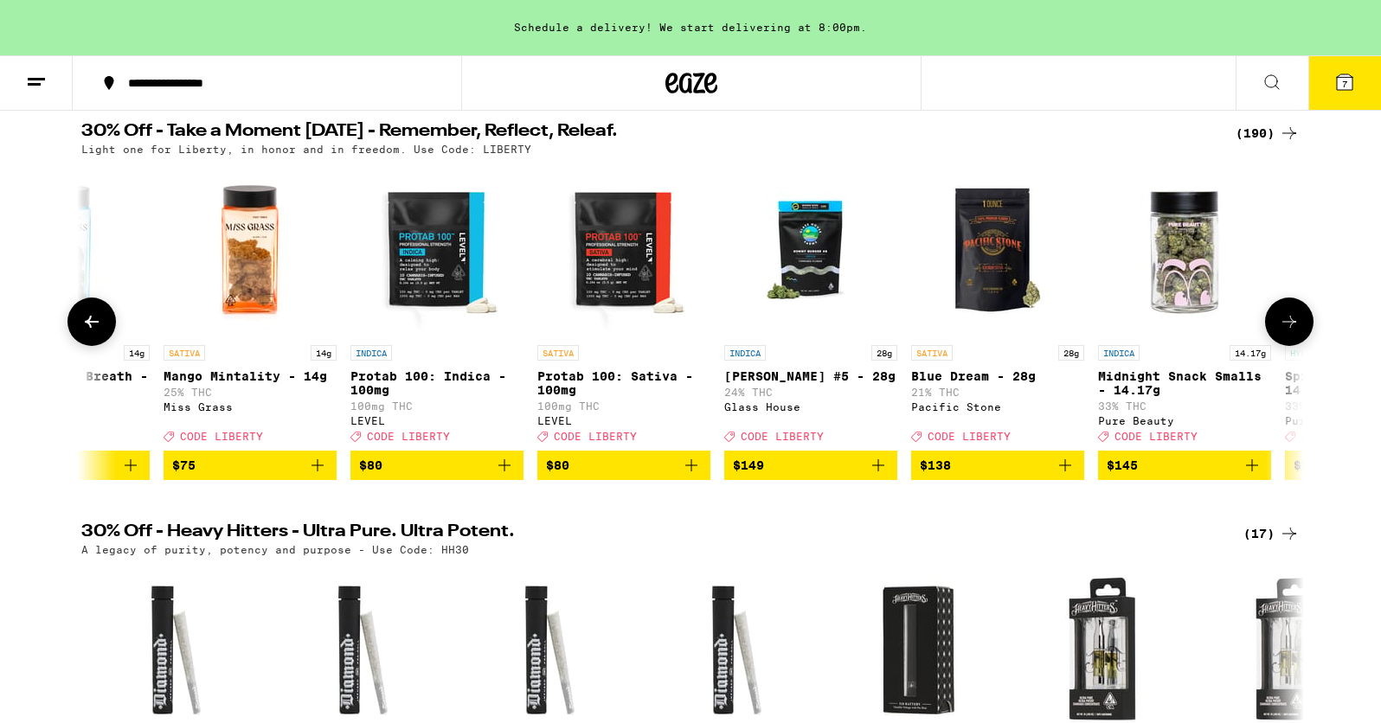
scroll to position [0, 34296]
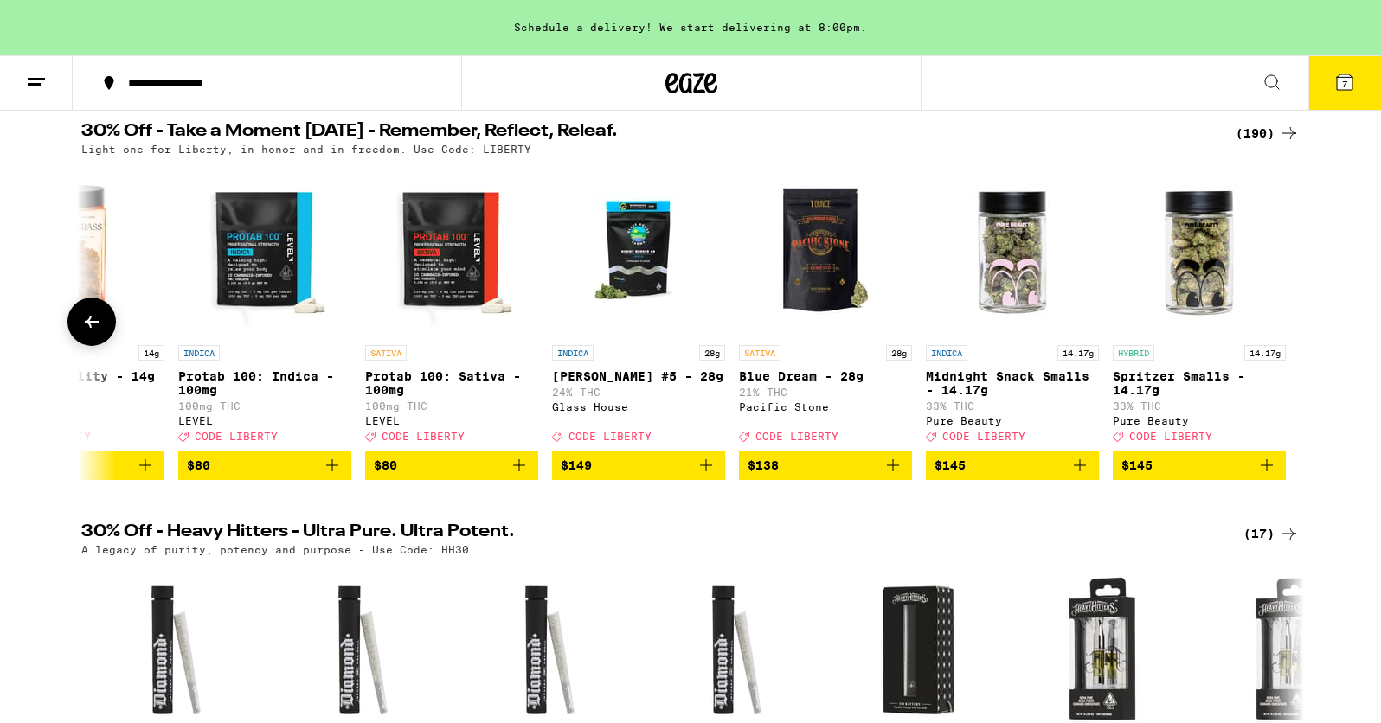
drag, startPoint x: 1282, startPoint y: 327, endPoint x: 1294, endPoint y: 224, distance: 103.7
click at [1294, 224] on div "SATIVA 14g Blue Dream Pre-Ground - 14g 23% THC Pacific Stone Deal Created with …" at bounding box center [690, 322] width 1246 height 317
click at [1337, 80] on icon at bounding box center [1345, 82] width 16 height 16
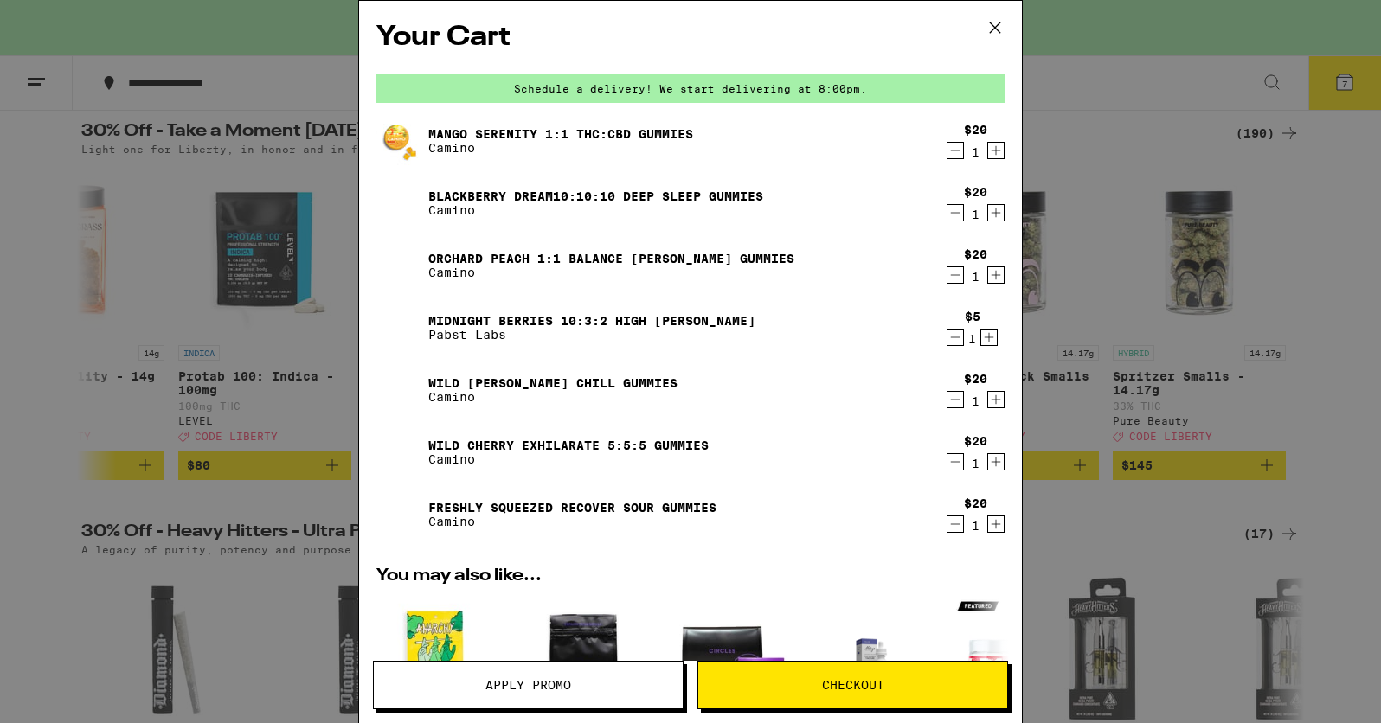
scroll to position [339, 0]
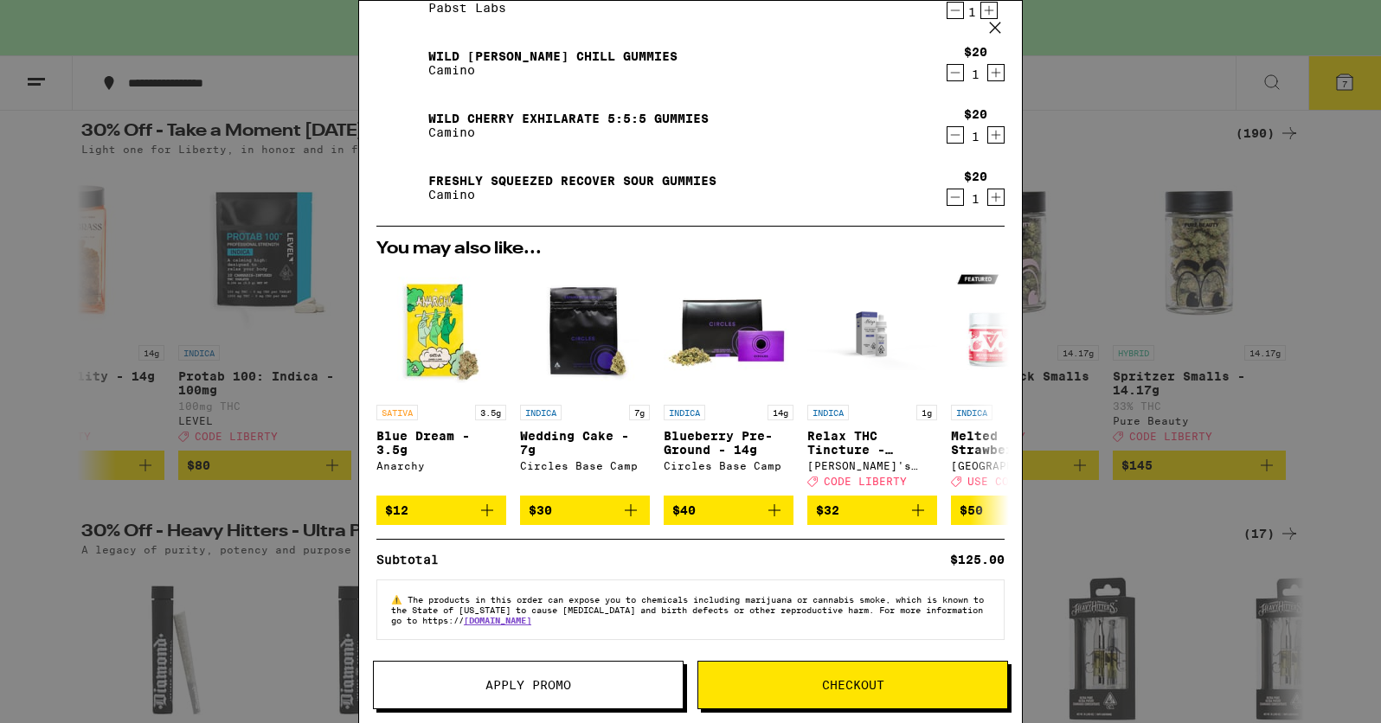
click at [772, 679] on span "Checkout" at bounding box center [852, 685] width 309 height 12
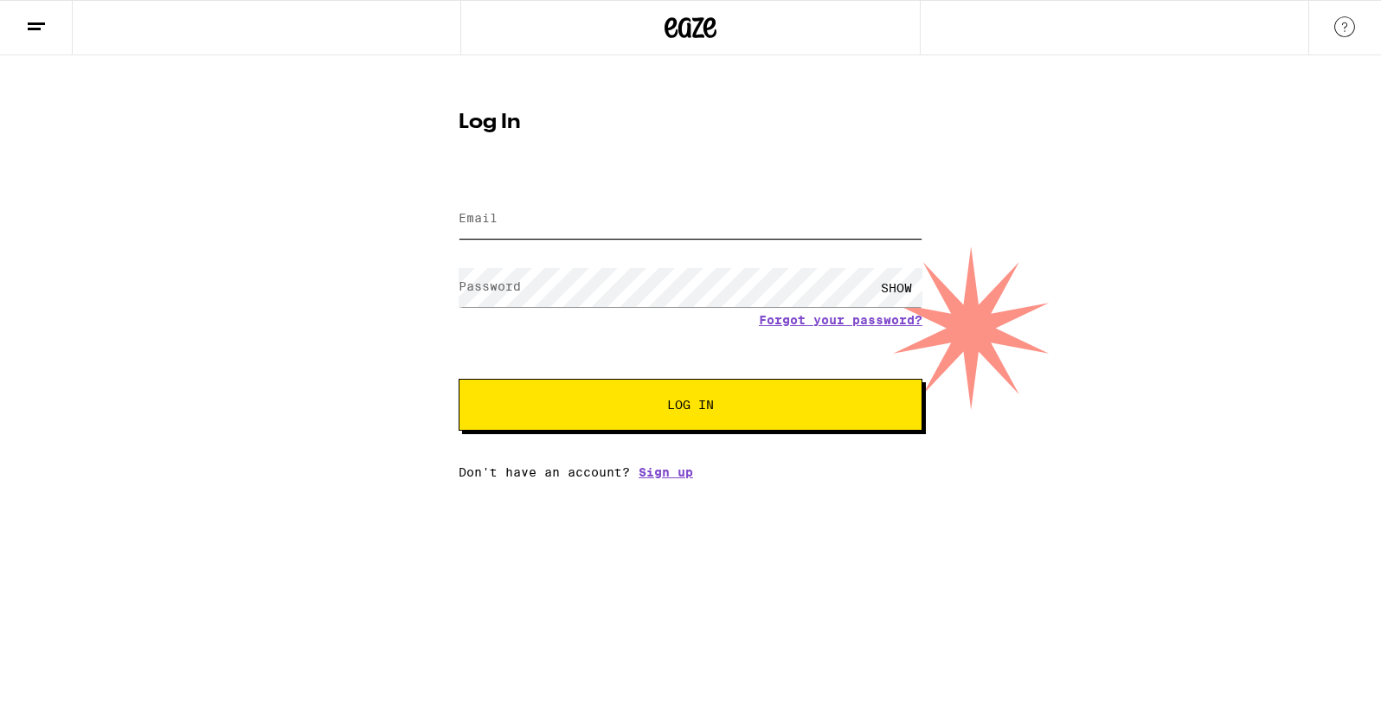
click at [524, 209] on input "Email" at bounding box center [691, 219] width 464 height 39
type input "[EMAIL_ADDRESS][DOMAIN_NAME]"
click at [652, 420] on button "Log In" at bounding box center [691, 405] width 464 height 52
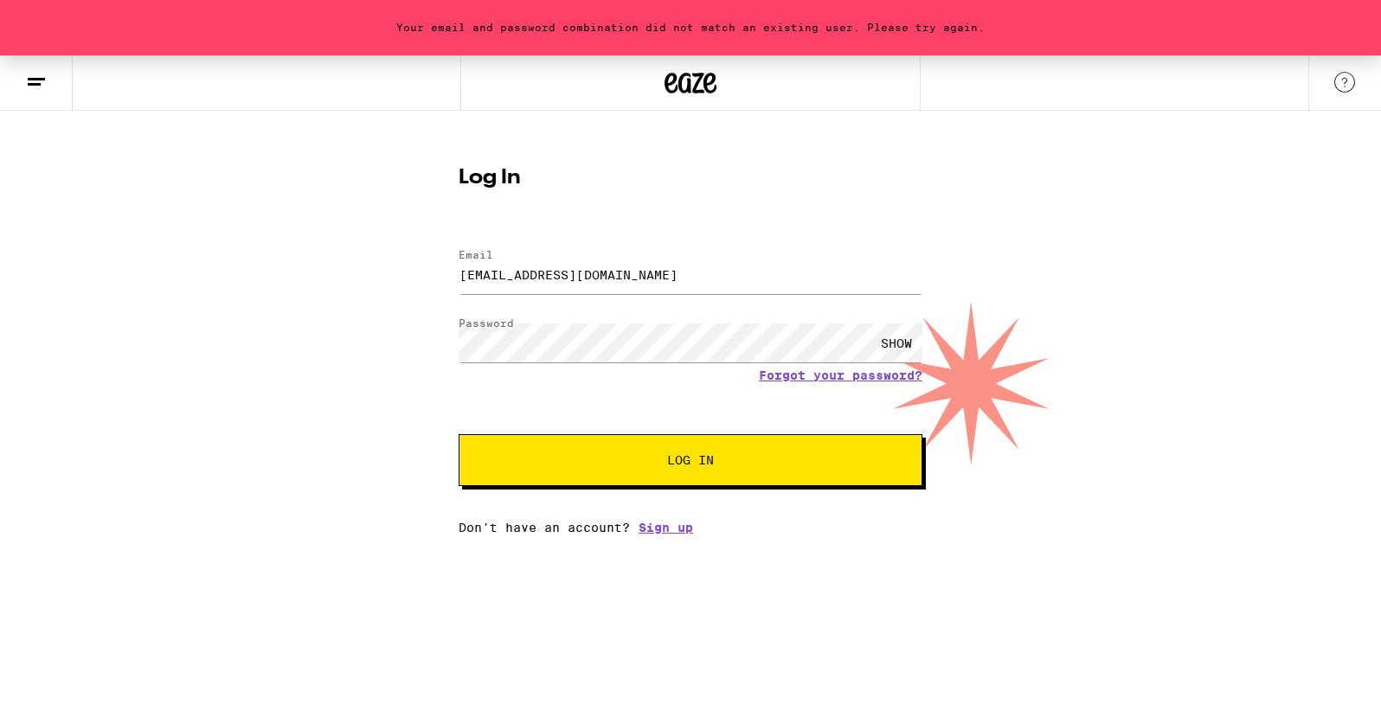
click at [901, 331] on div "SHOW" at bounding box center [897, 343] width 52 height 39
click at [612, 473] on button "Log In" at bounding box center [691, 460] width 464 height 52
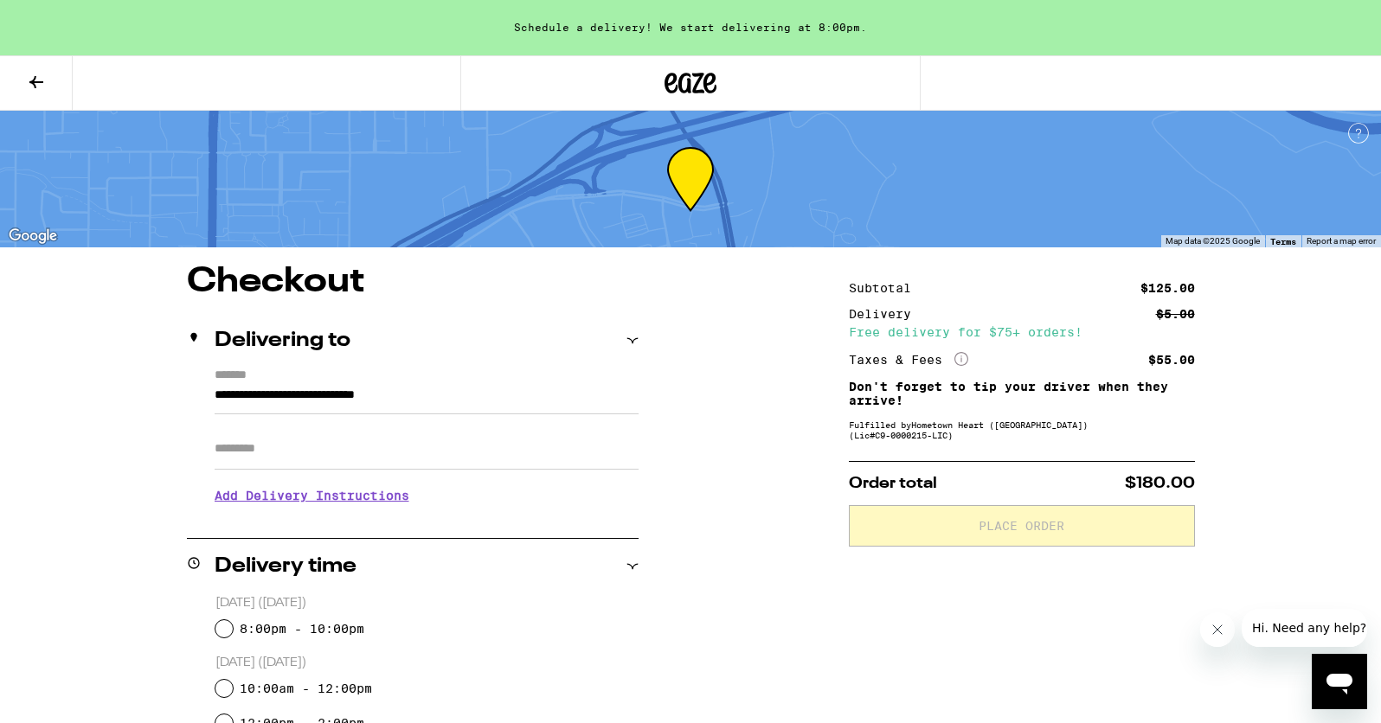
click at [314, 390] on input "**********" at bounding box center [427, 399] width 424 height 29
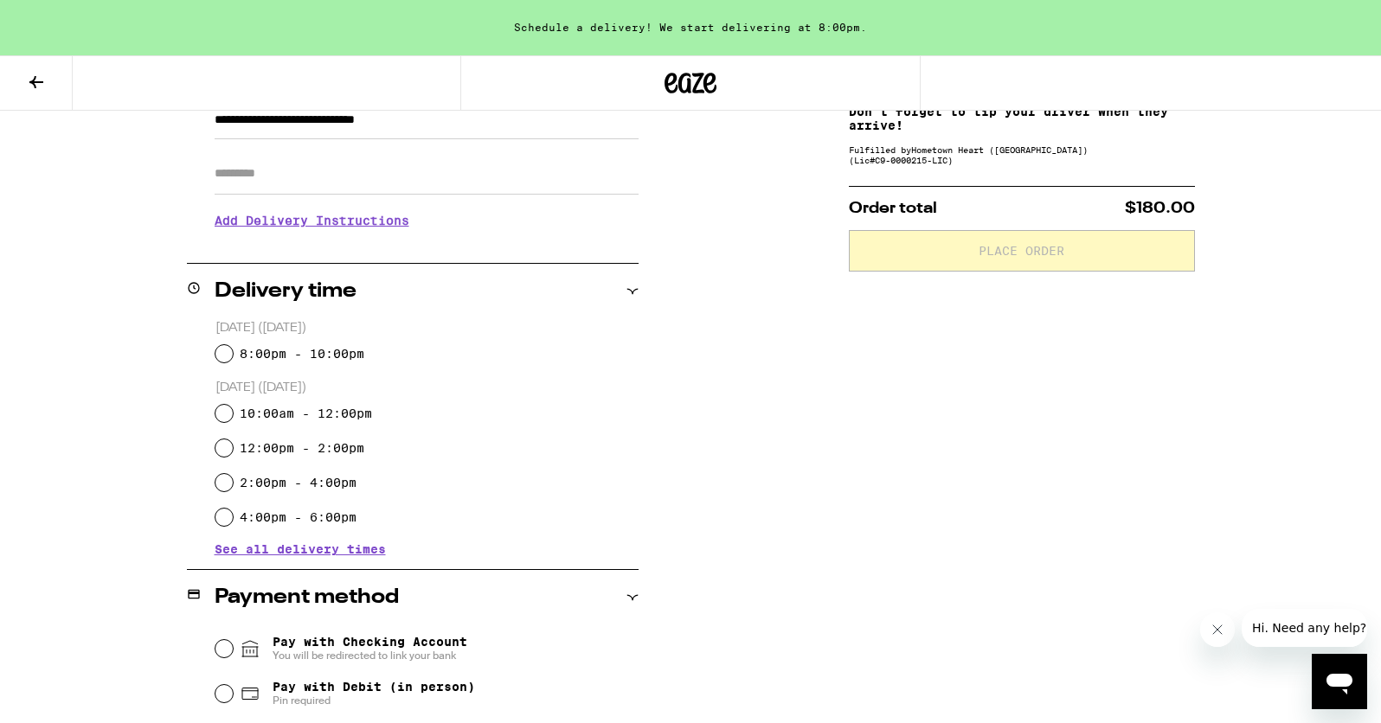
scroll to position [278, 0]
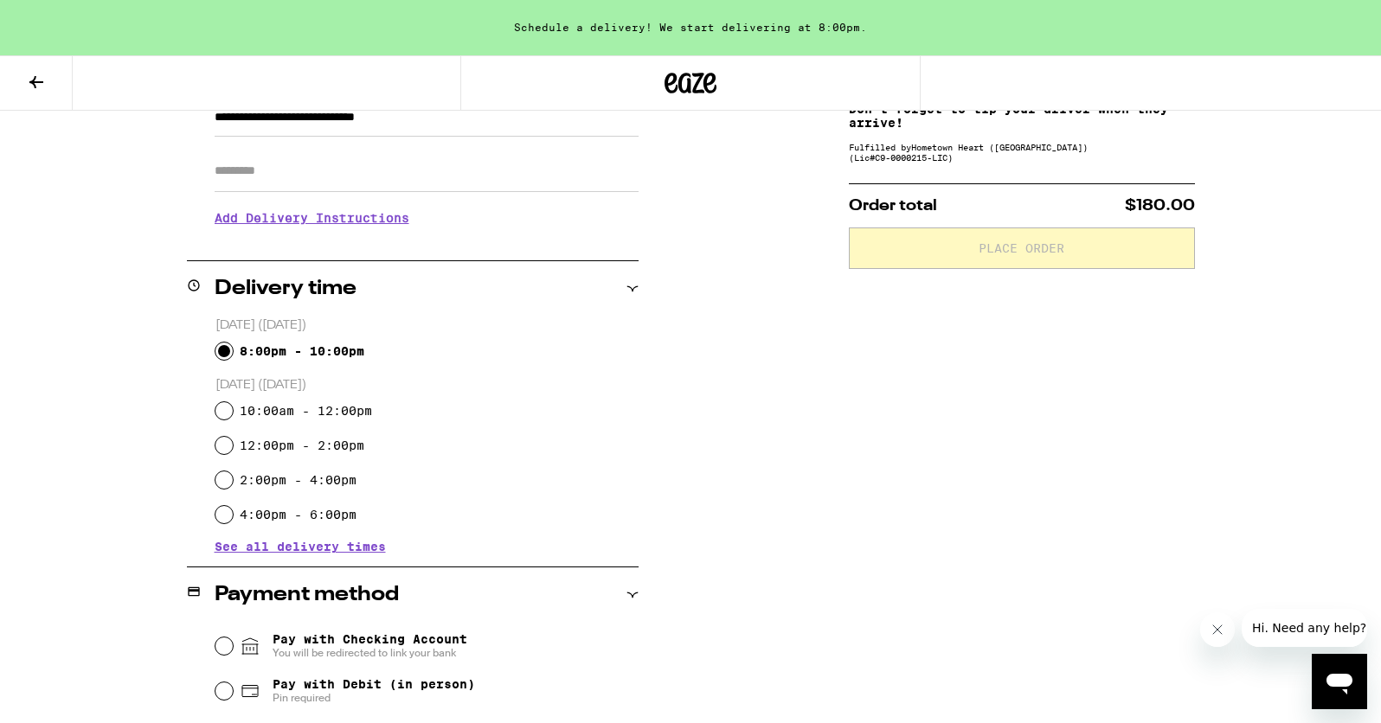
click at [226, 353] on input "8:00pm - 10:00pm" at bounding box center [223, 351] width 17 height 17
radio input "true"
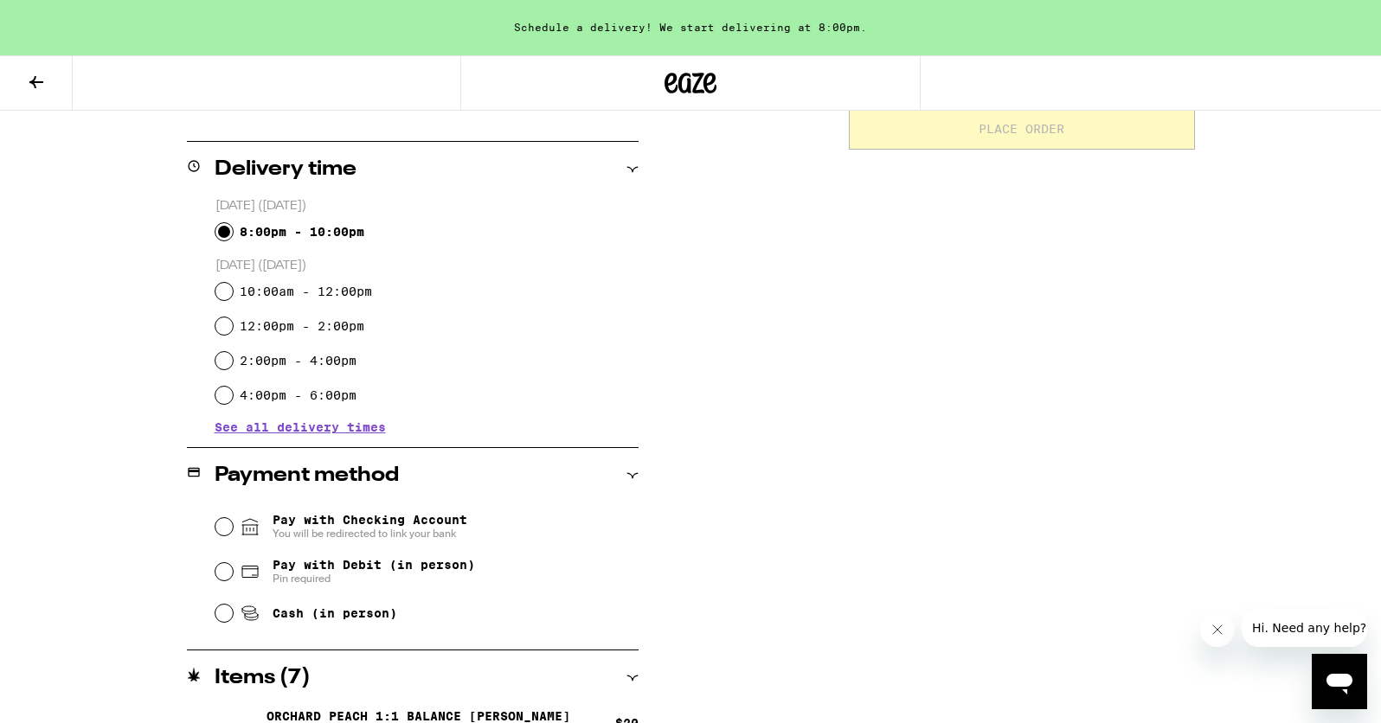
scroll to position [395, 0]
click at [224, 530] on input "Pay with Checking Account You will be redirected to link your bank" at bounding box center [223, 528] width 17 height 17
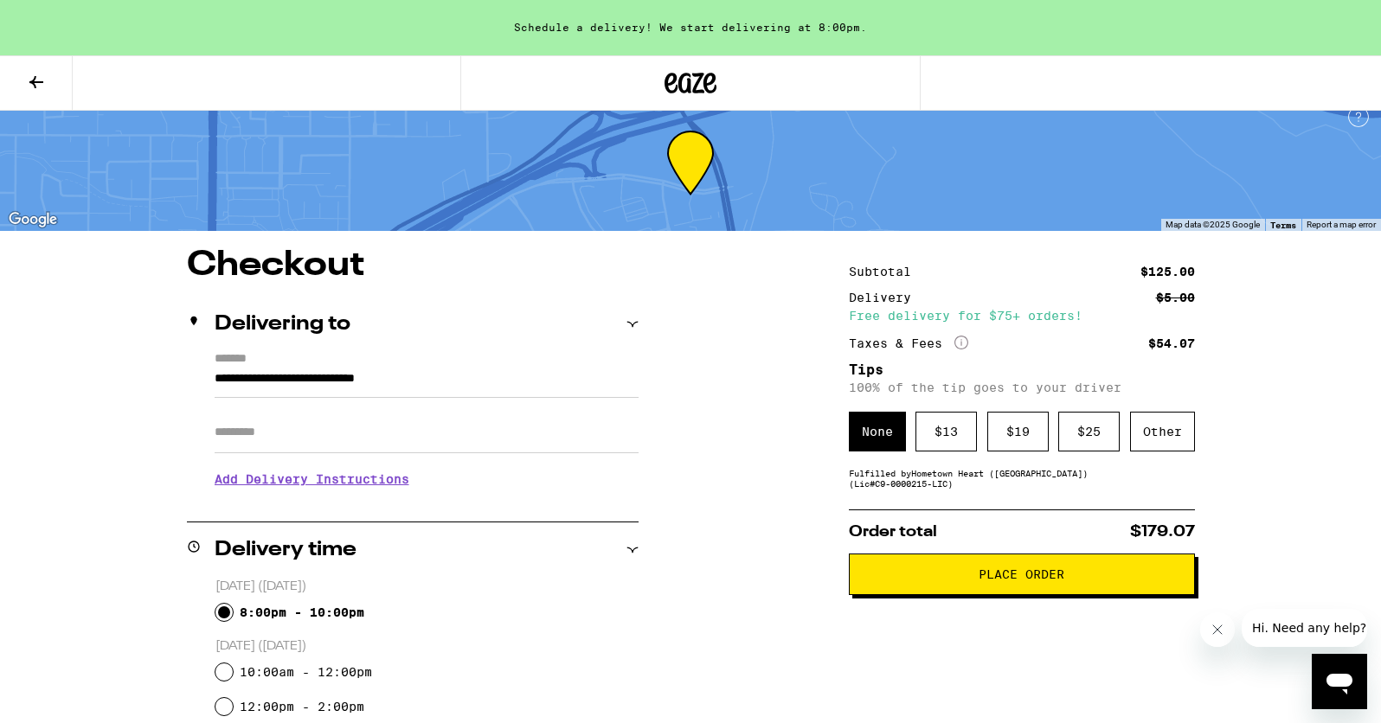
scroll to position [0, 0]
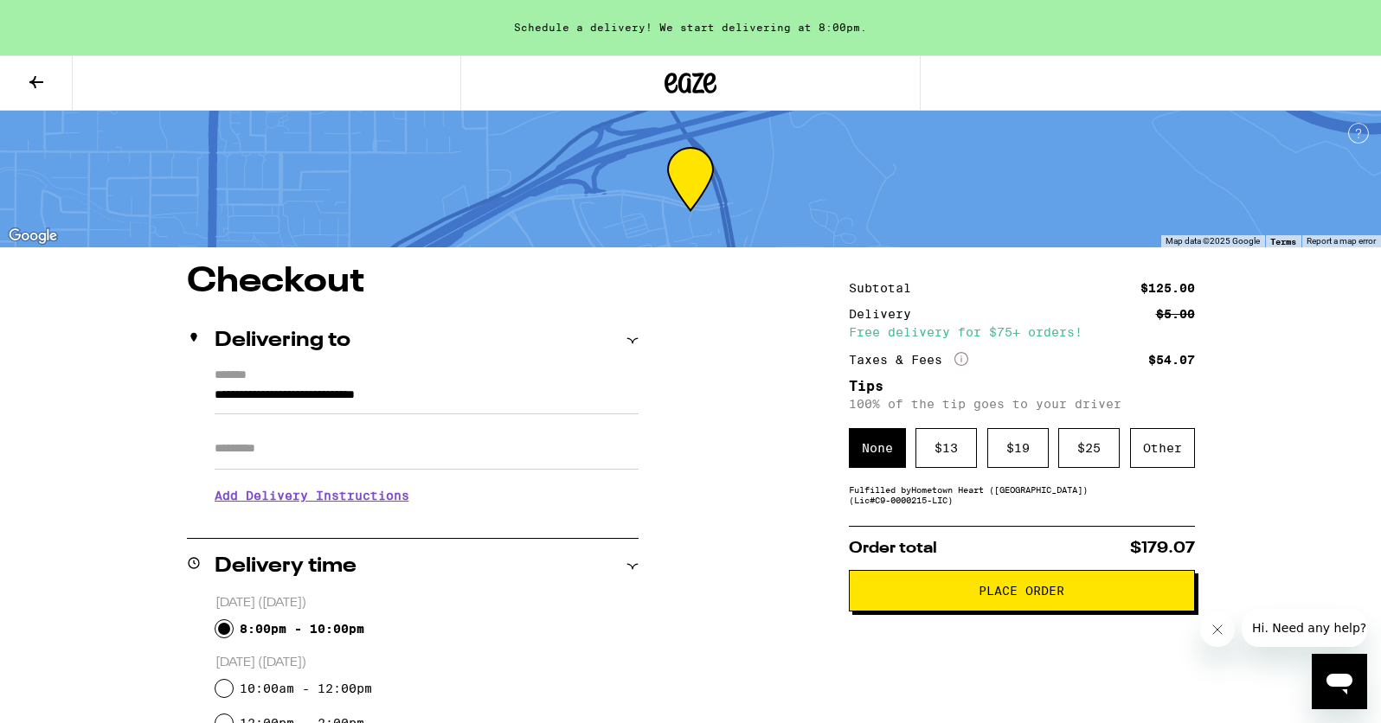
click at [34, 80] on icon at bounding box center [36, 82] width 14 height 12
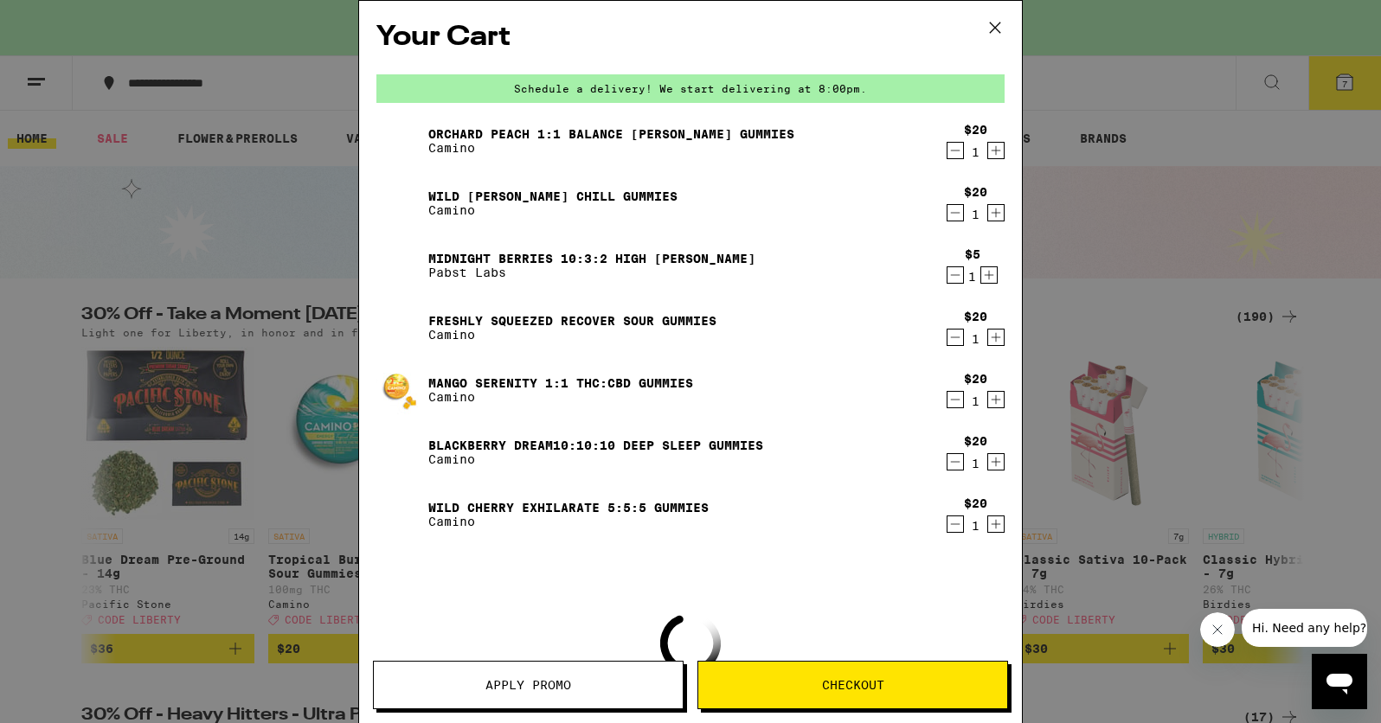
click at [526, 684] on span "Apply Promo" at bounding box center [528, 685] width 86 height 12
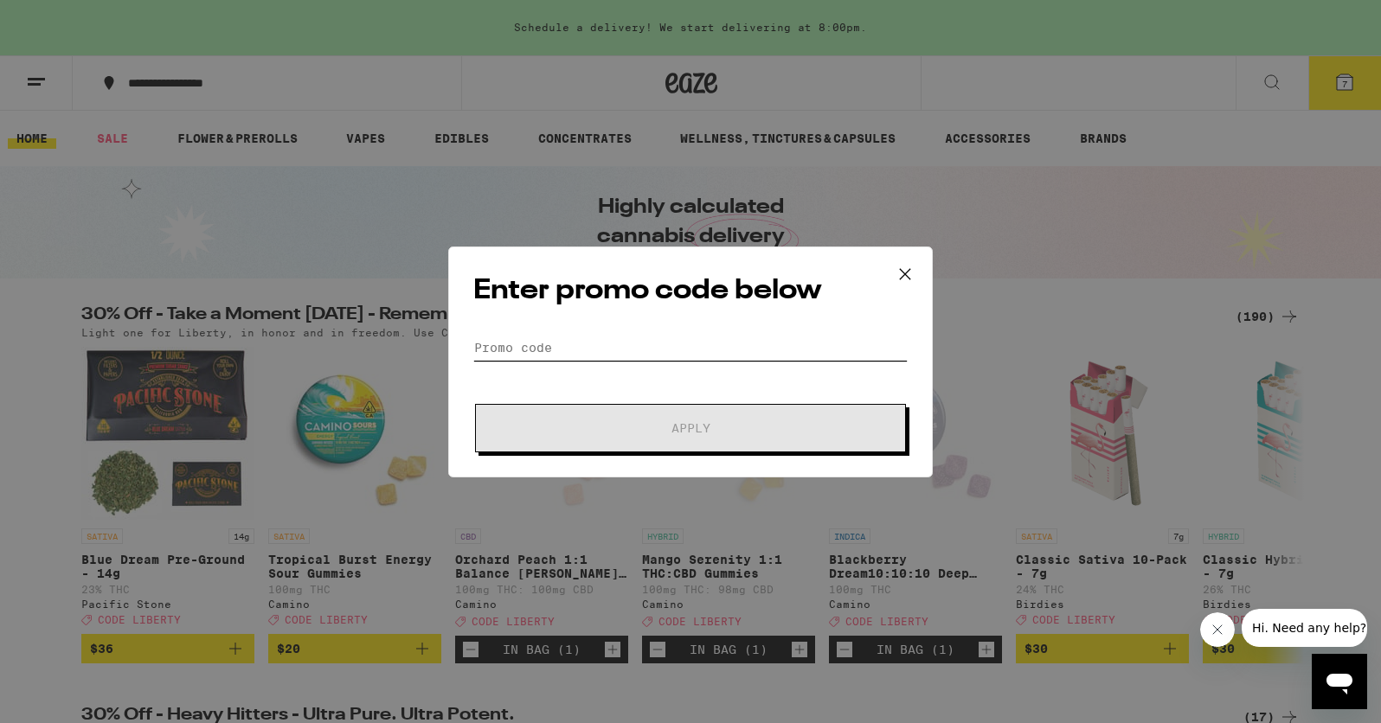
click at [543, 345] on input "Promo Code" at bounding box center [690, 348] width 434 height 26
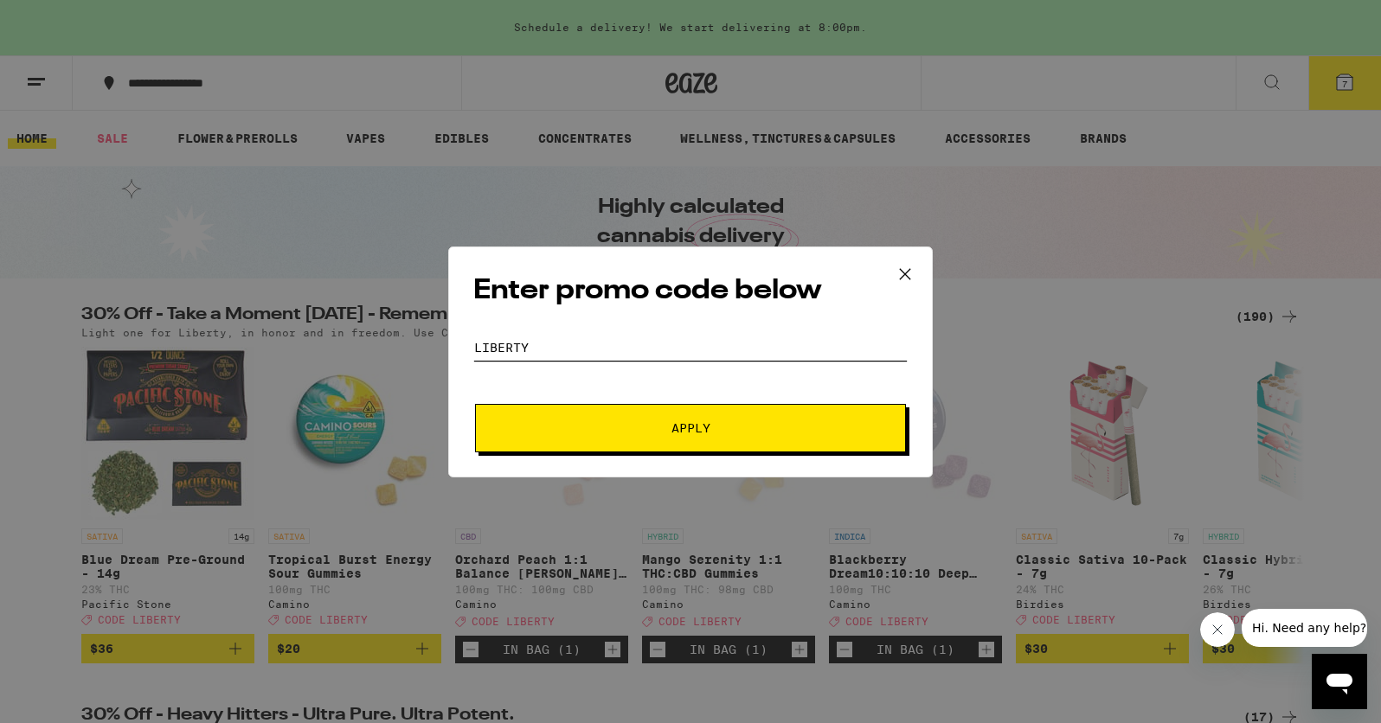
type input "LIBERTY"
click at [570, 428] on span "Apply" at bounding box center [691, 428] width 312 height 12
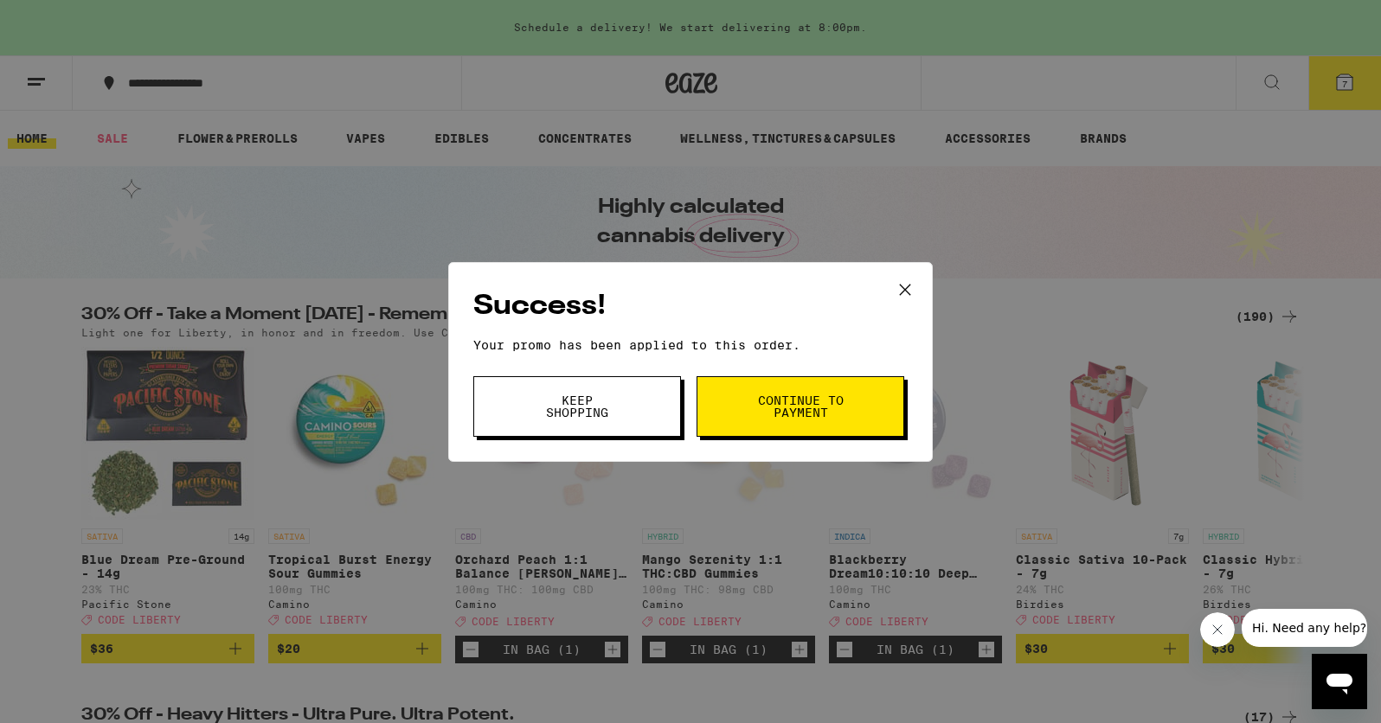
click at [818, 416] on span "Continue to payment" at bounding box center [800, 407] width 88 height 24
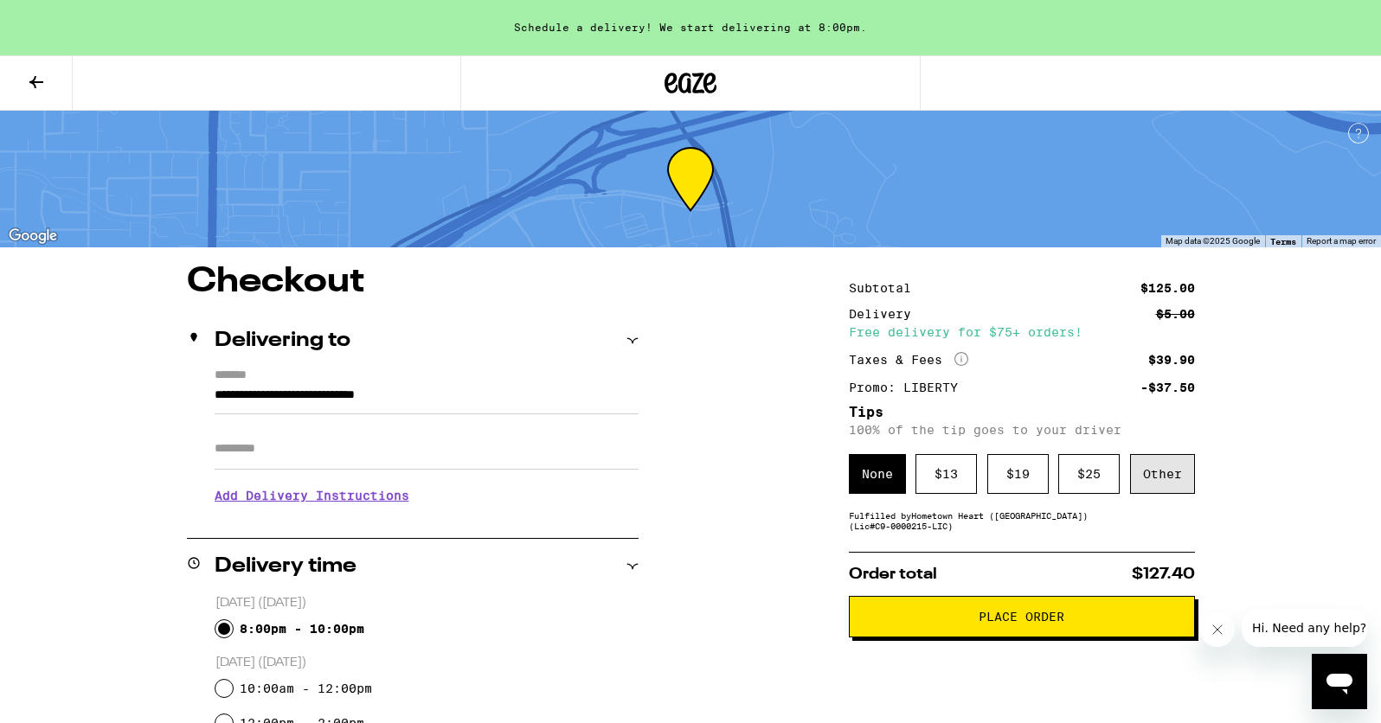
click at [1177, 476] on div "Other" at bounding box center [1162, 474] width 65 height 40
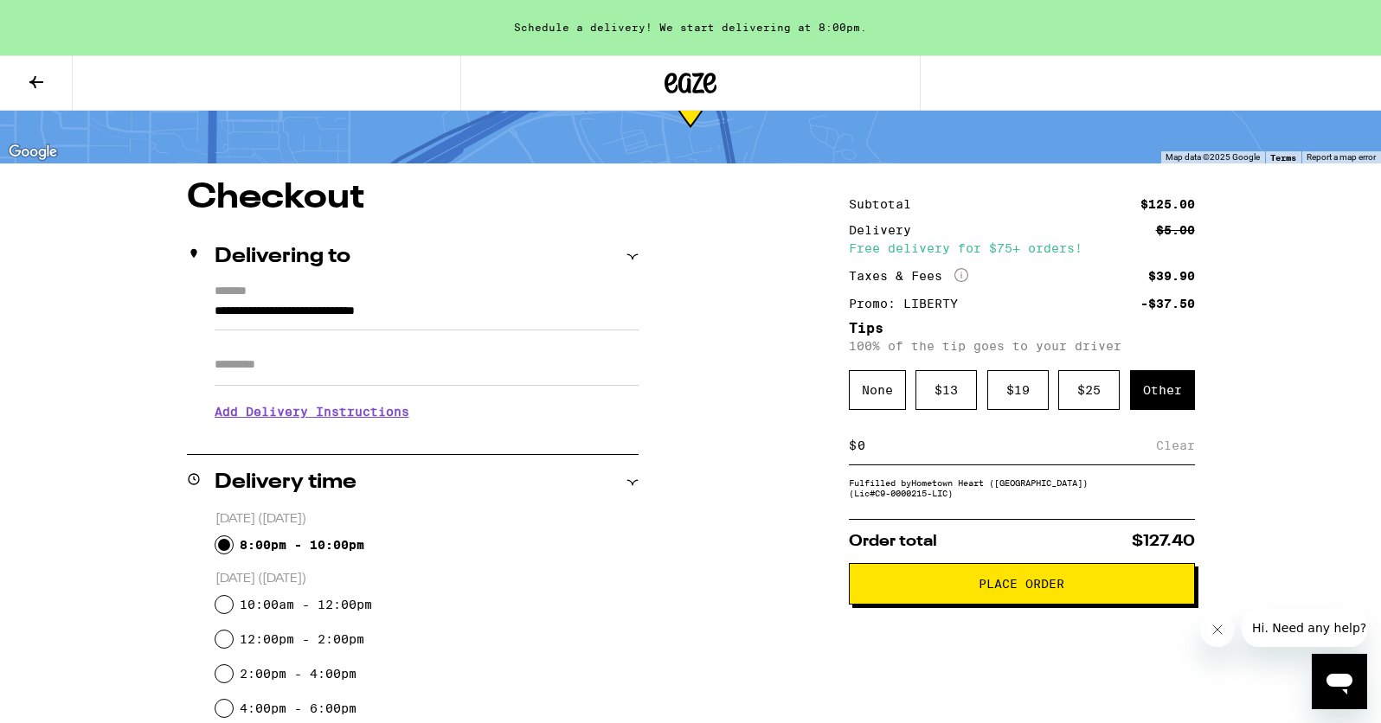
scroll to position [86, 0]
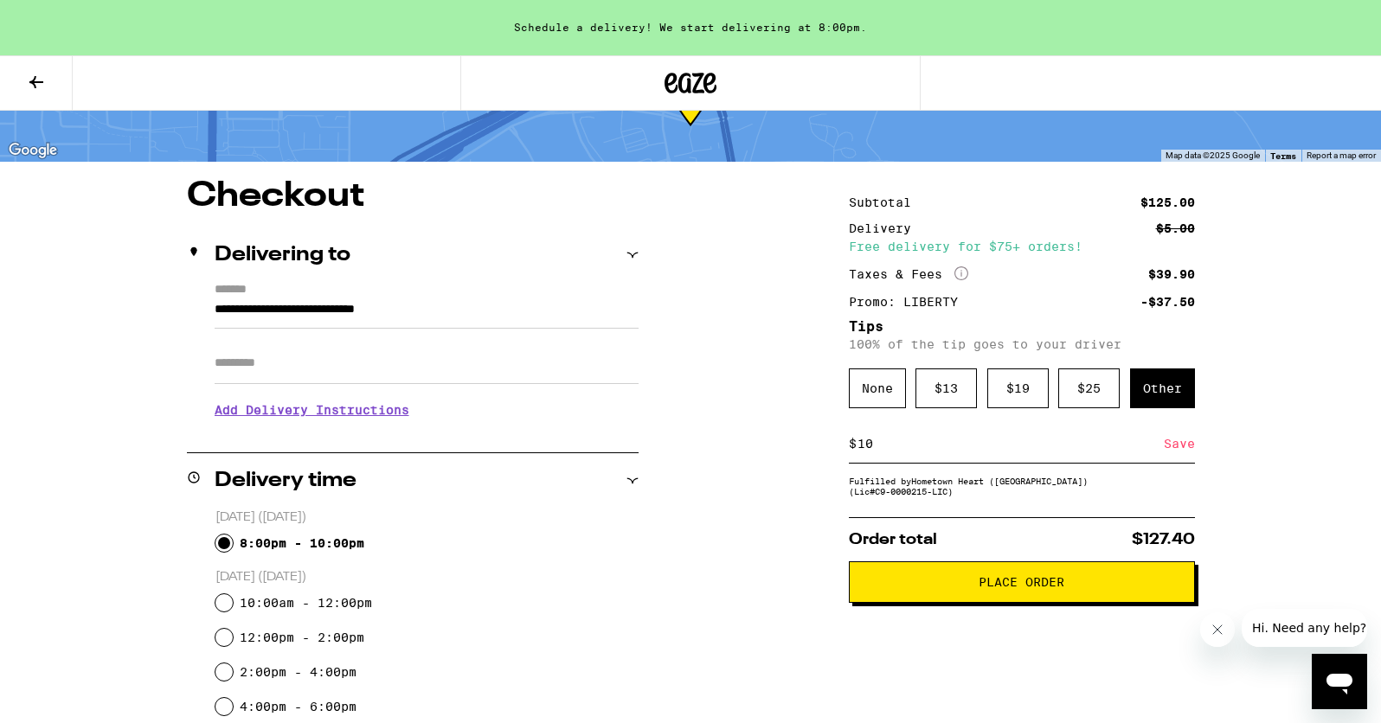
type input "10"
click at [259, 418] on h3 "Add Delivery Instructions" at bounding box center [427, 410] width 424 height 40
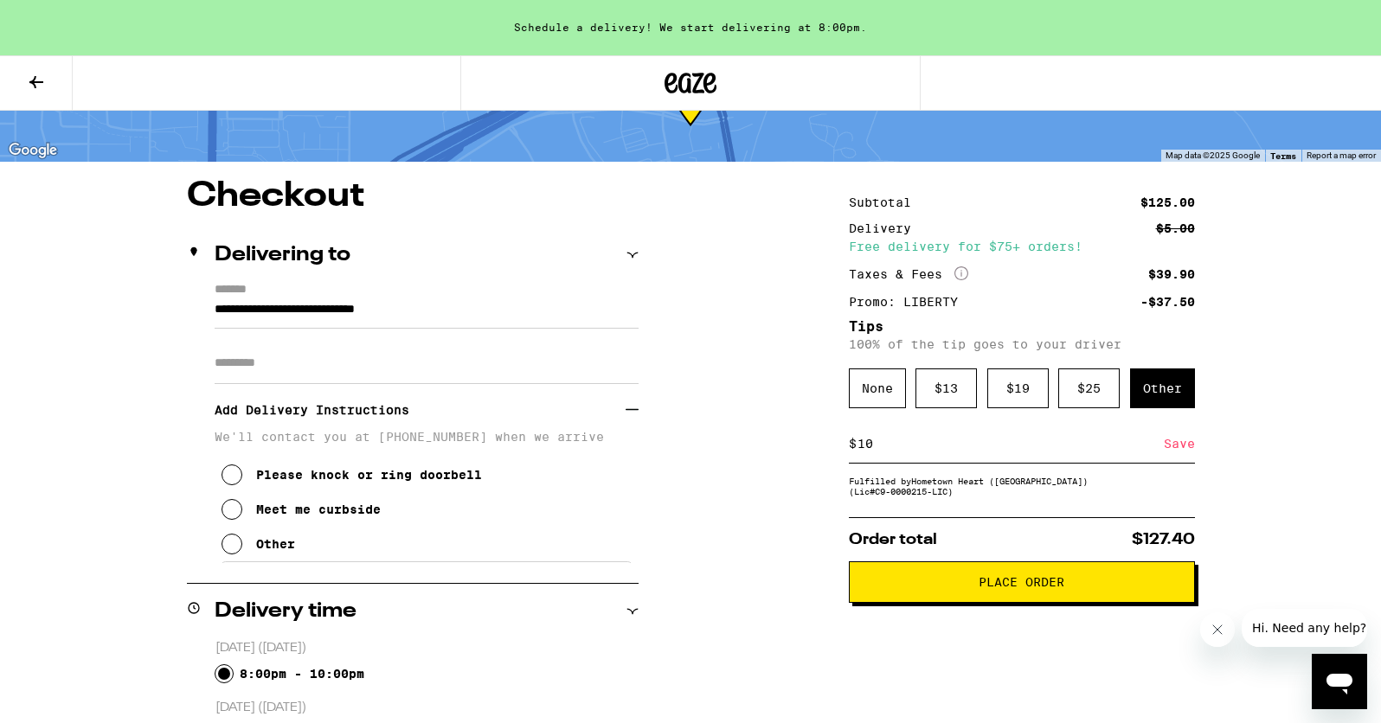
click at [228, 514] on icon at bounding box center [232, 509] width 21 height 21
drag, startPoint x: 1032, startPoint y: 595, endPoint x: 485, endPoint y: 356, distance: 597.1
click at [332, 312] on input "**********" at bounding box center [427, 313] width 424 height 29
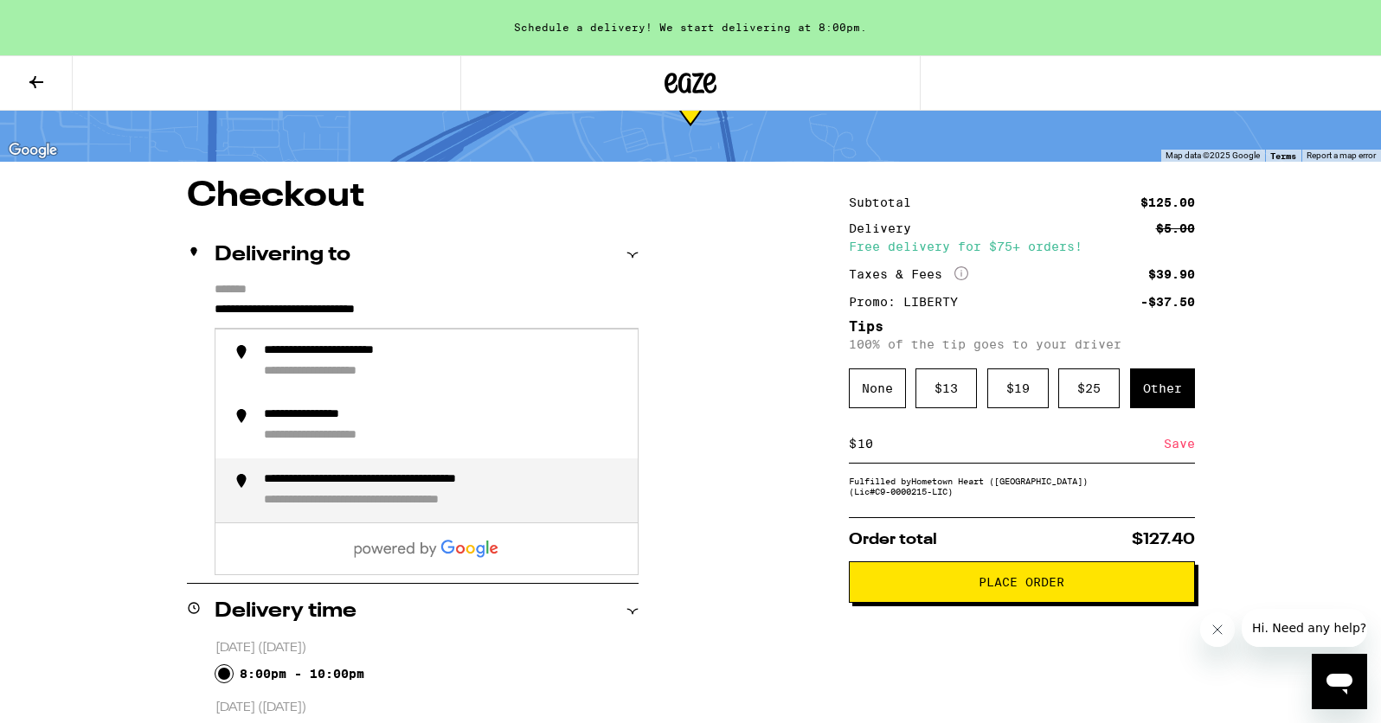
click at [325, 496] on div "**********" at bounding box center [420, 501] width 313 height 16
type input "**********"
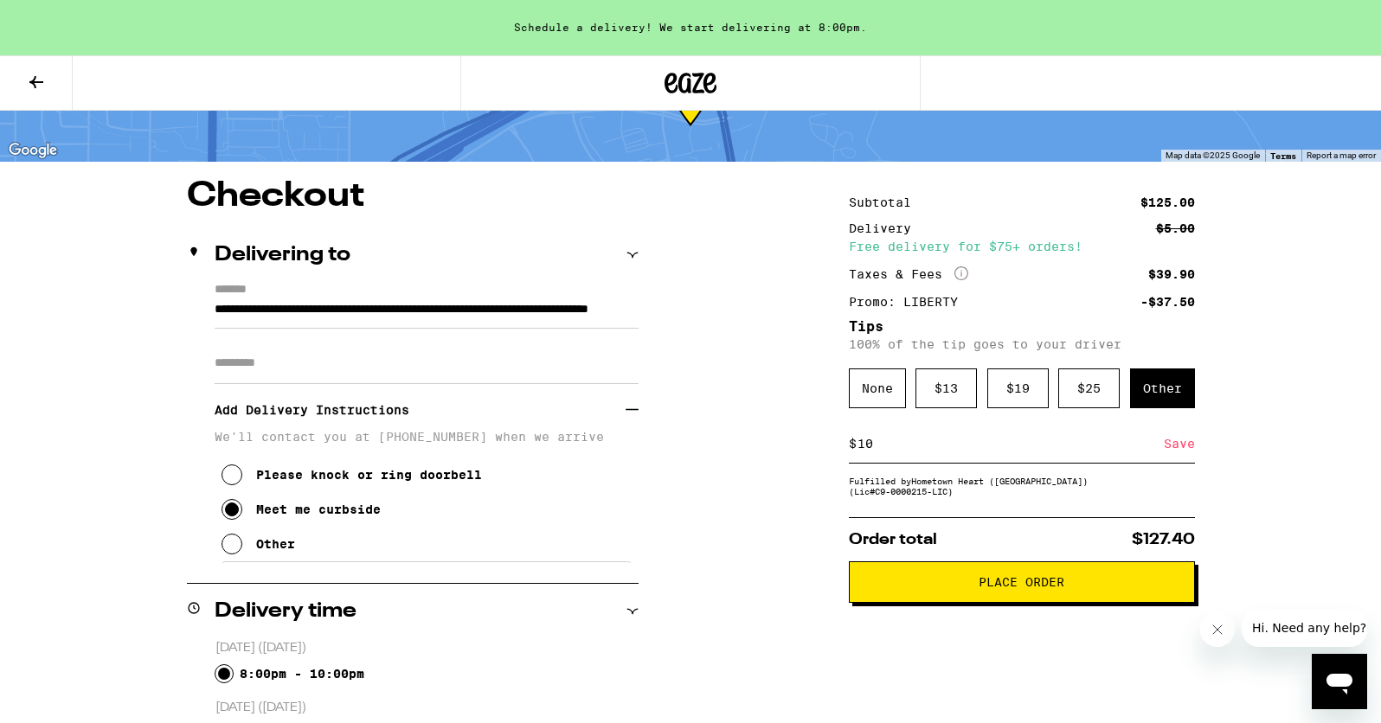
click at [1078, 588] on span "Place Order" at bounding box center [1022, 582] width 317 height 12
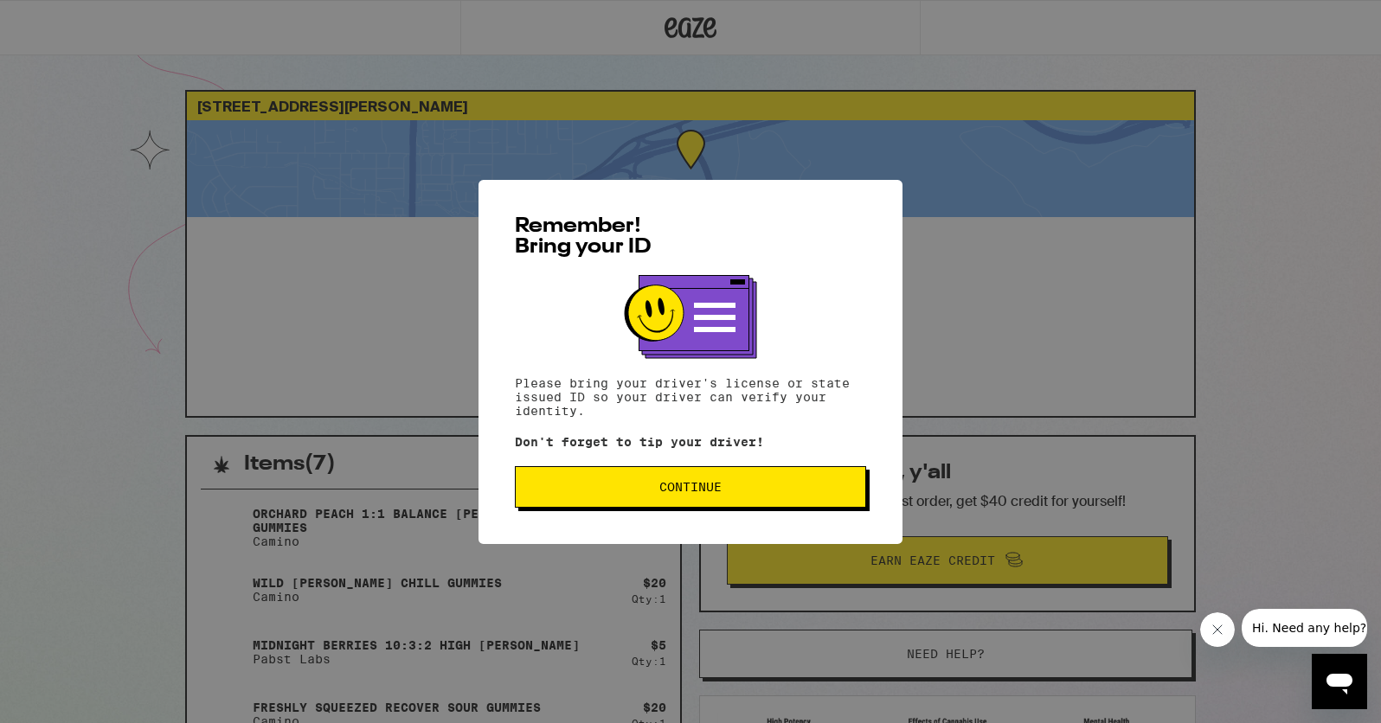
click at [665, 490] on span "Continue" at bounding box center [690, 487] width 62 height 12
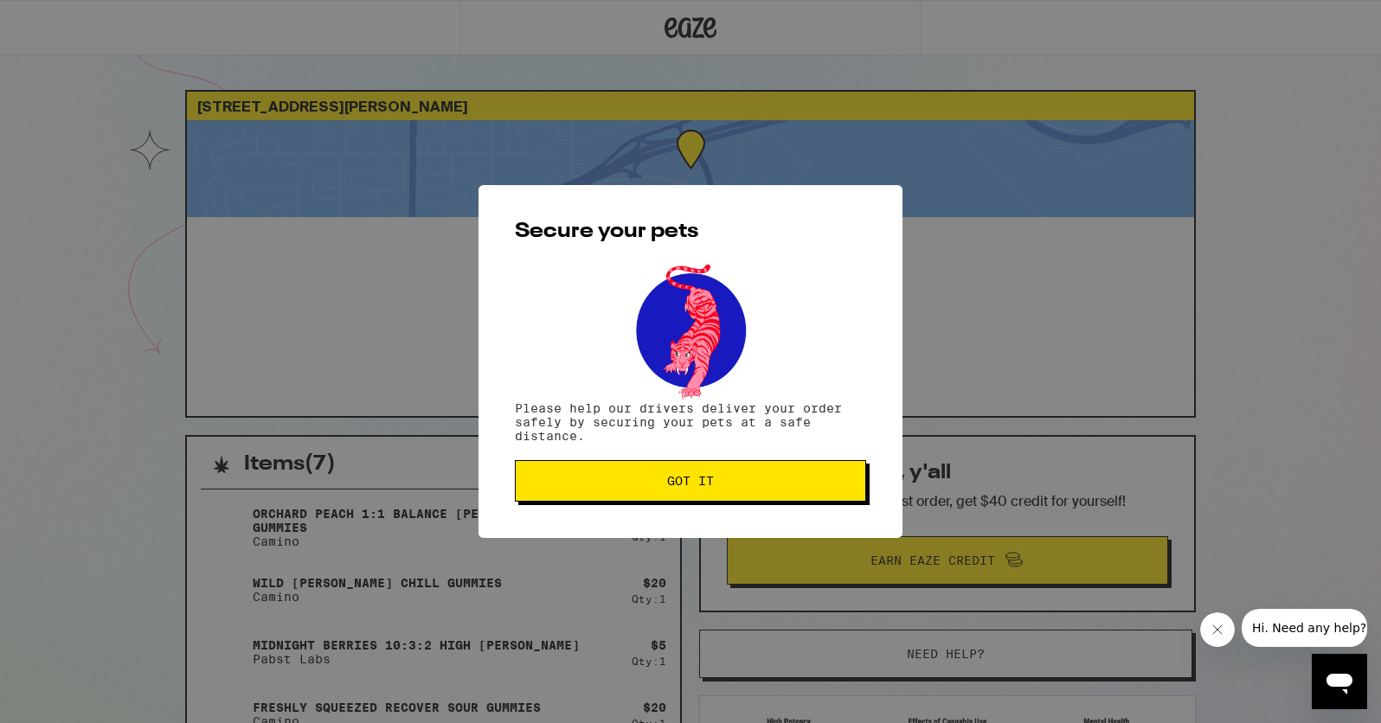
click at [665, 487] on span "Got it" at bounding box center [691, 481] width 322 height 12
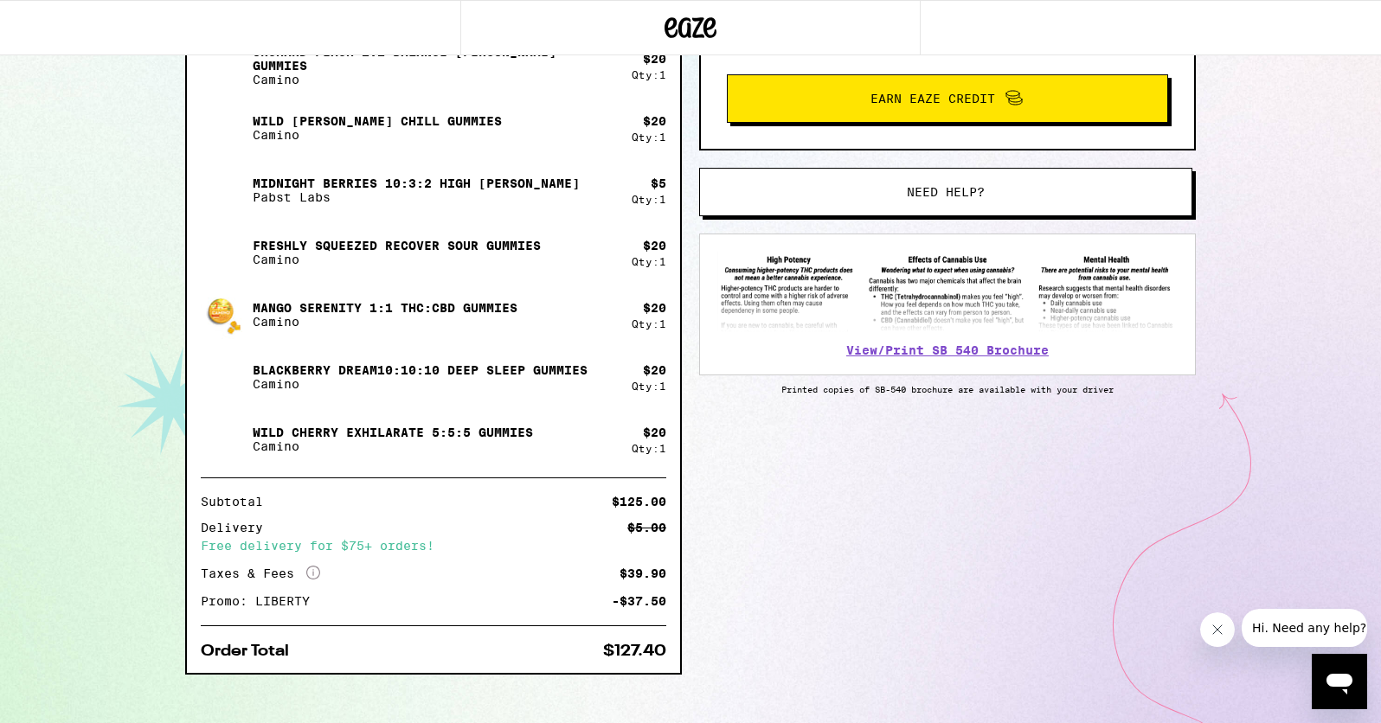
scroll to position [463, 0]
